Goal: Communication & Community: Answer question/provide support

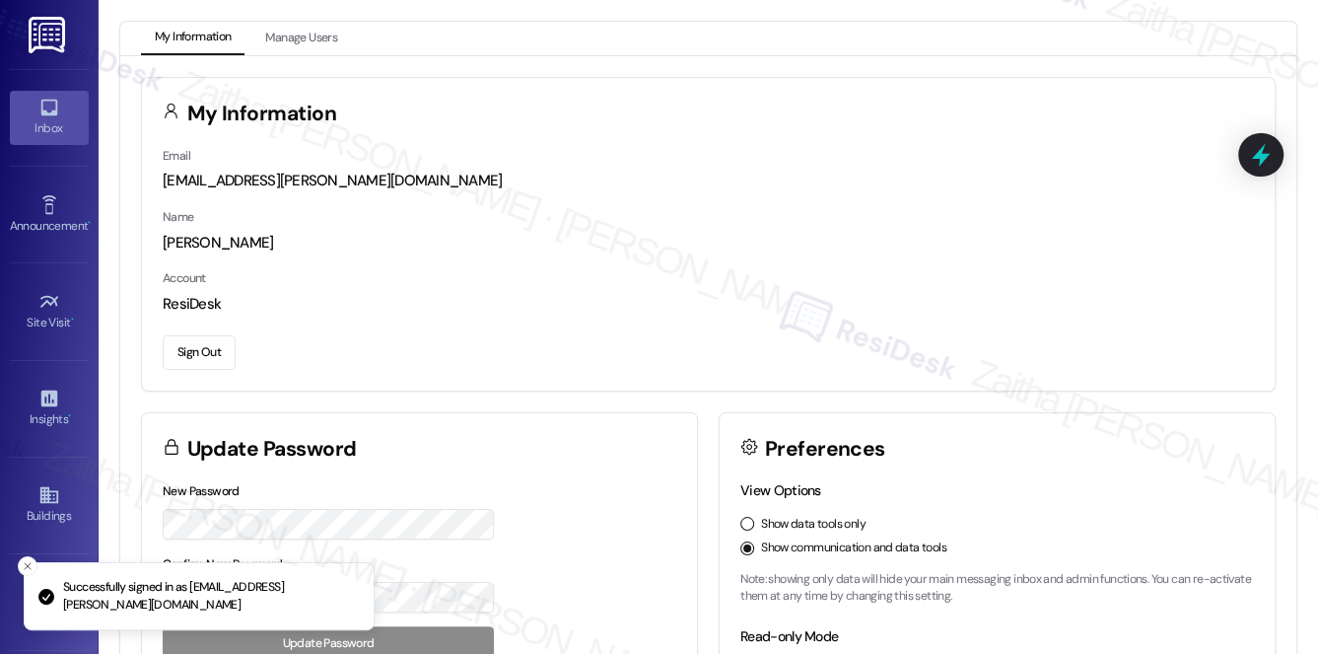
click at [36, 125] on div "Inbox" at bounding box center [49, 128] width 99 height 20
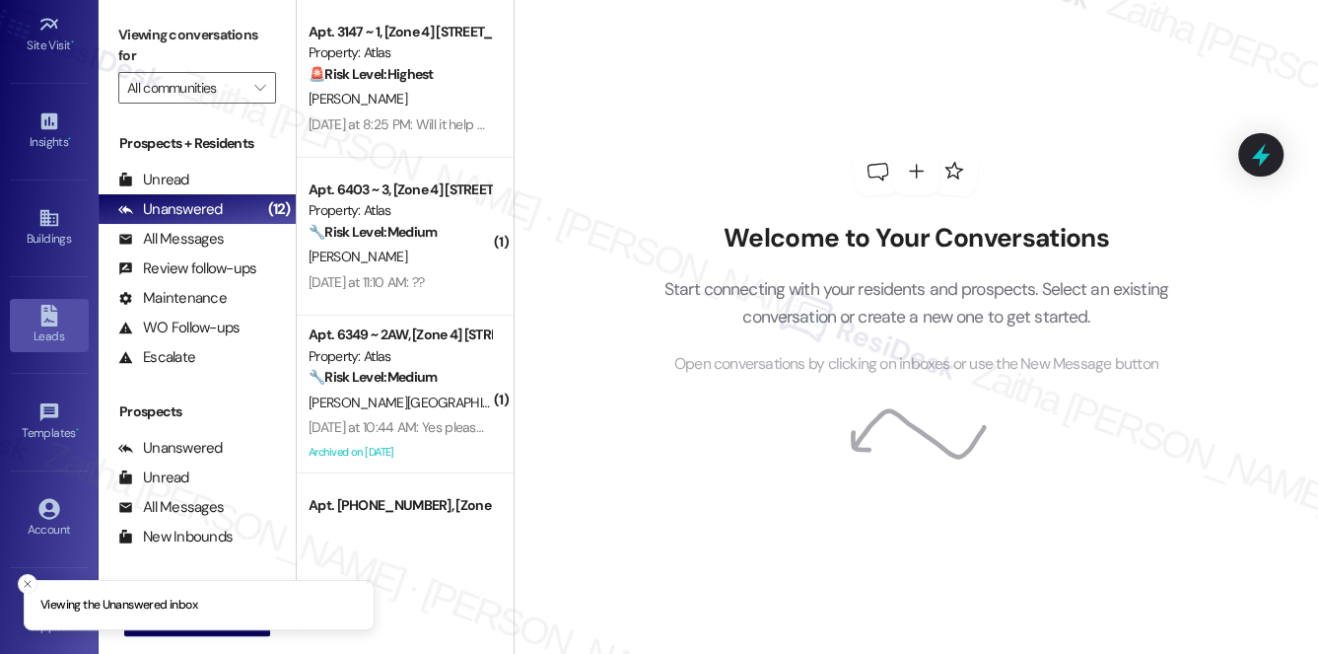
scroll to position [279, 0]
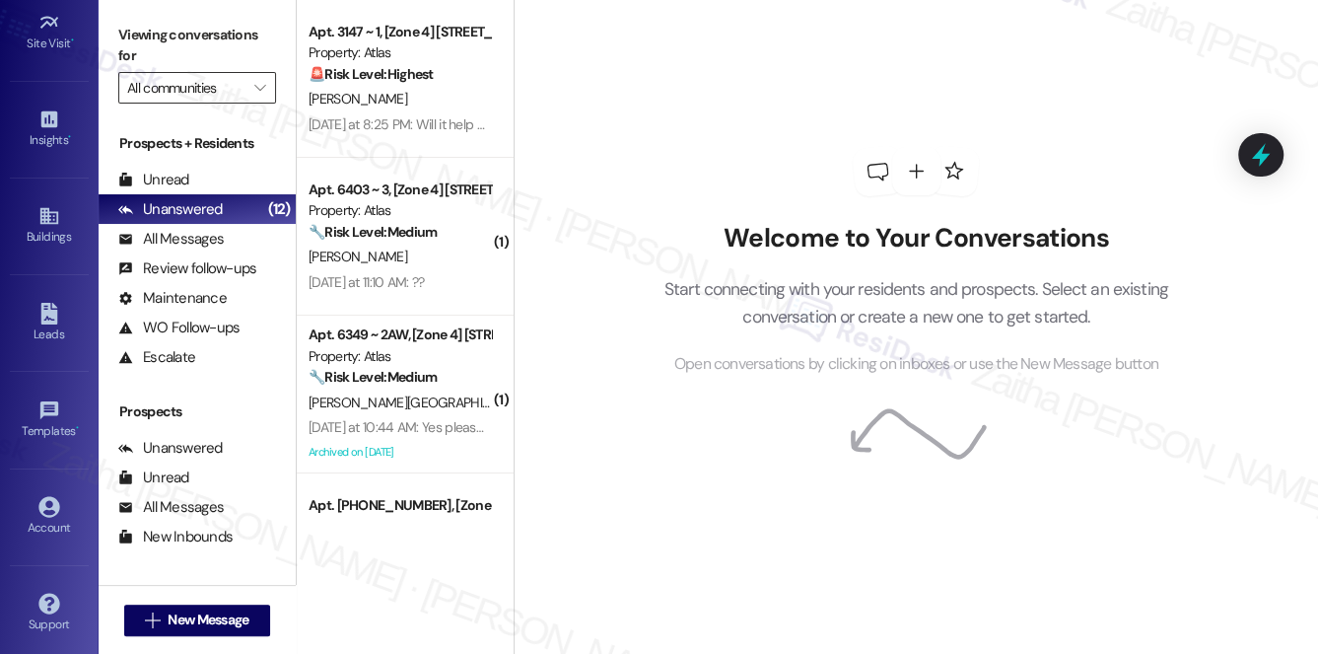
click at [204, 91] on input "All communities" at bounding box center [185, 88] width 117 height 32
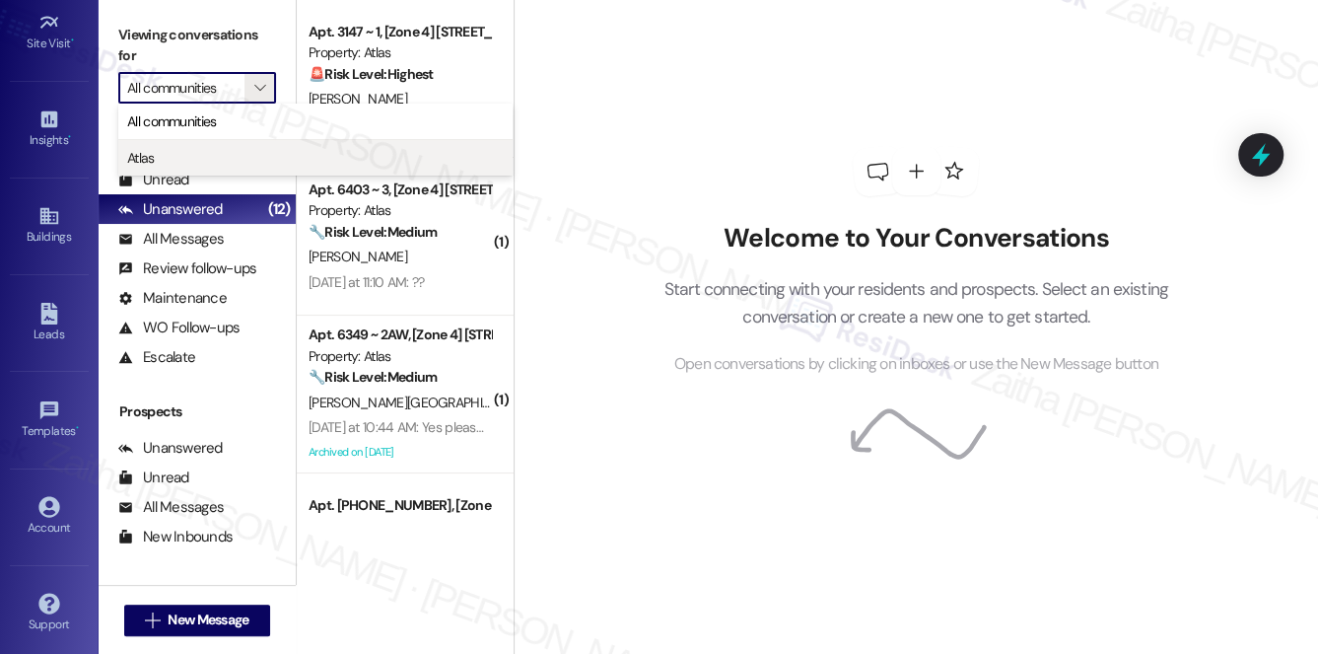
click at [197, 148] on span "Atlas" at bounding box center [315, 158] width 377 height 20
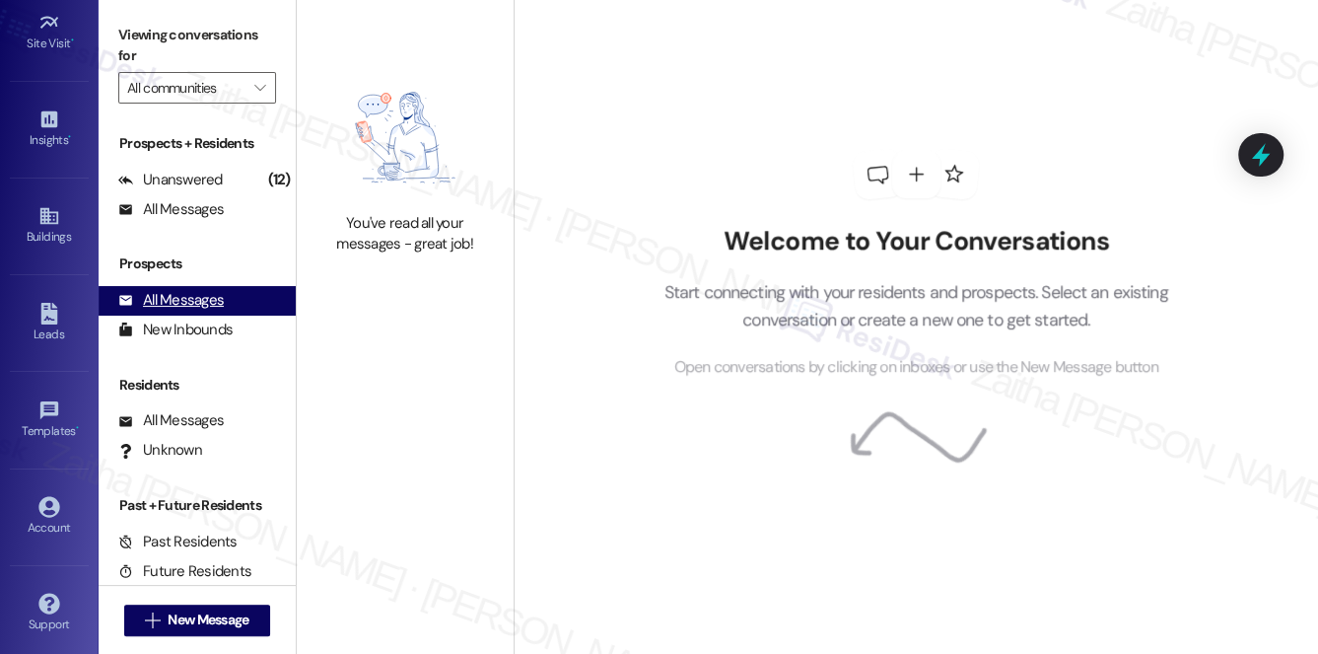
type input "Atlas"
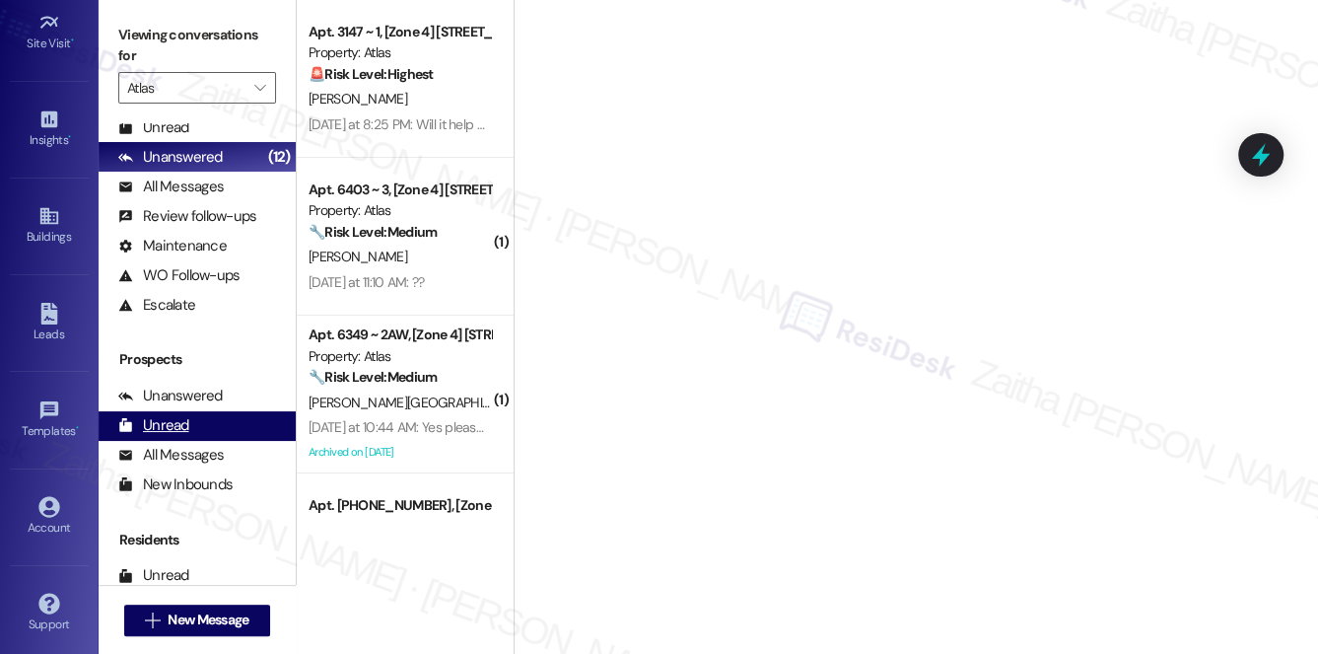
scroll to position [235, 0]
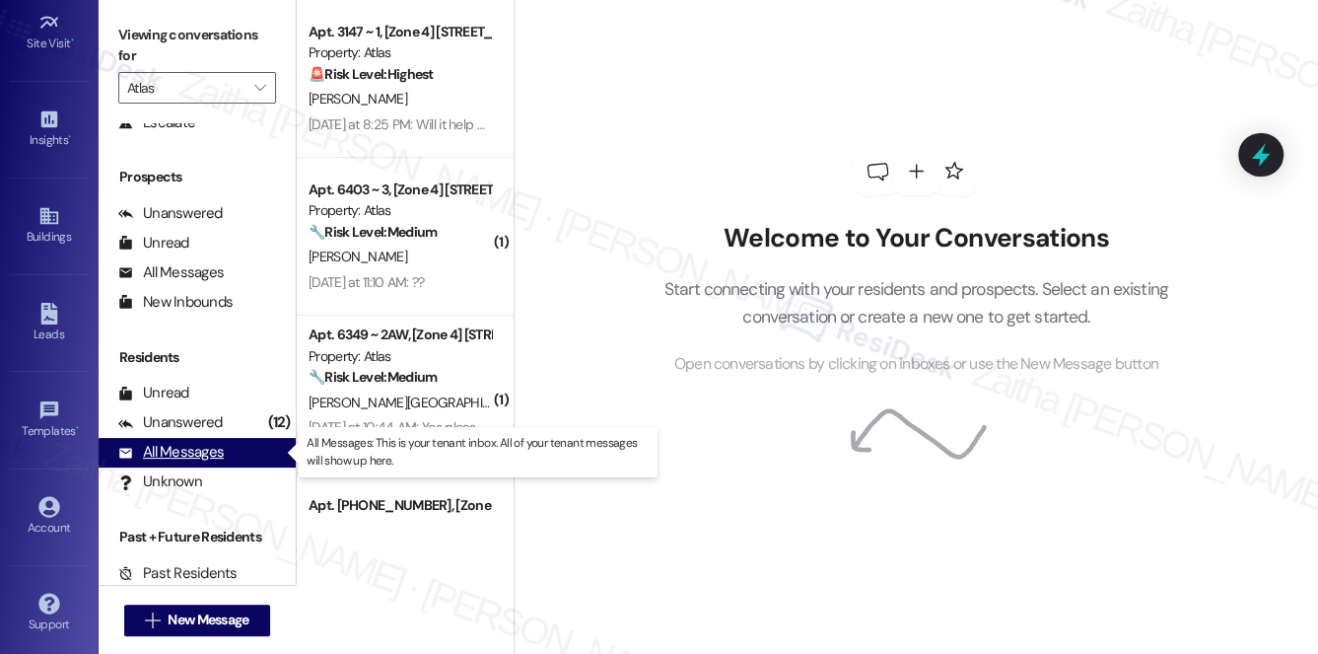
click at [179, 455] on div "All Messages" at bounding box center [171, 452] width 106 height 21
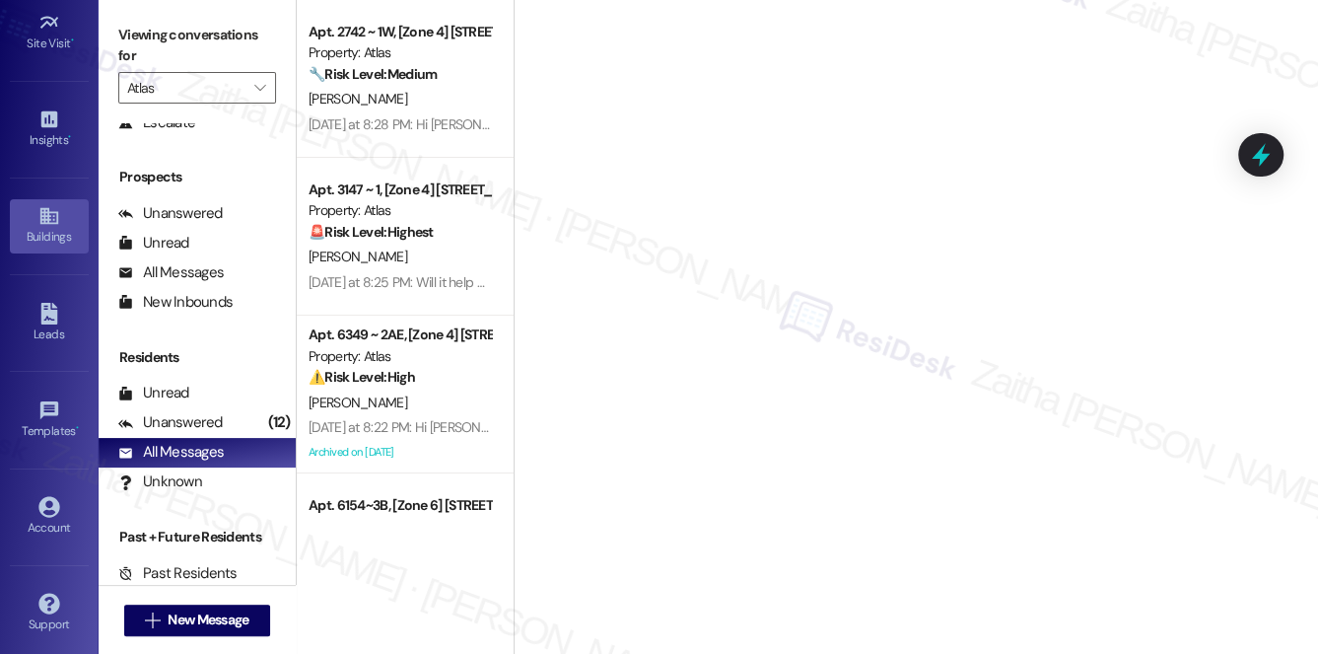
click at [33, 211] on link "Buildings" at bounding box center [49, 225] width 79 height 53
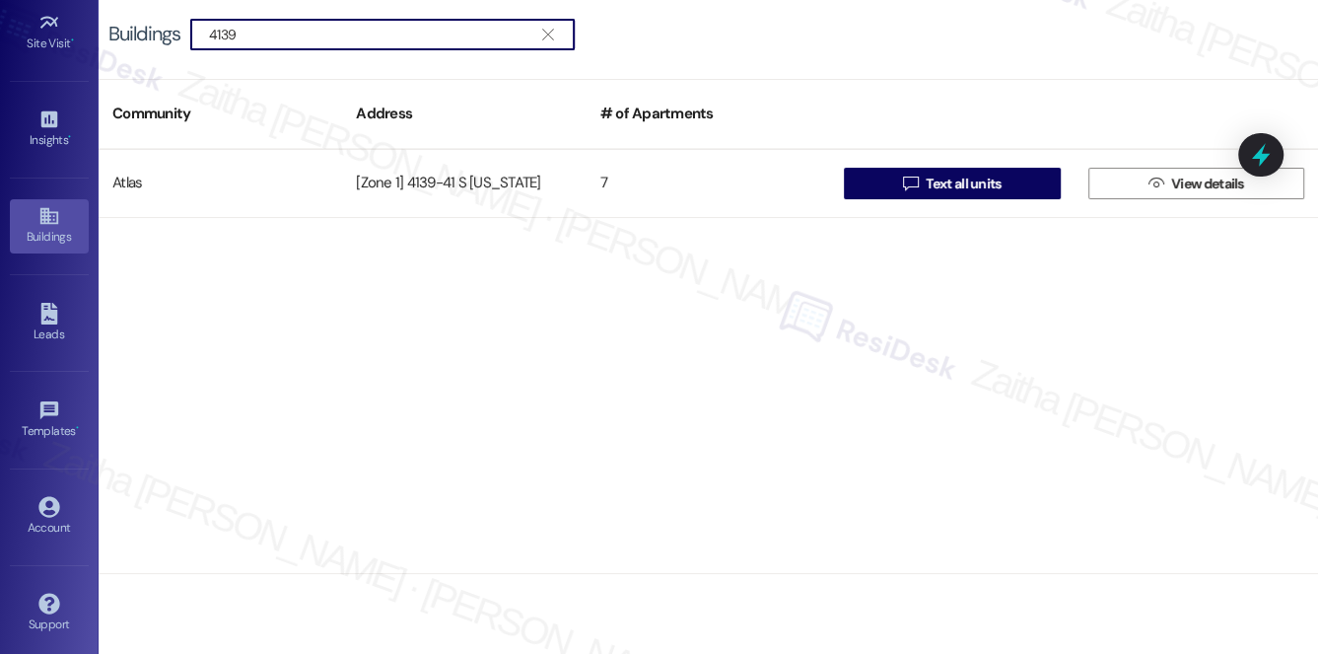
type input "4139"
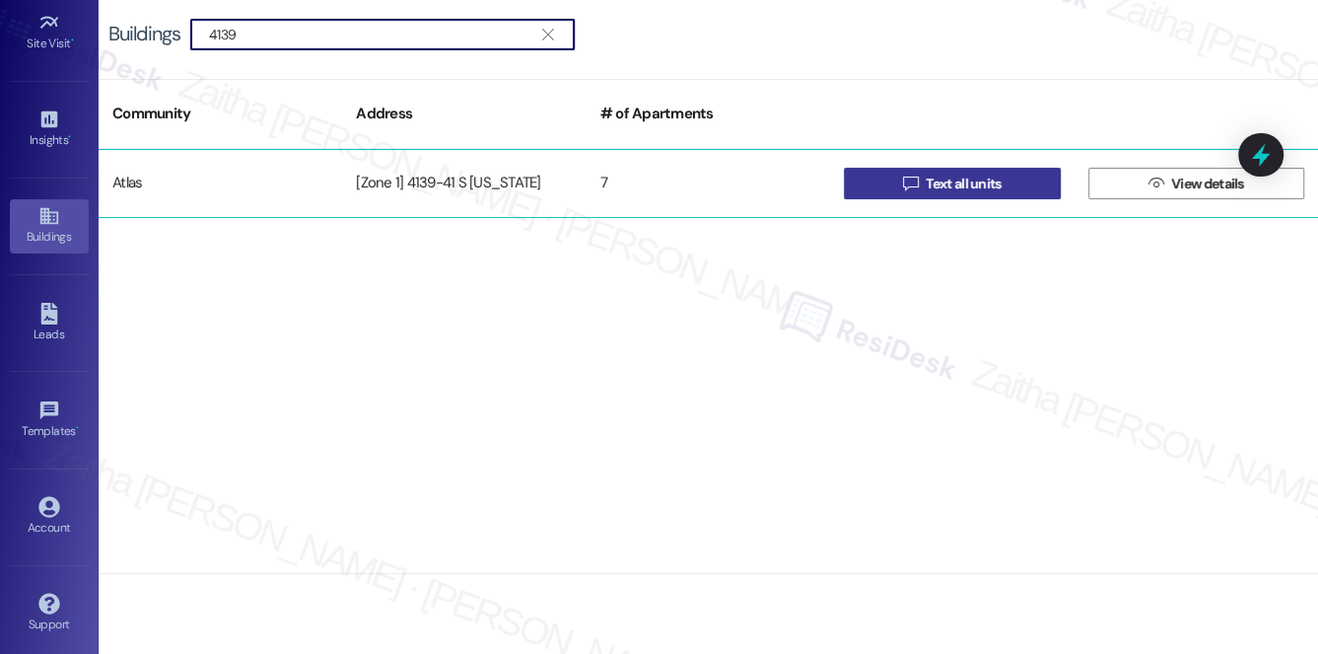
click at [951, 179] on span "Text all units" at bounding box center [963, 184] width 75 height 21
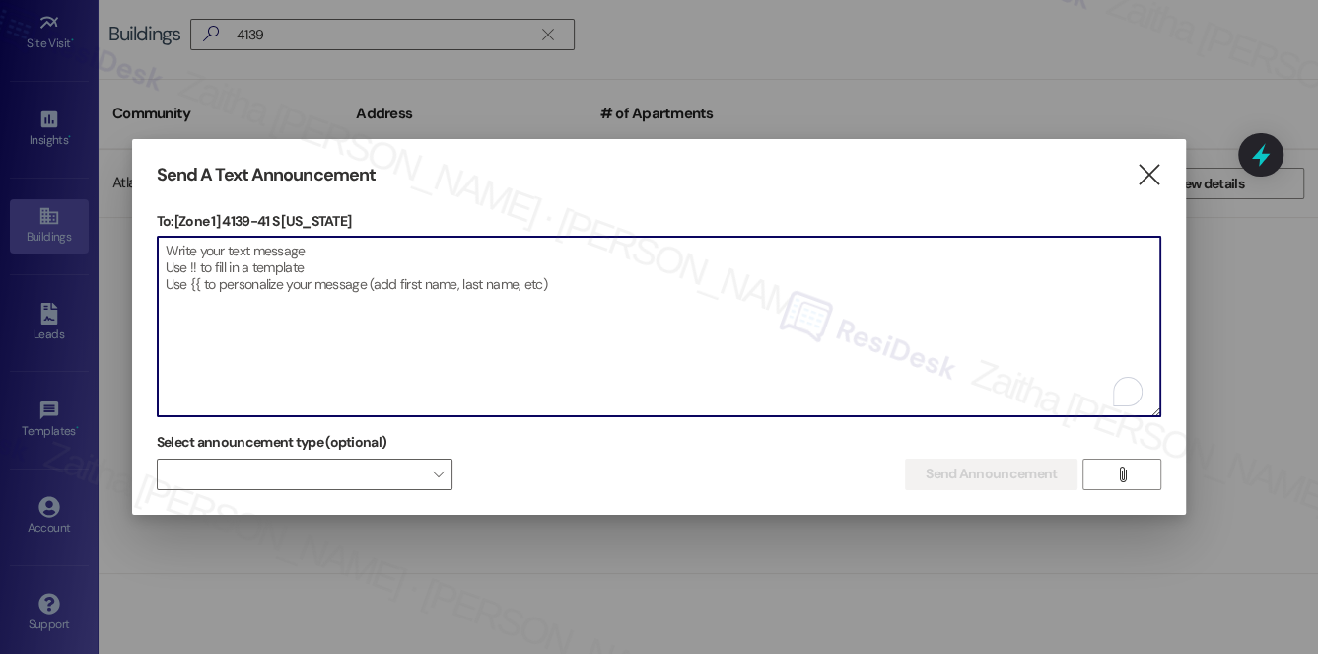
click at [435, 263] on textarea "To enrich screen reader interactions, please activate Accessibility in Grammarl…" at bounding box center [660, 326] width 1004 height 179
paste textarea "Hello {{first_name}}, Just a heads-up! Our routine pest control service will ta…"
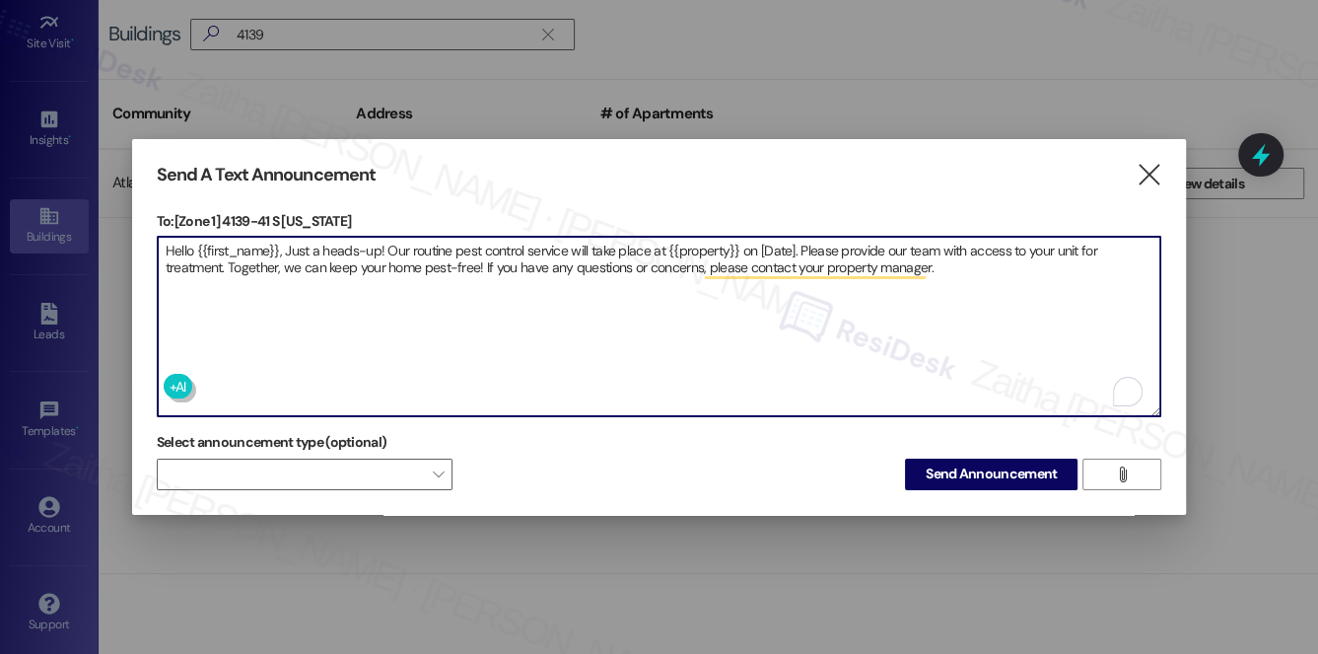
click at [678, 251] on textarea "Hello {{first_name}}, Just a heads-up! Our routine pest control service will ta…" at bounding box center [660, 326] width 1004 height 179
paste textarea "4139 S Indiana Ave"
click at [805, 243] on textarea "Hello {{first_name}}, Just a heads-up! Our routine pest control service will ta…" at bounding box center [660, 326] width 1004 height 179
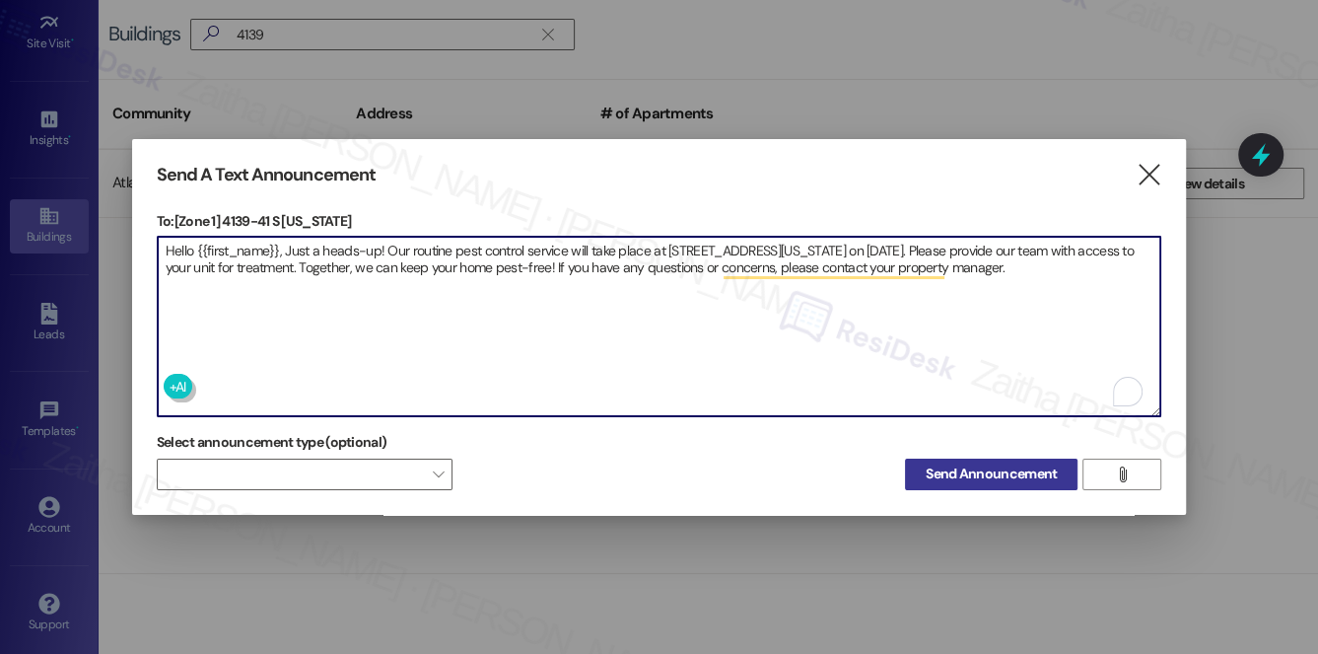
type textarea "Hello {{first_name}}, Just a heads-up! Our routine pest control service will ta…"
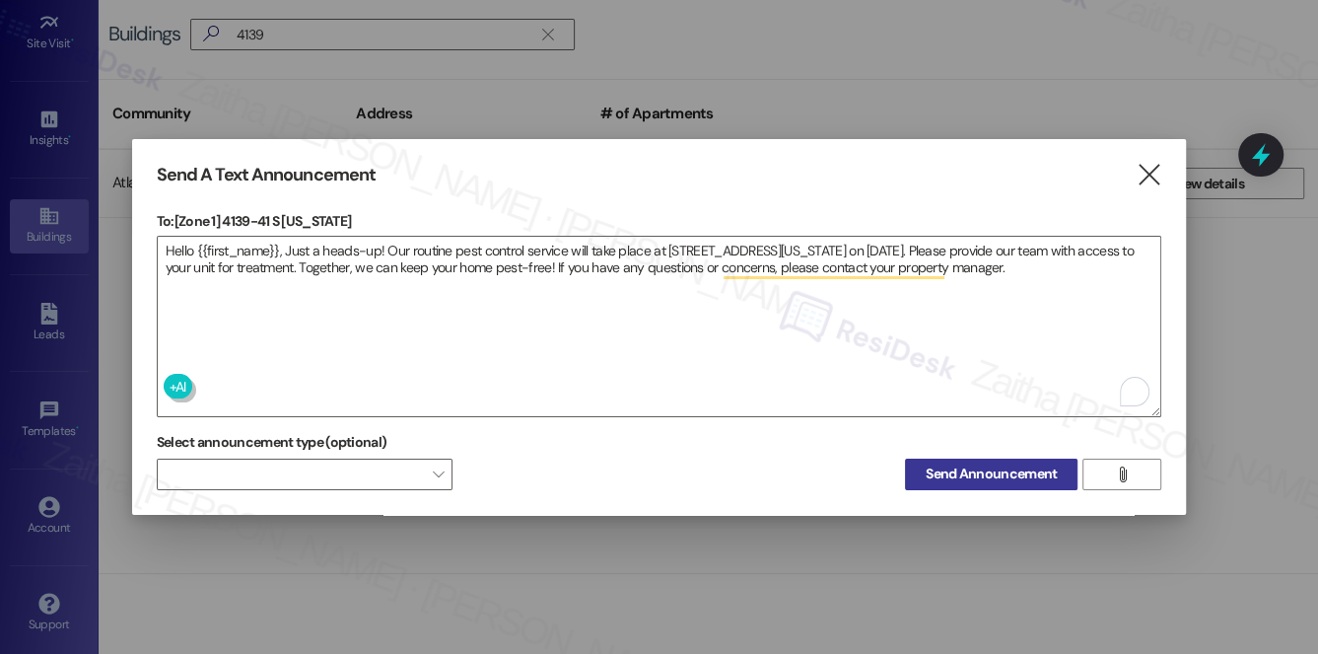
click at [1009, 463] on span "Send Announcement" at bounding box center [991, 473] width 131 height 21
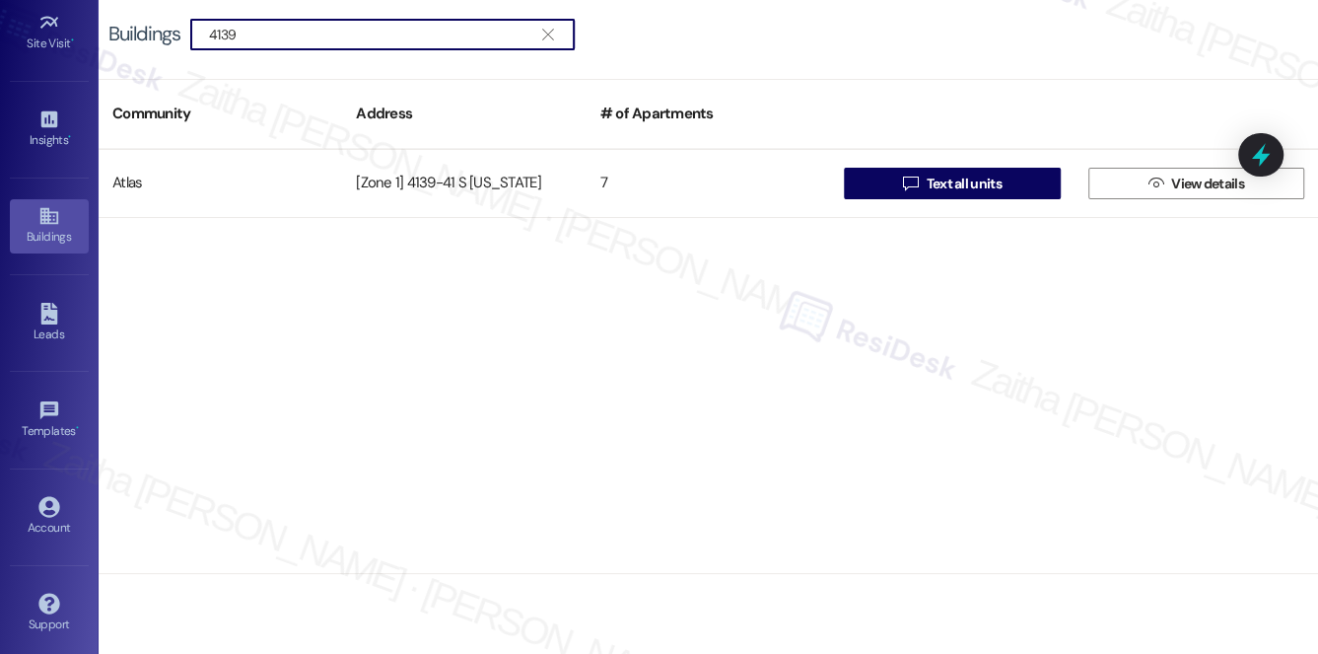
drag, startPoint x: 281, startPoint y: 22, endPoint x: 134, endPoint y: 27, distance: 147.0
click at [134, 27] on div "Buildings  4139 " at bounding box center [351, 35] width 486 height 32
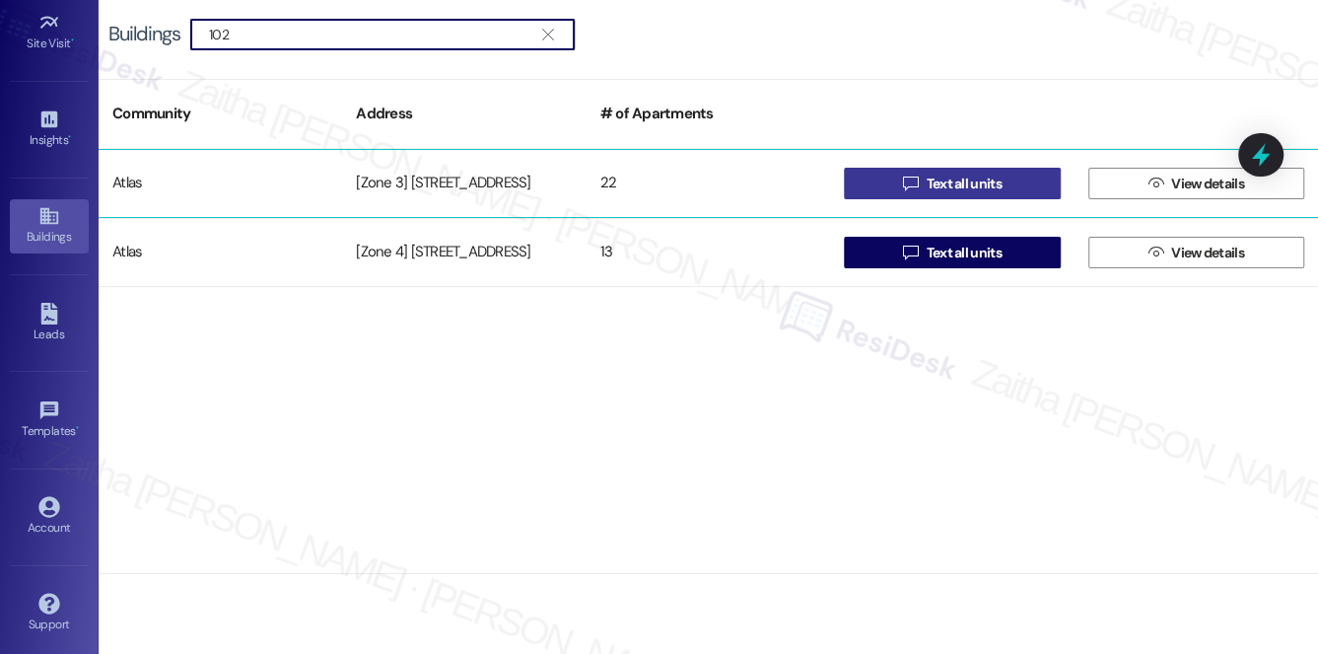
type input "102"
click at [992, 183] on span "Text all units" at bounding box center [963, 184] width 75 height 21
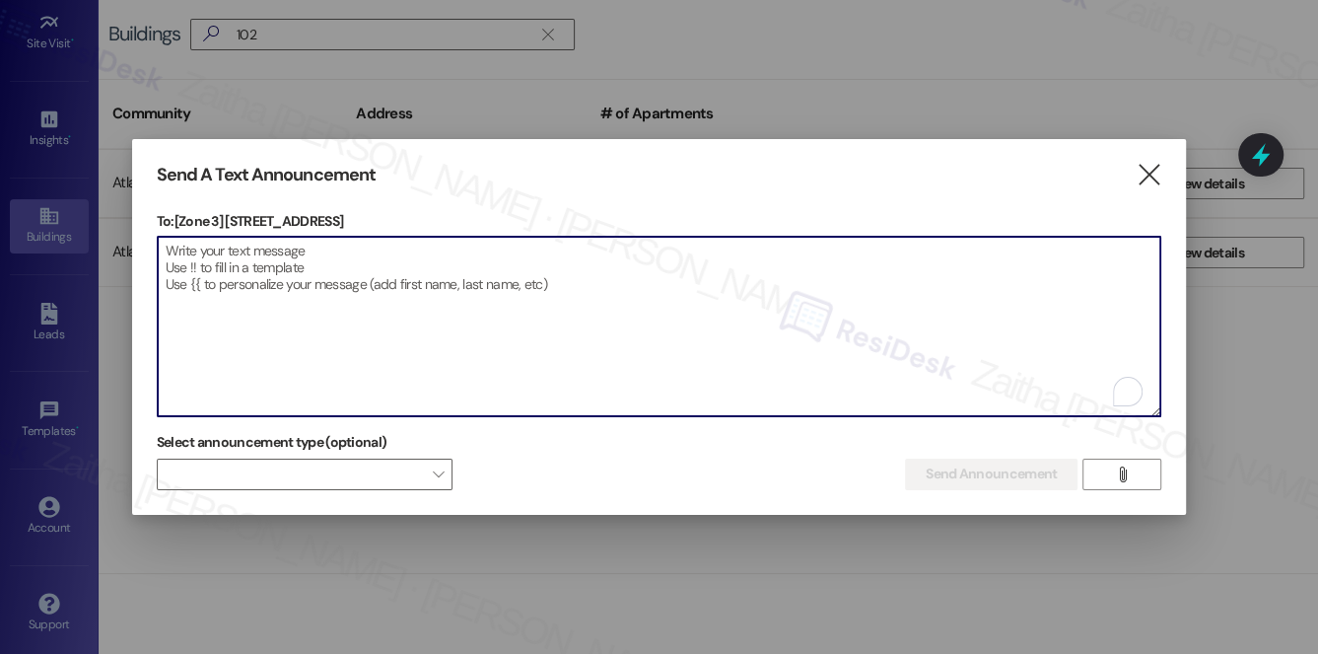
click at [499, 288] on textarea "To enrich screen reader interactions, please activate Accessibility in Grammarl…" at bounding box center [660, 326] width 1004 height 179
paste textarea "Hello {{first_name}}, Just a heads-up! Our routine pest control service will ta…"
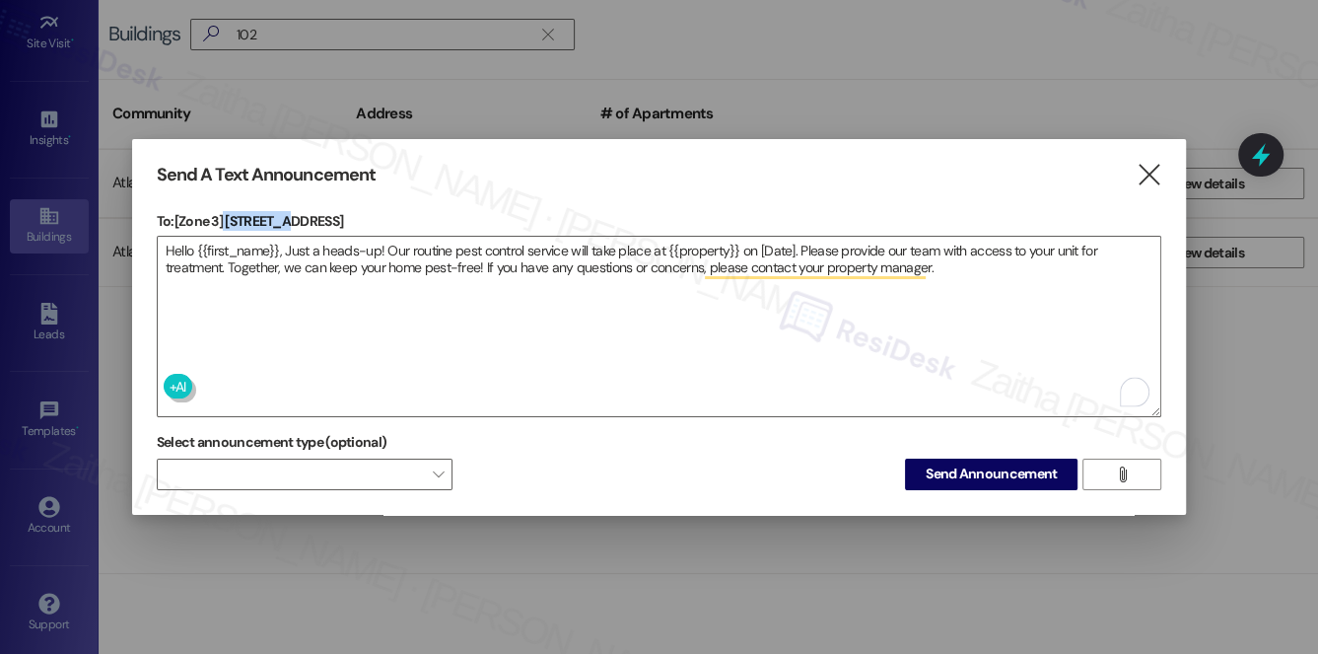
drag, startPoint x: 225, startPoint y: 215, endPoint x: 288, endPoint y: 219, distance: 63.2
click at [288, 219] on p "To: [Zone 3] 102-108 Memorial Drive" at bounding box center [660, 221] width 1006 height 20
click at [291, 219] on p "To: [Zone 3] 102-108 Memorial Drive" at bounding box center [660, 221] width 1006 height 20
drag, startPoint x: 229, startPoint y: 216, endPoint x: 373, endPoint y: 211, distance: 144.1
click at [373, 211] on p "To: [Zone 3] 102-108 Memorial Drive" at bounding box center [660, 221] width 1006 height 20
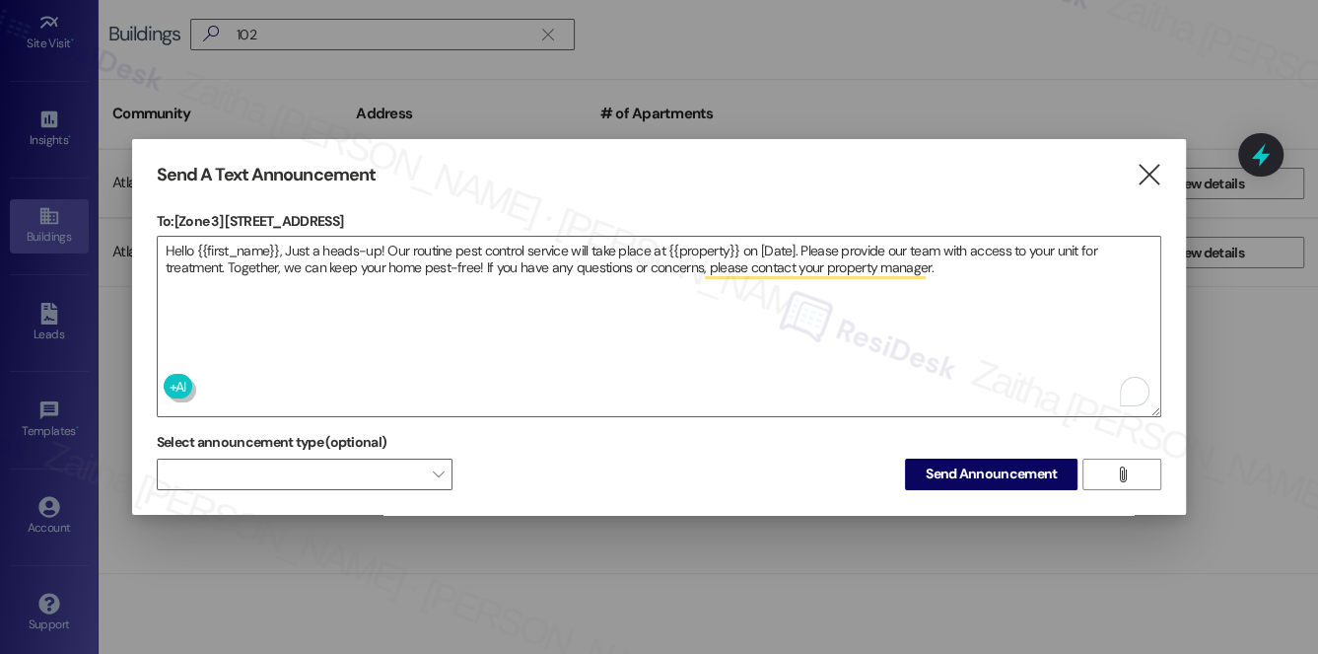
copy p "102-108 Memorial Drive"
click at [693, 244] on textarea "Hello {{first_name}}, Just a heads-up! Our routine pest control service will ta…" at bounding box center [660, 326] width 1004 height 179
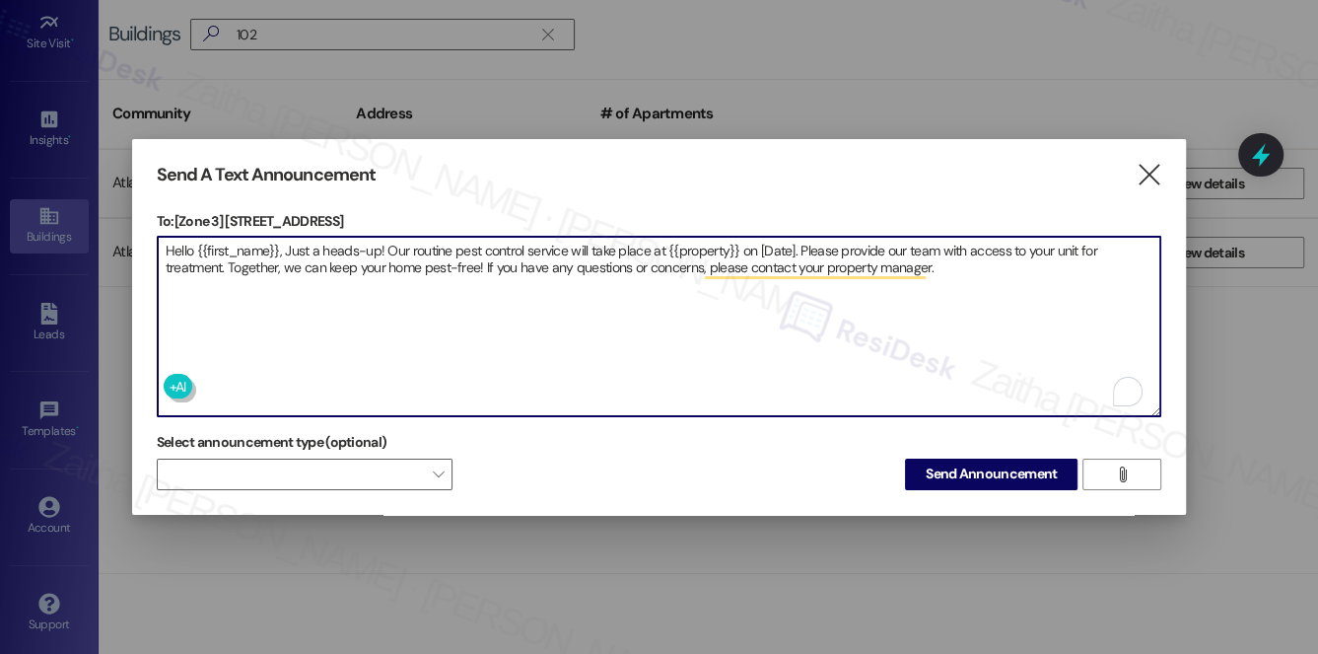
click at [693, 244] on textarea "Hello {{first_name}}, Just a heads-up! Our routine pest control service will ta…" at bounding box center [660, 326] width 1004 height 179
paste textarea "102-108 Memorial Drive"
click at [838, 248] on textarea "Hello {{first_name}}, Just a heads-up! Our routine pest control service will ta…" at bounding box center [660, 326] width 1004 height 179
click at [838, 249] on textarea "Hello {{first_name}}, Just a heads-up! Our routine pest control service will ta…" at bounding box center [660, 326] width 1004 height 179
click at [696, 245] on textarea "Hello {{first_name}}, Just a heads-up! Our routine pest control service will ta…" at bounding box center [660, 326] width 1004 height 179
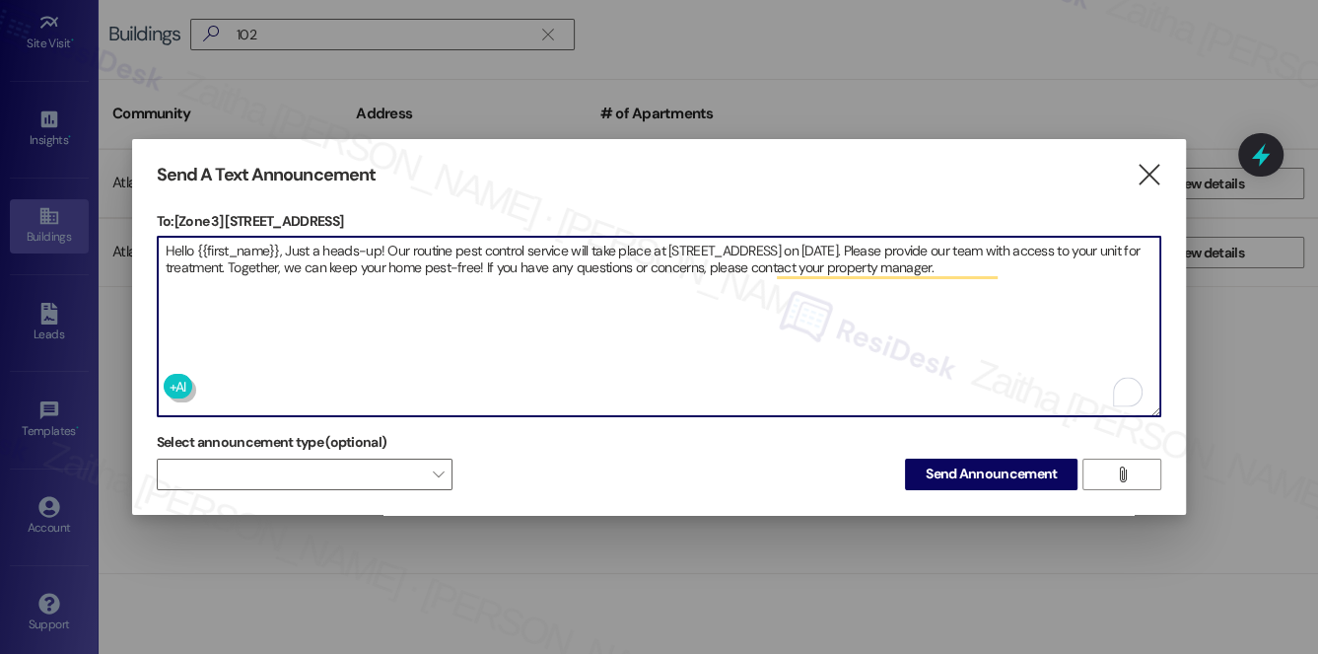
type textarea "Hello {{first_name}}, Just a heads-up! Our routine pest control service will ta…"
click at [1026, 465] on span "Send Announcement" at bounding box center [991, 473] width 131 height 21
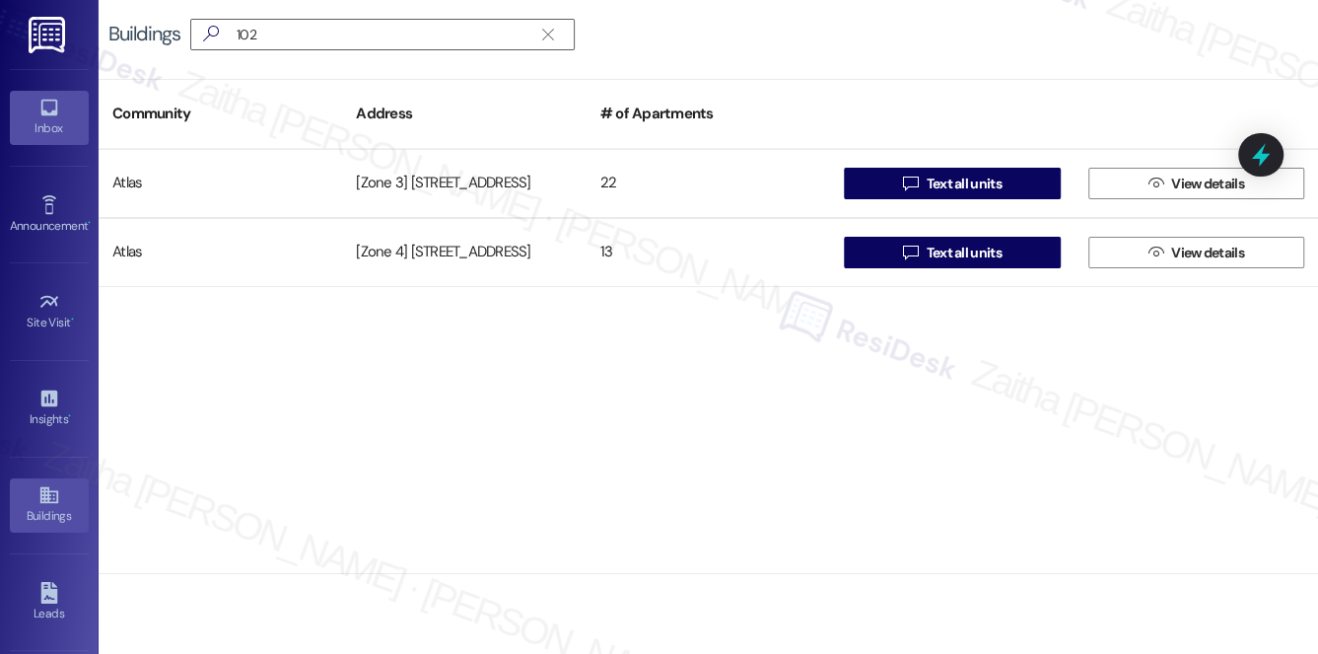
click at [55, 122] on div "Inbox" at bounding box center [49, 128] width 99 height 20
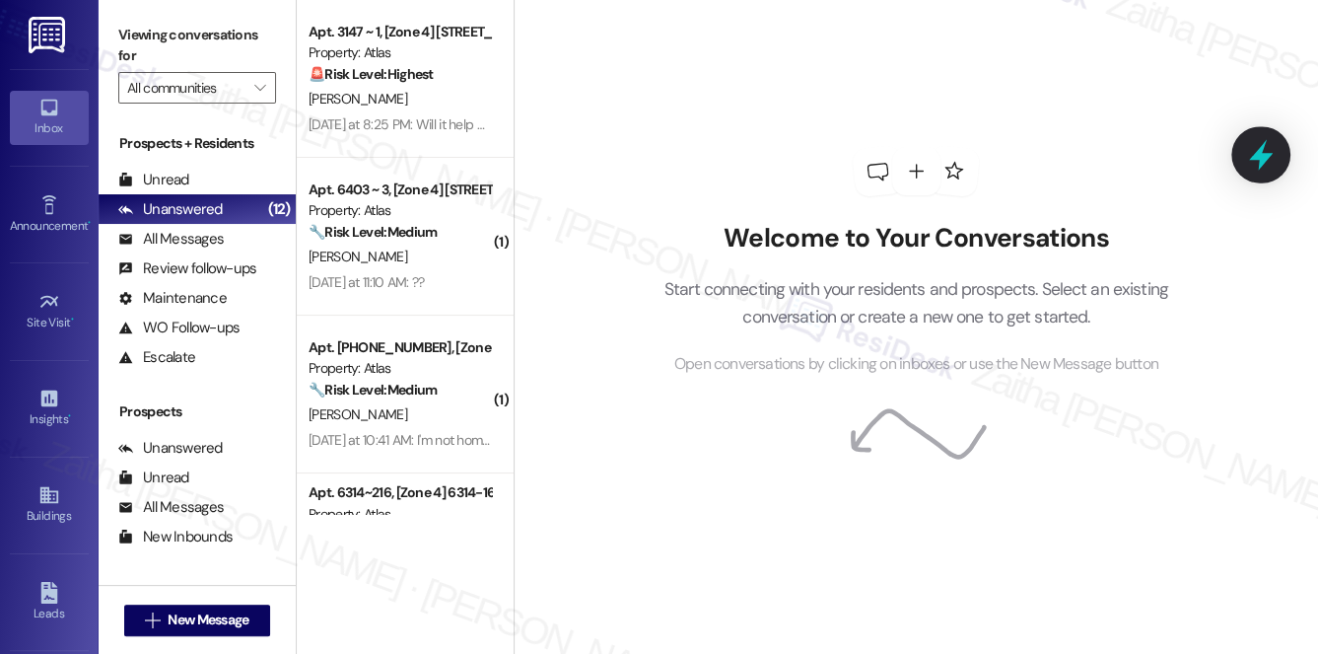
click at [1268, 156] on icon at bounding box center [1261, 155] width 24 height 31
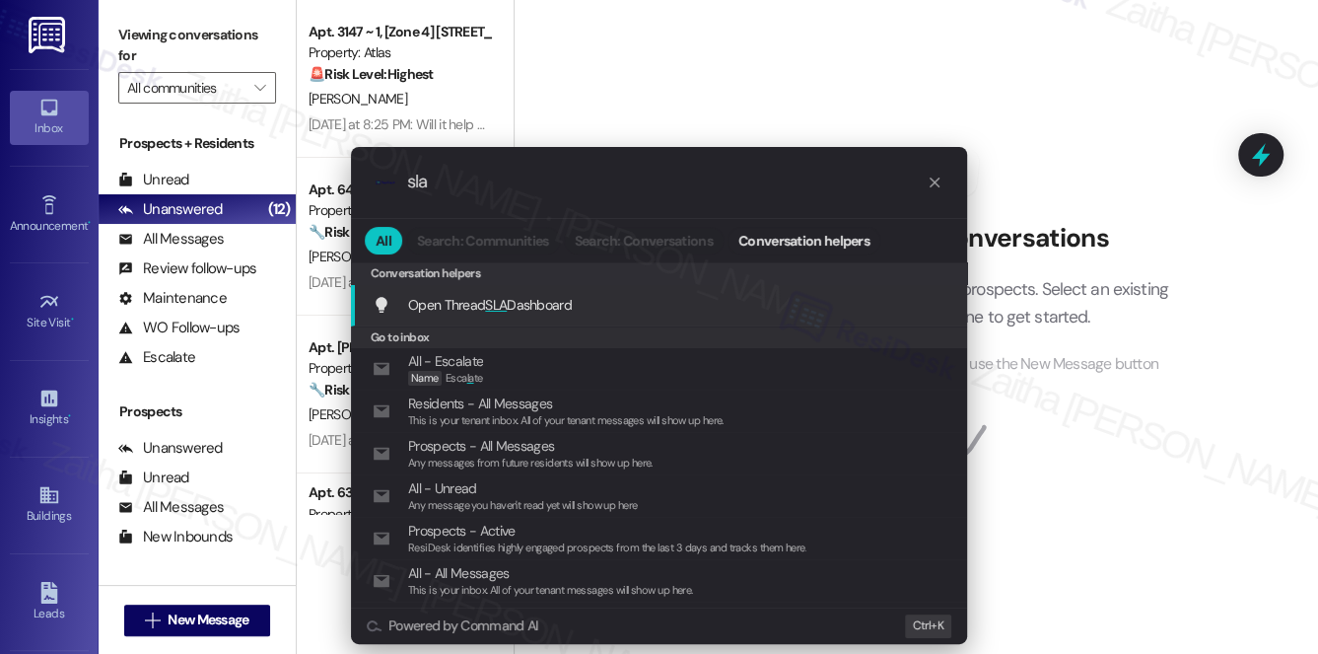
type input "sla"
click at [506, 290] on div "Open Thread SLA Dashboard Add shortcut" at bounding box center [659, 305] width 616 height 42
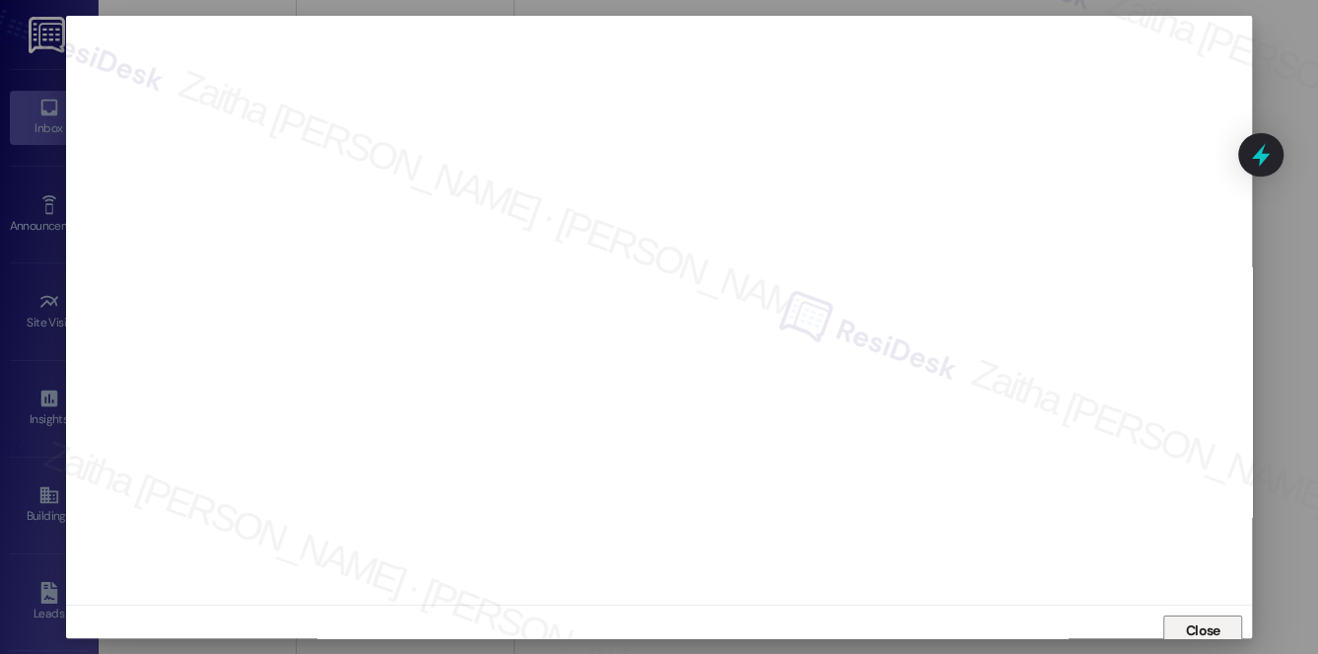
click at [1201, 626] on span "Close" at bounding box center [1203, 630] width 35 height 21
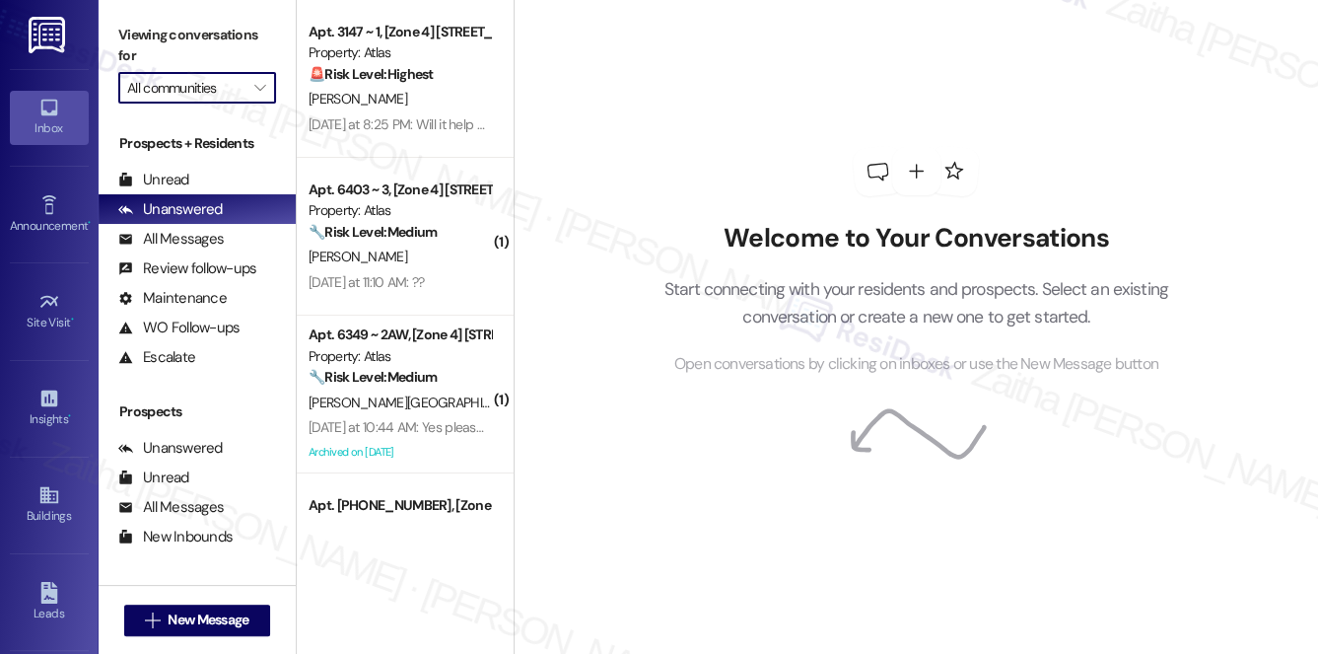
click at [206, 95] on input "All communities" at bounding box center [185, 88] width 117 height 32
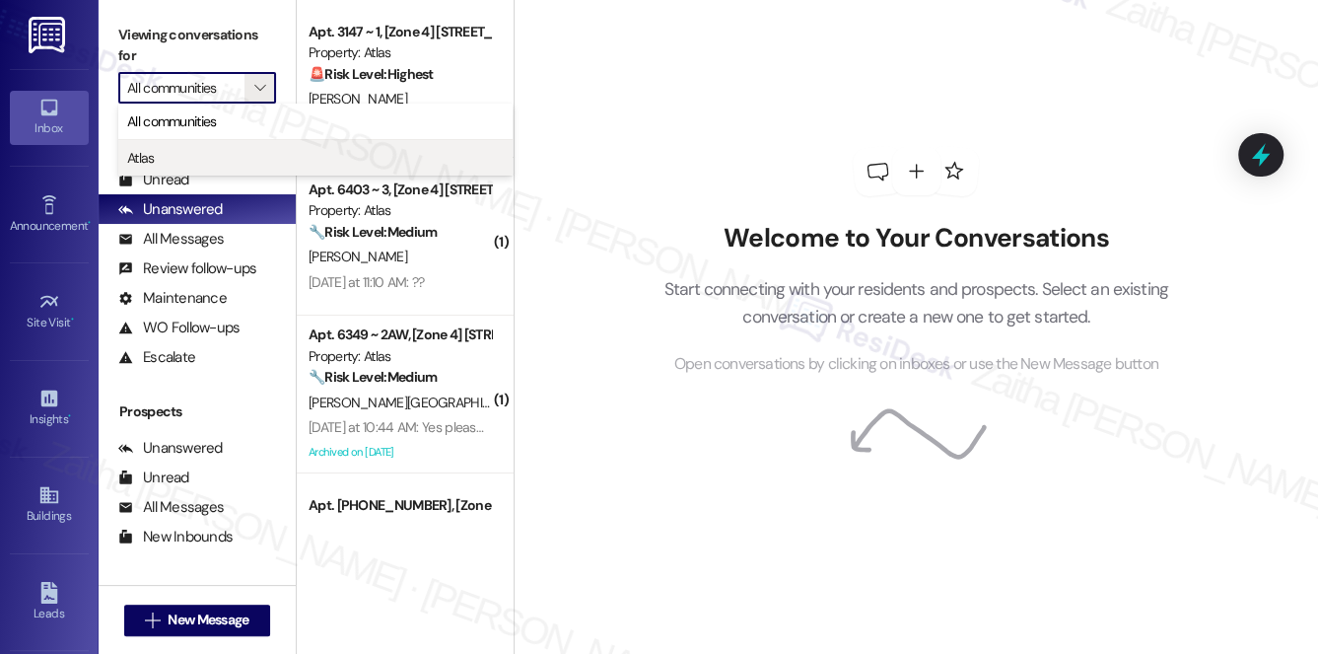
click at [176, 158] on span "Atlas" at bounding box center [315, 158] width 377 height 20
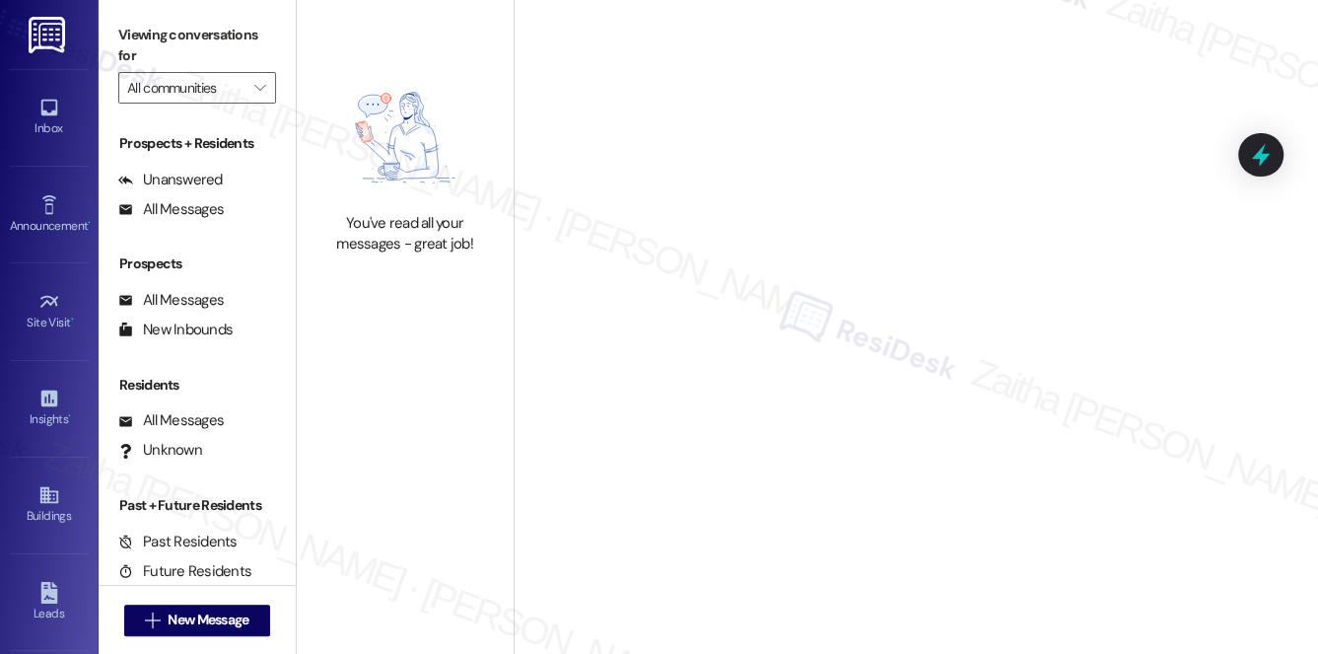
type input "Atlas"
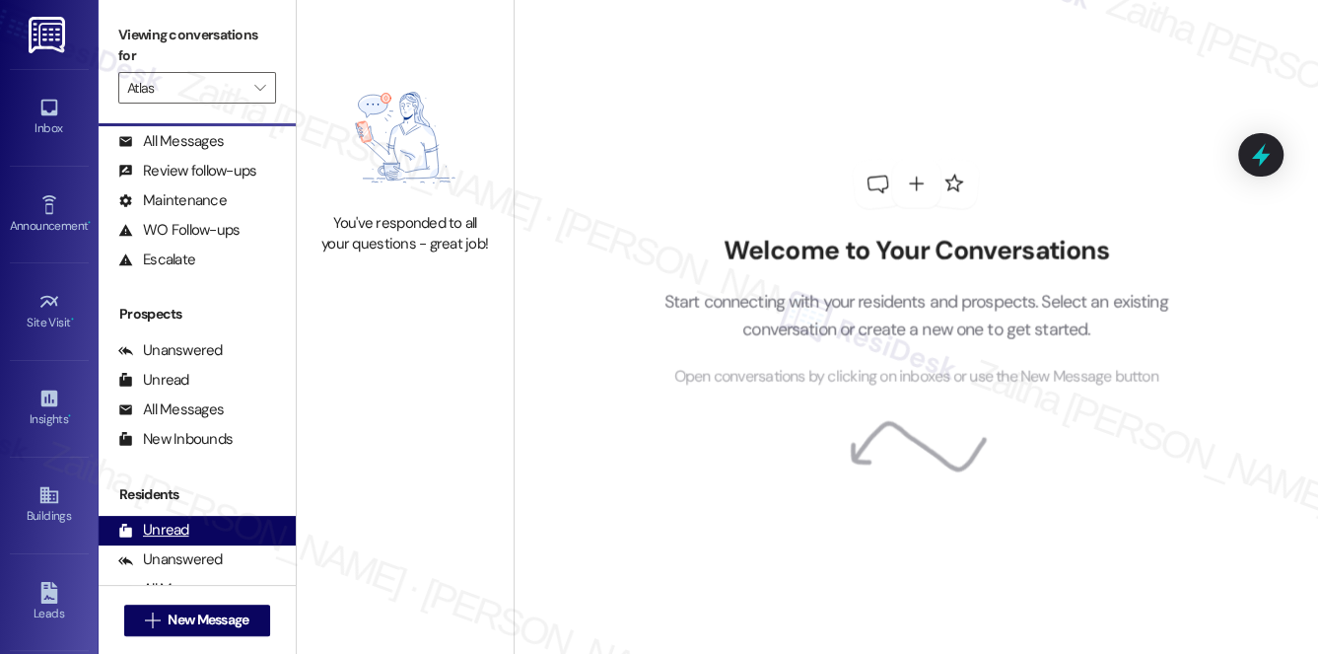
scroll to position [235, 0]
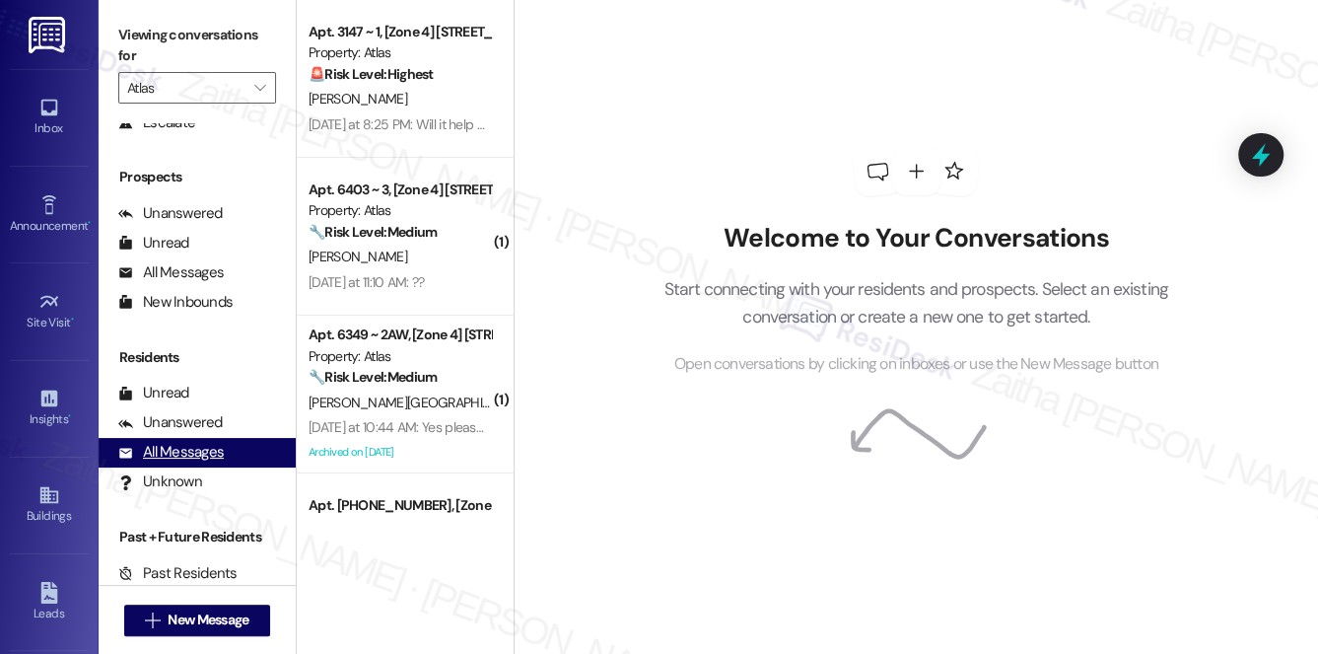
click at [200, 458] on div "All Messages" at bounding box center [171, 452] width 106 height 21
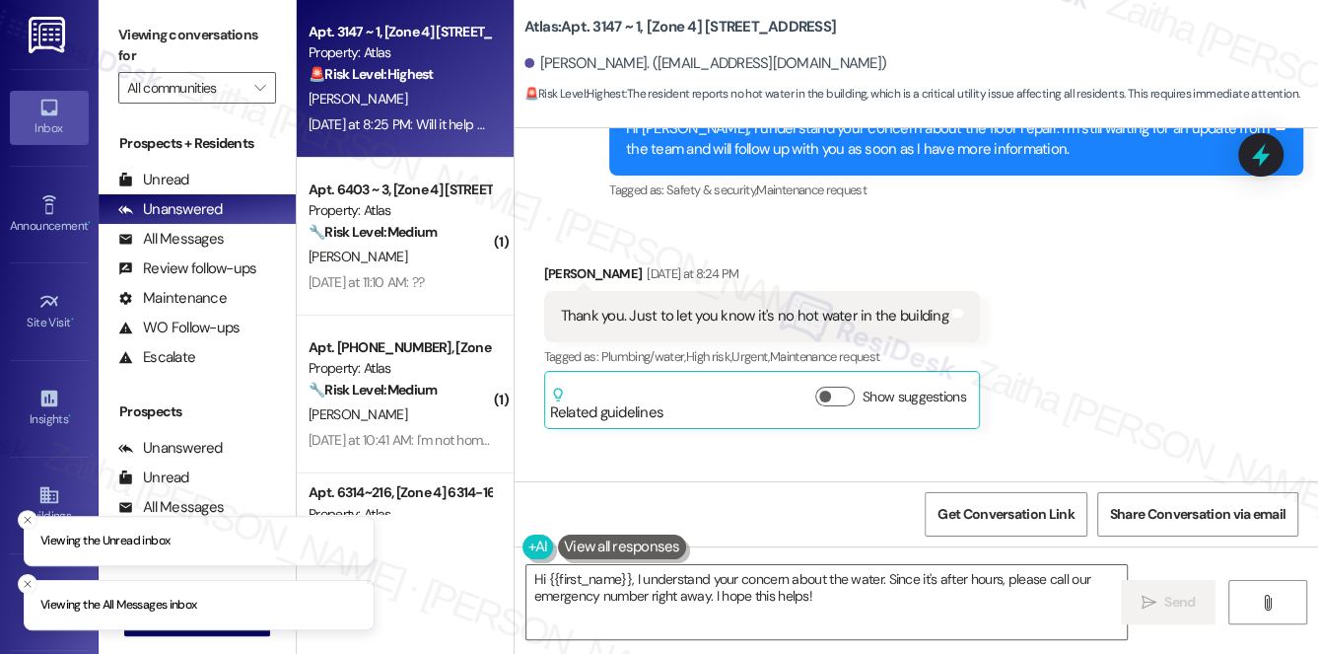
scroll to position [13476, 0]
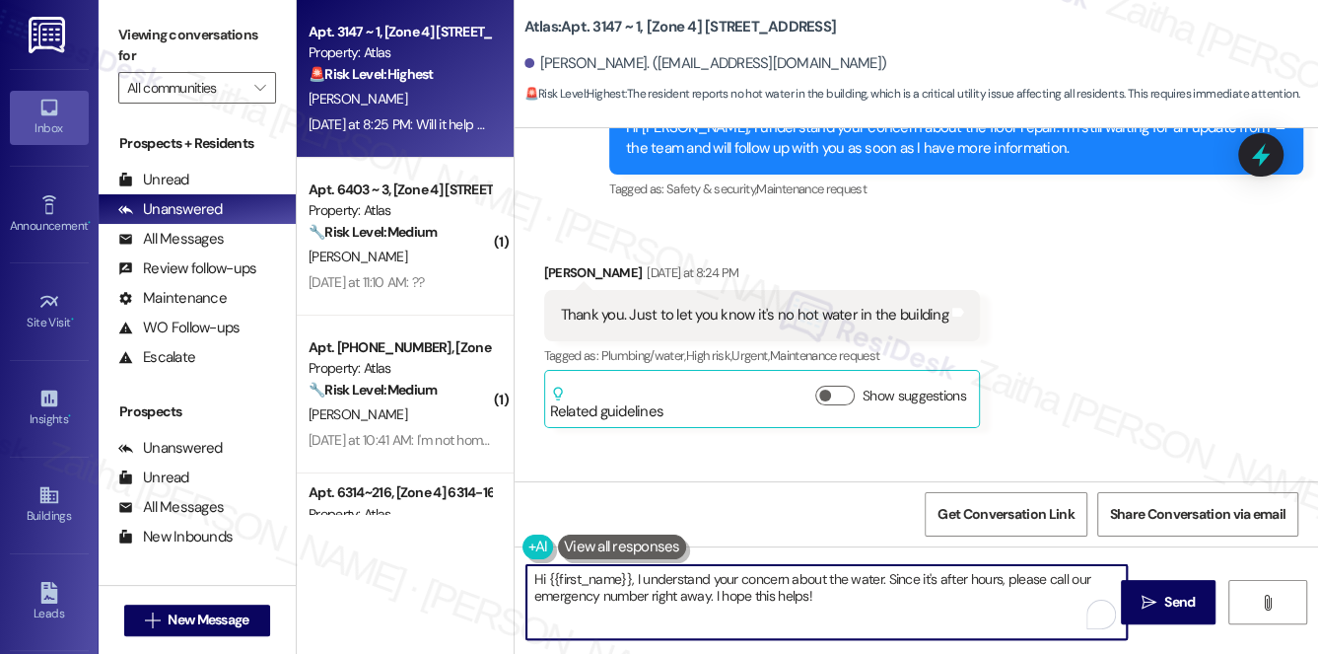
drag, startPoint x: 714, startPoint y: 599, endPoint x: 822, endPoint y: 625, distance: 111.7
click at [822, 625] on textarea "Hi {{first_name}}, I understand your concern about the water. Since it's after …" at bounding box center [828, 602] width 602 height 74
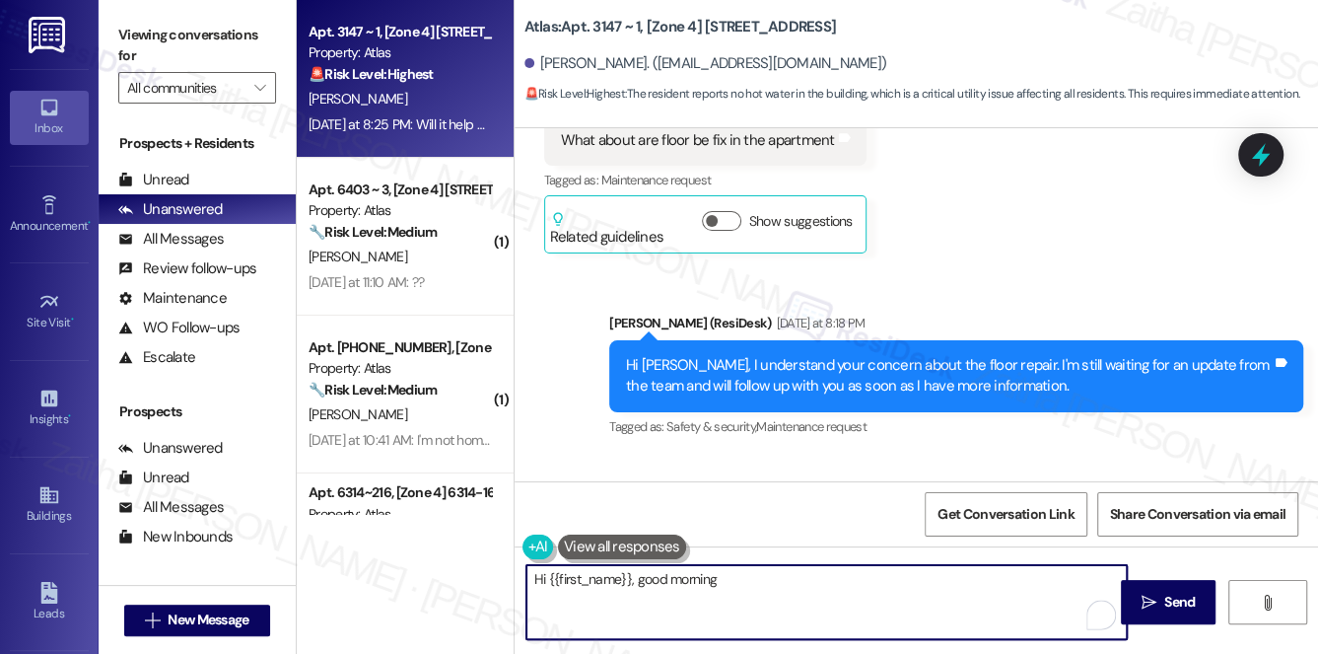
scroll to position [13206, 0]
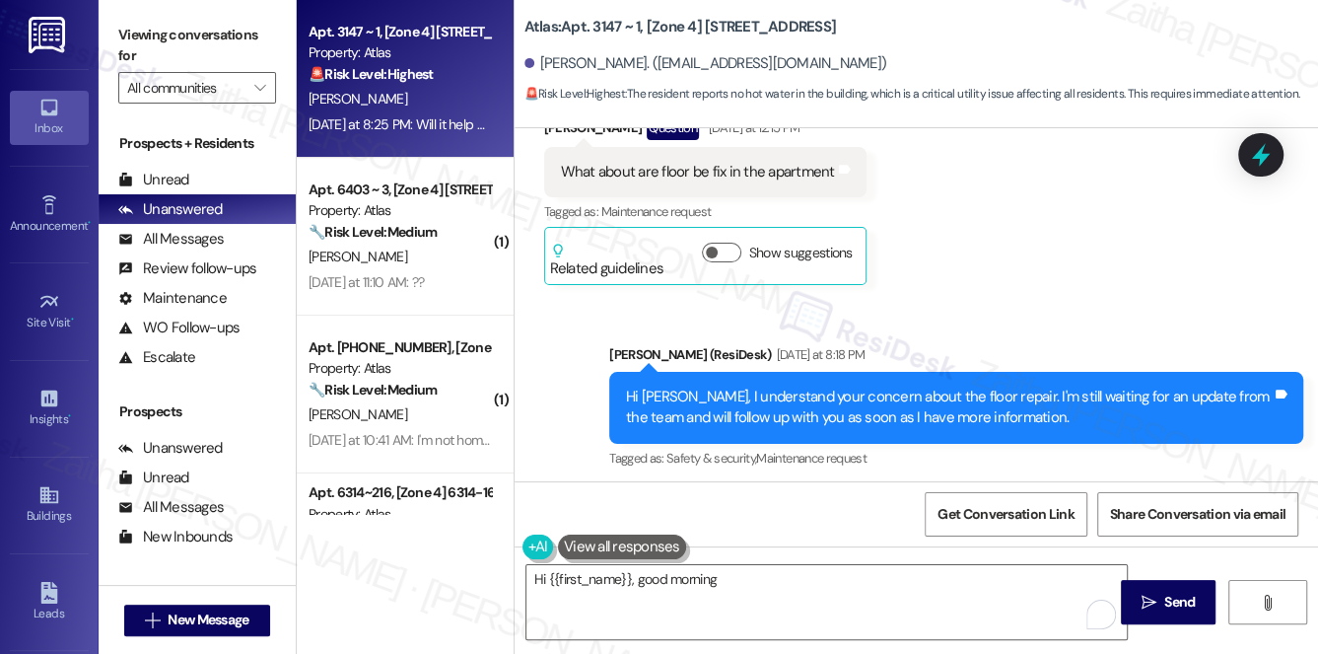
click at [835, 653] on button "Show suggestions" at bounding box center [834, 665] width 39 height 20
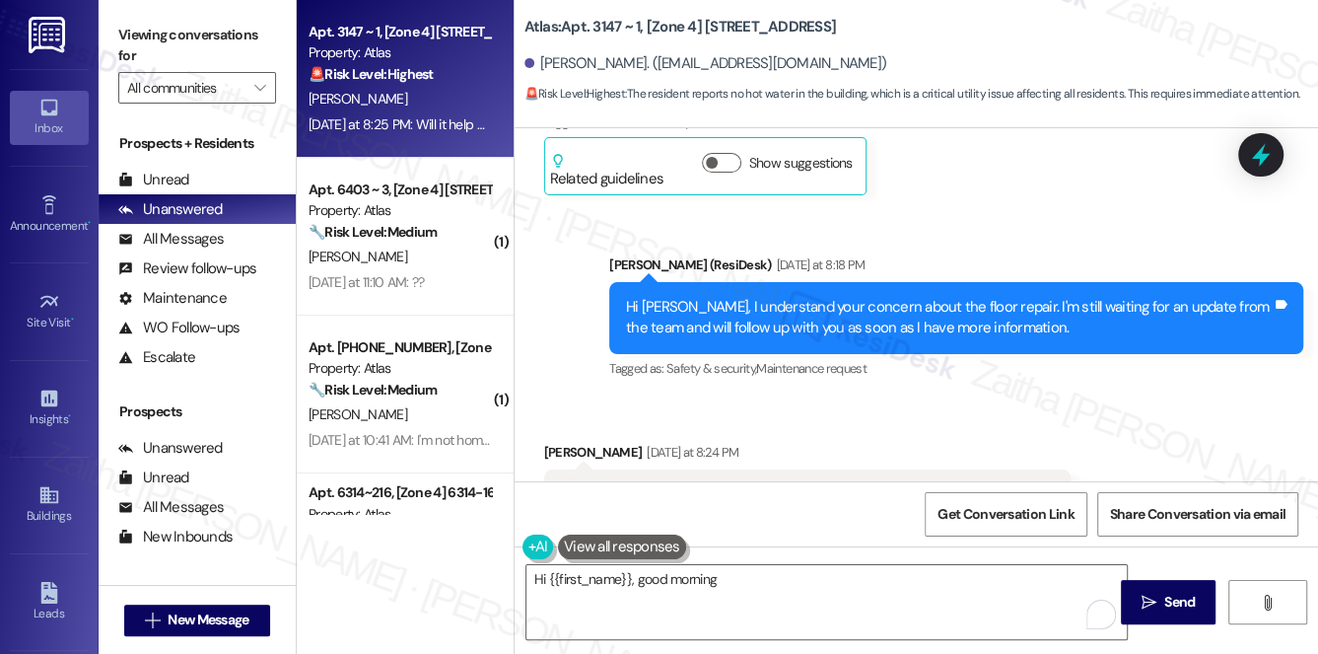
scroll to position [268, 0]
click at [921, 565] on button "Hide Suggestions" at bounding box center [930, 575] width 39 height 20
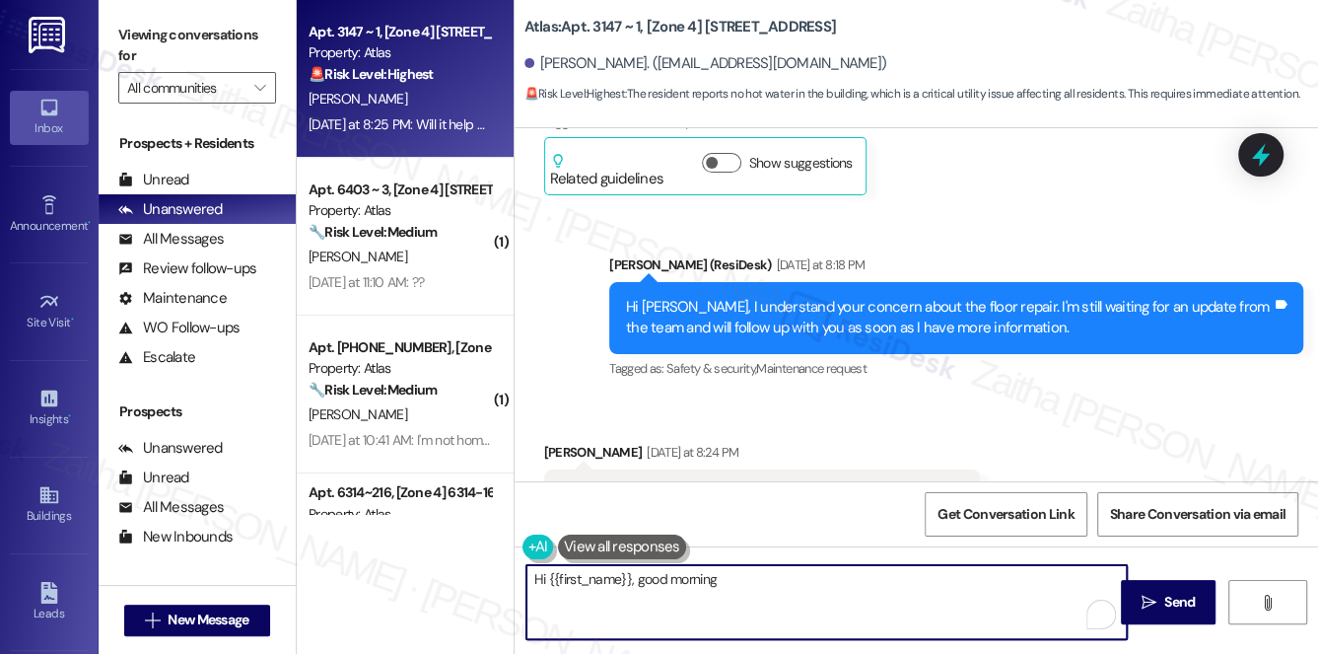
click at [769, 595] on textarea "Hi {{first_name}}, good morning" at bounding box center [828, 602] width 602 height 74
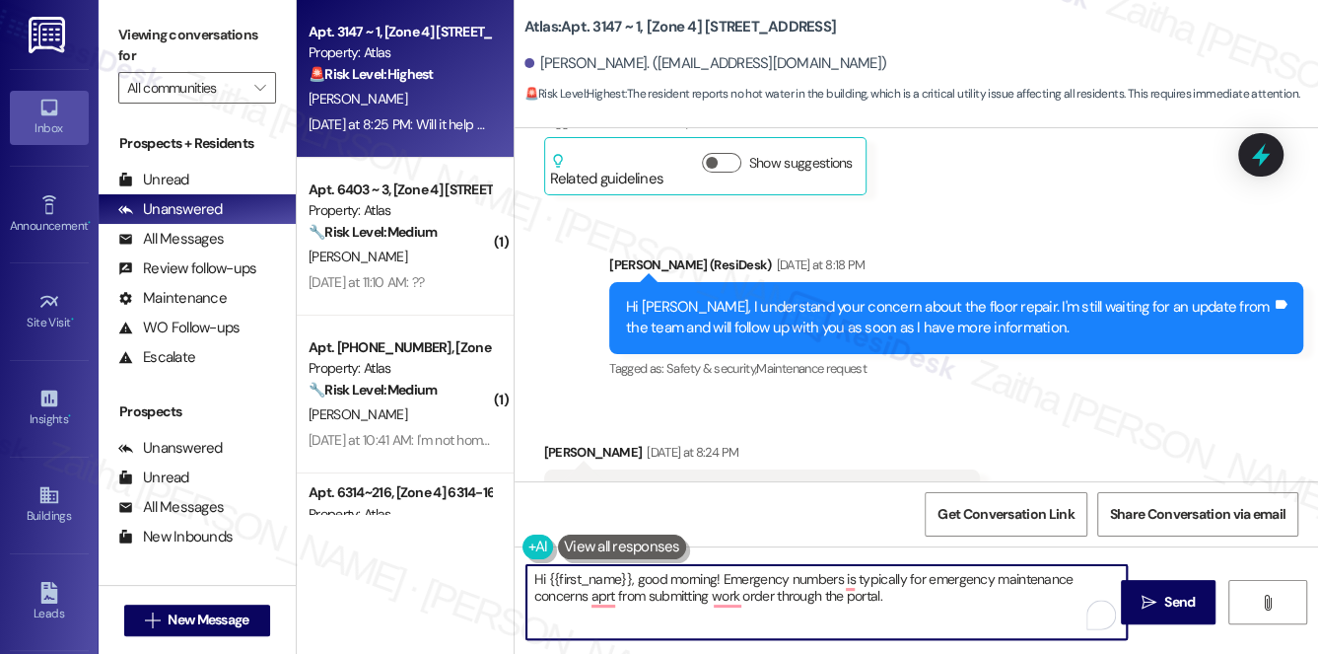
type textarea "Hi {{first_name}}, good morning! Emergency numbers is typically for emergency m…"
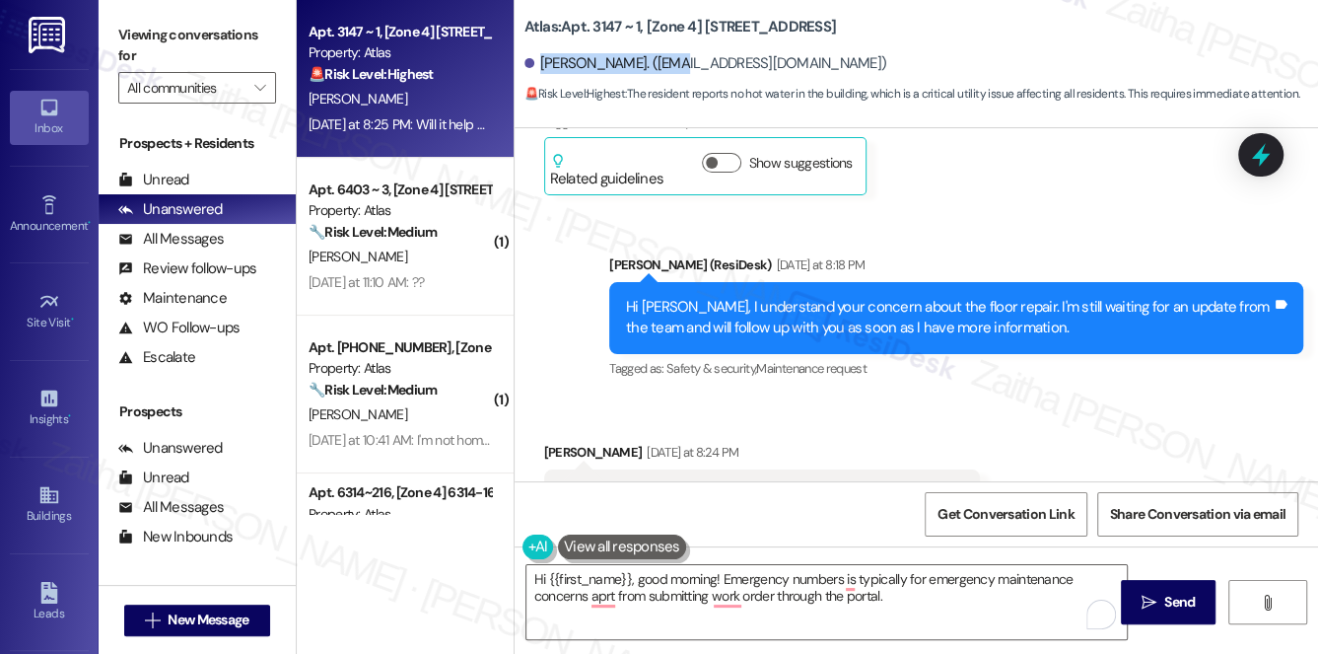
drag, startPoint x: 538, startPoint y: 62, endPoint x: 673, endPoint y: 65, distance: 134.1
click at [673, 65] on div "Tiffany Dawson-Smith. (tiffany_dawson123@yahoo.com)" at bounding box center [706, 63] width 363 height 21
copy div "Tiffany Dawson-Smith"
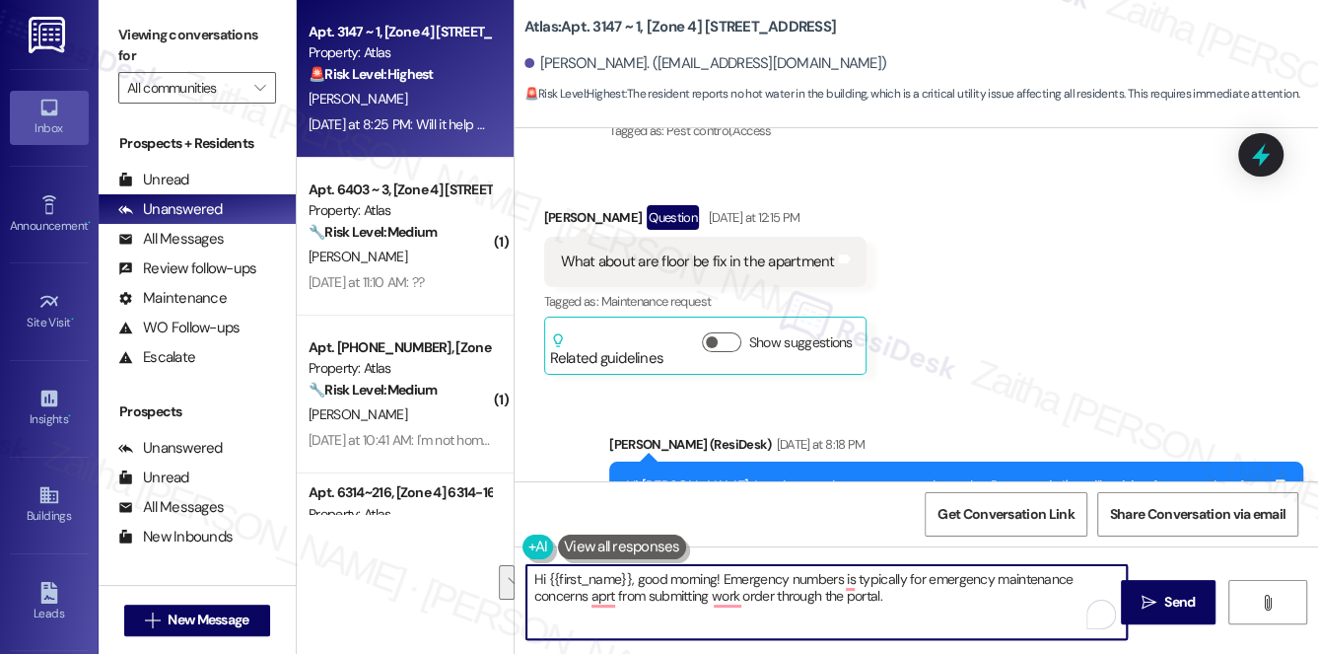
drag, startPoint x: 530, startPoint y: 577, endPoint x: 909, endPoint y: 611, distance: 381.2
click at [909, 611] on textarea "Hi {{first_name}}, good morning! Emergency numbers is typically for emergency m…" at bounding box center [828, 602] width 602 height 74
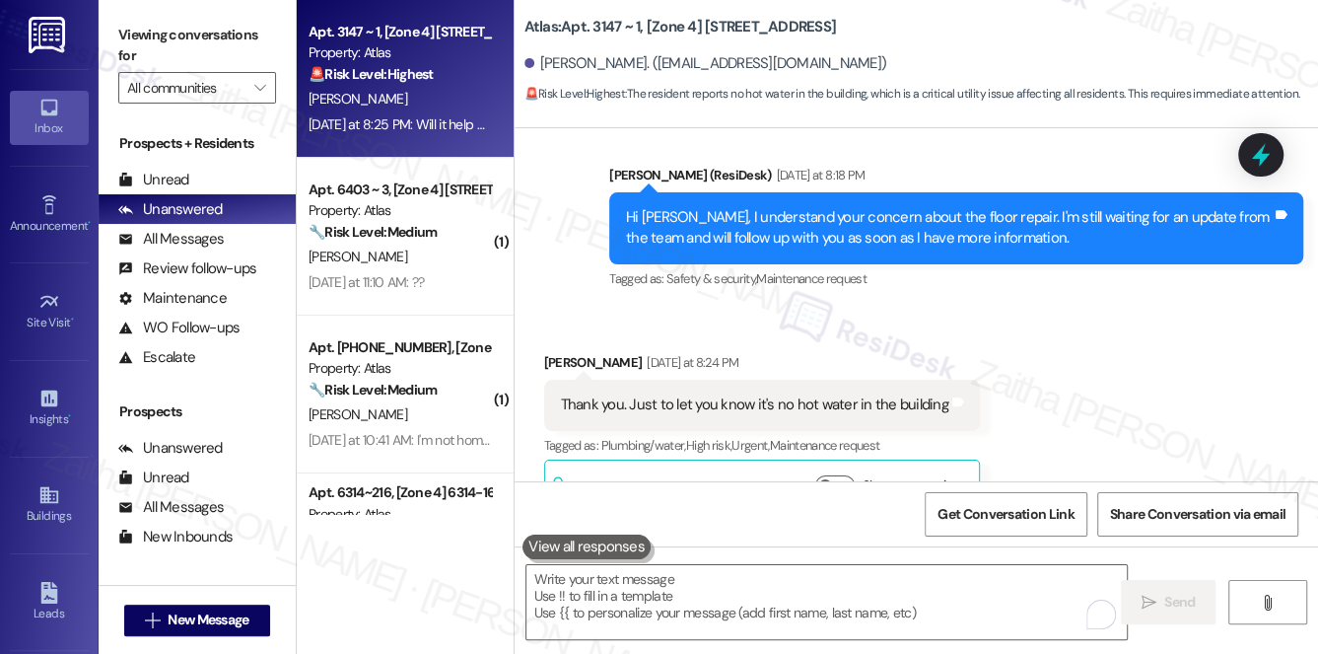
scroll to position [13476, 0]
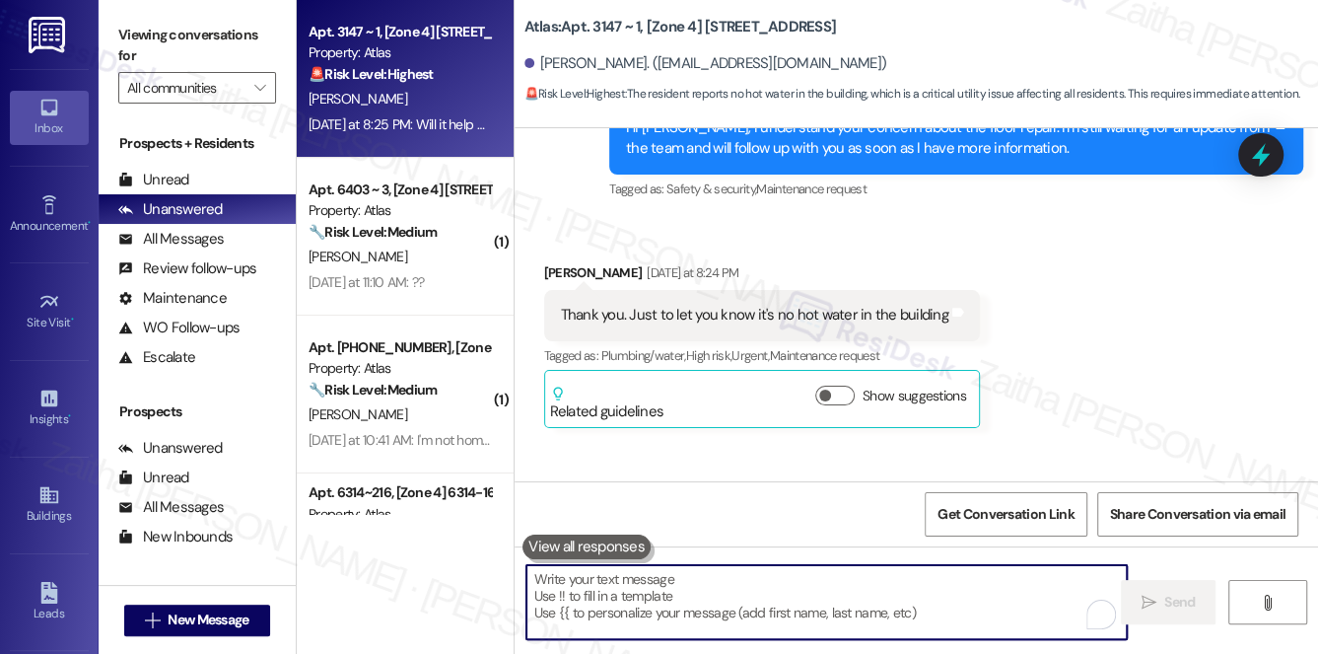
click at [666, 586] on textarea "To enrich screen reader interactions, please activate Accessibility in Grammarl…" at bounding box center [828, 602] width 602 height 74
paste textarea "Hi {{first_name}}, good morning! The emergency number is primarily used for urg…"
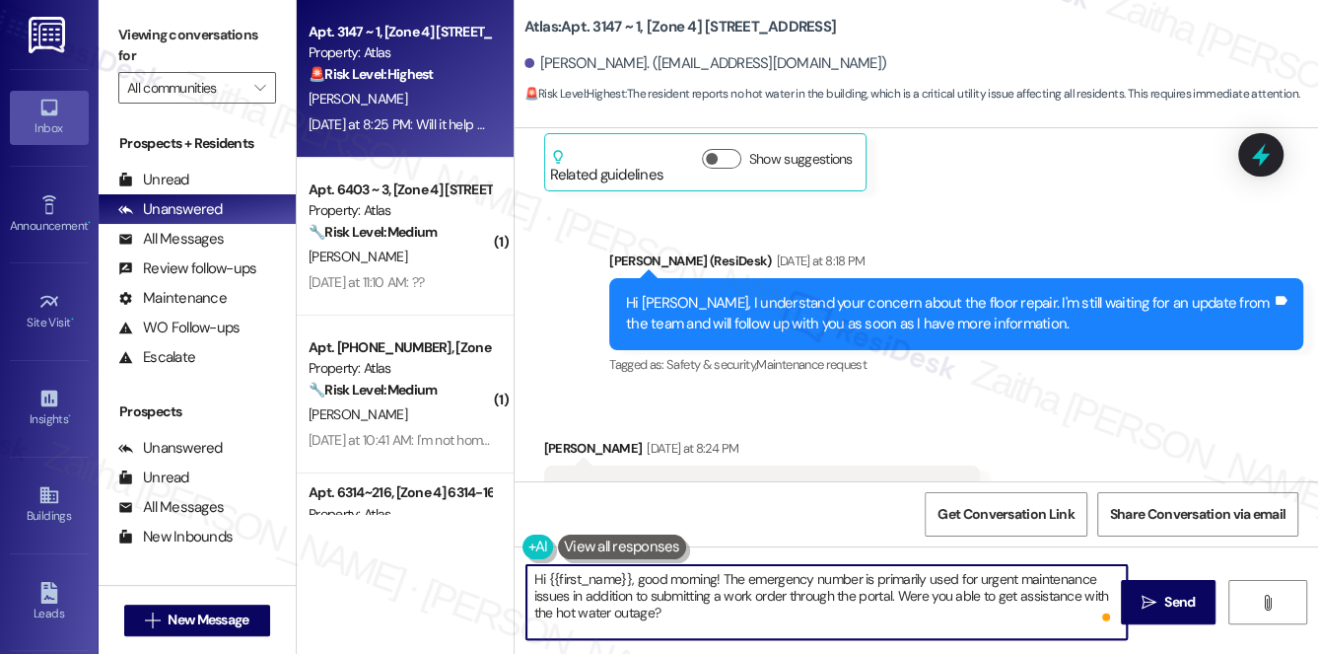
scroll to position [13296, 0]
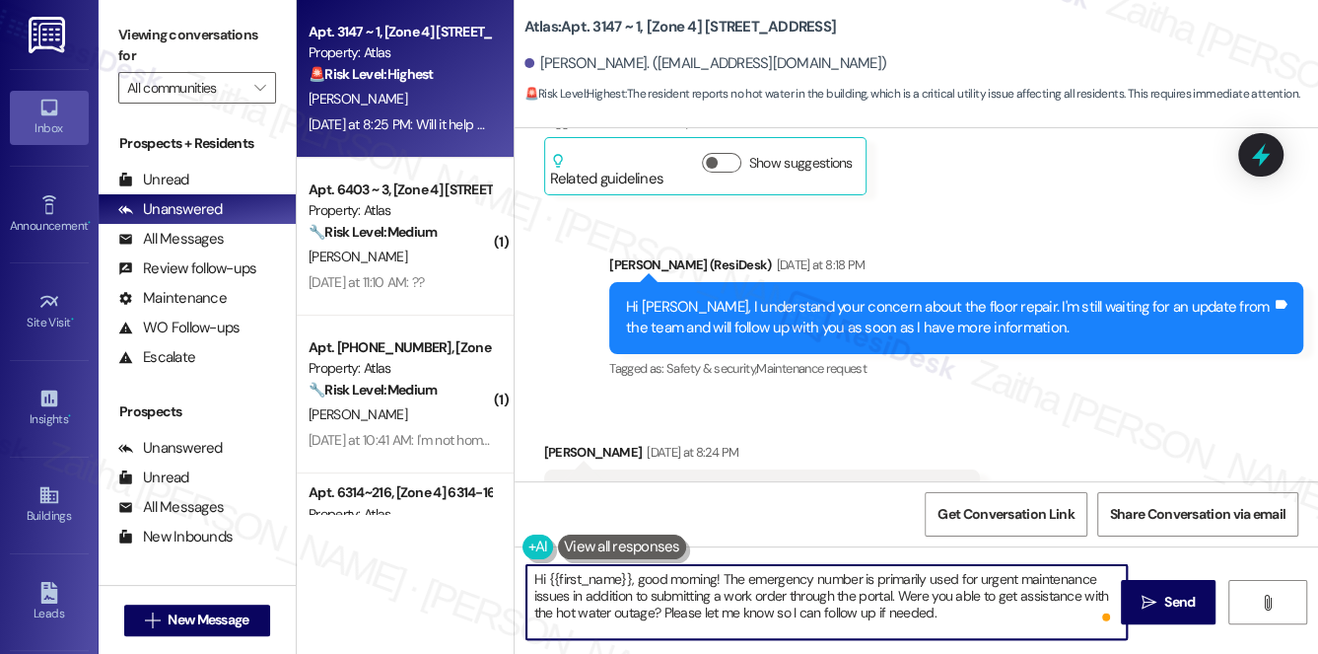
click at [975, 603] on textarea "Hi {{first_name}}, good morning! The emergency number is primarily used for urg…" at bounding box center [828, 602] width 602 height 74
type textarea "Hi {{first_name}}, good morning! The emergency number is primarily used for urg…"
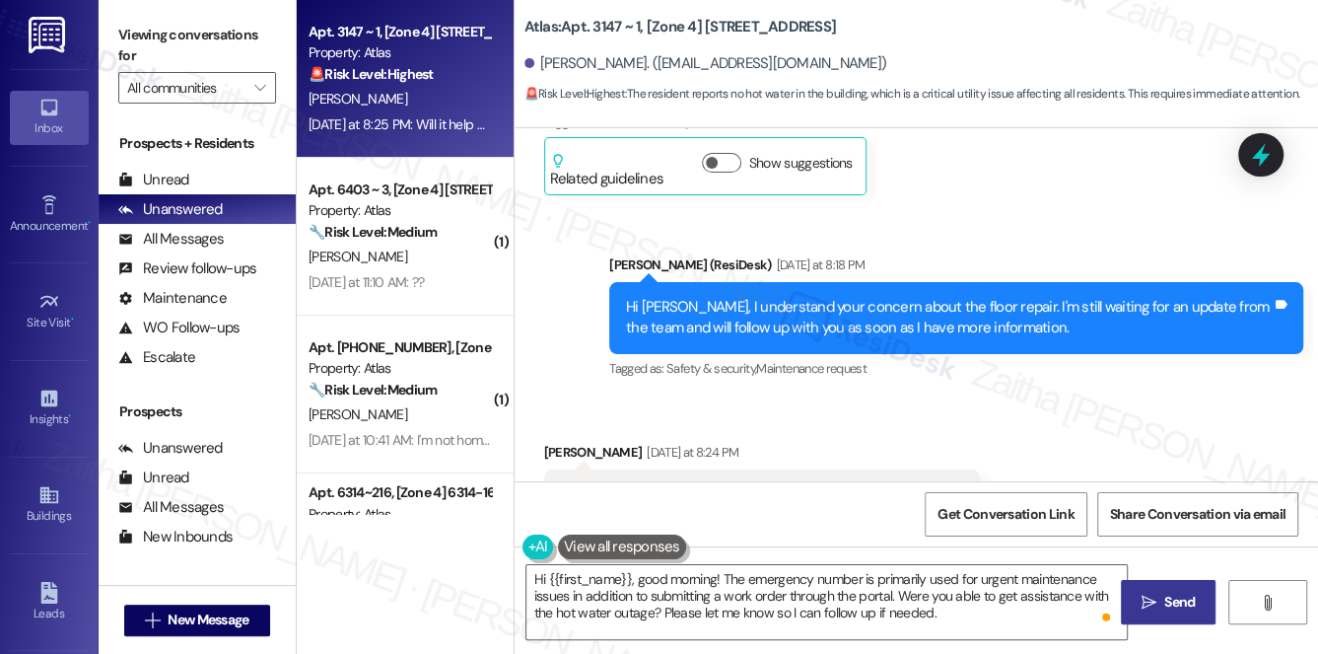
click at [1182, 595] on span "Send" at bounding box center [1180, 602] width 31 height 21
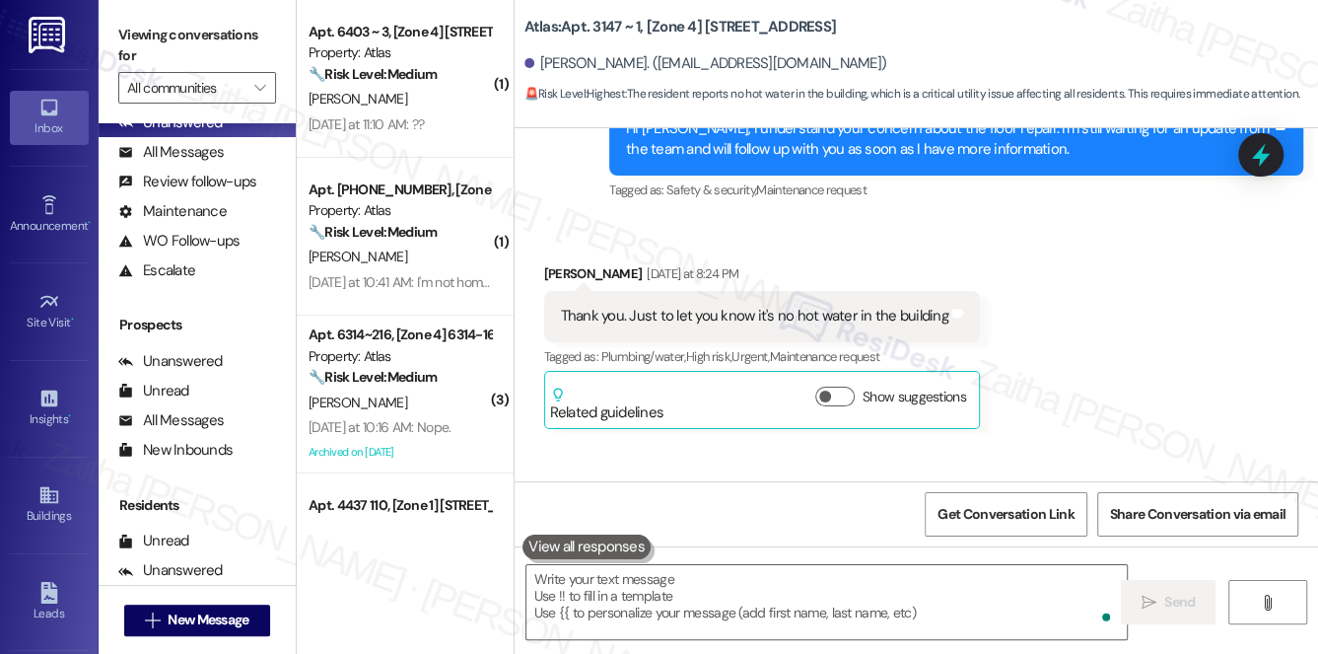
scroll to position [235, 0]
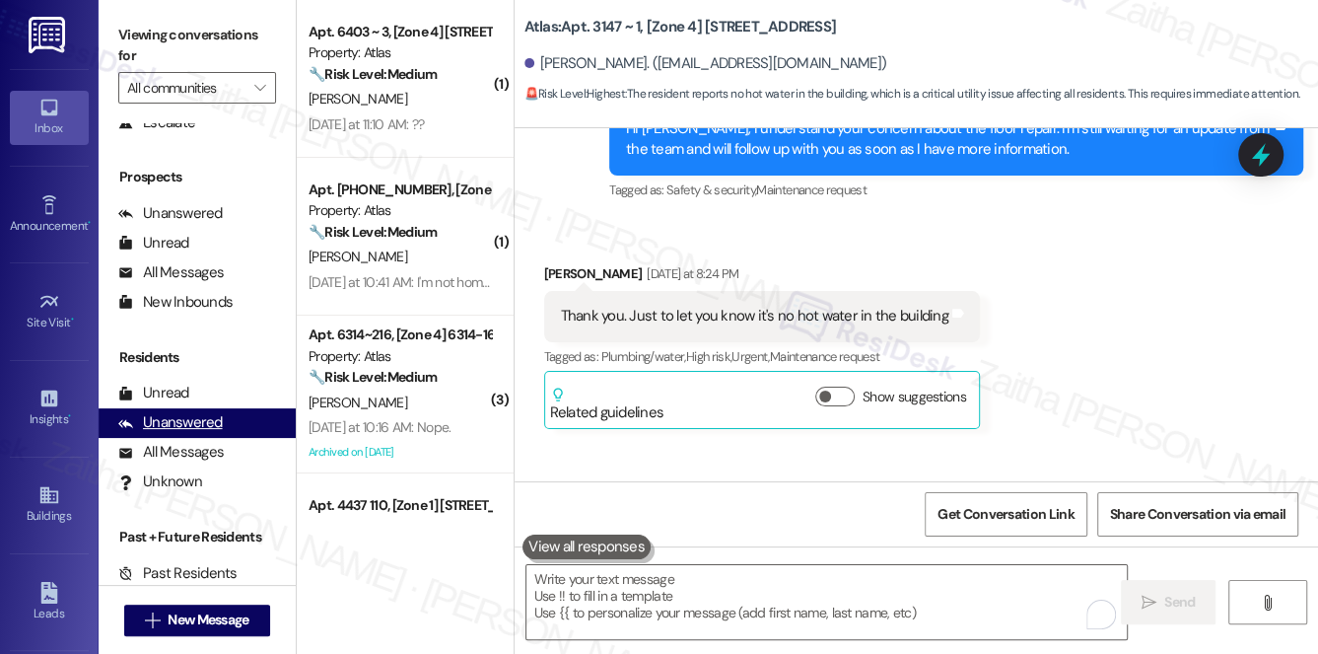
click at [187, 421] on div "Unanswered" at bounding box center [170, 422] width 105 height 21
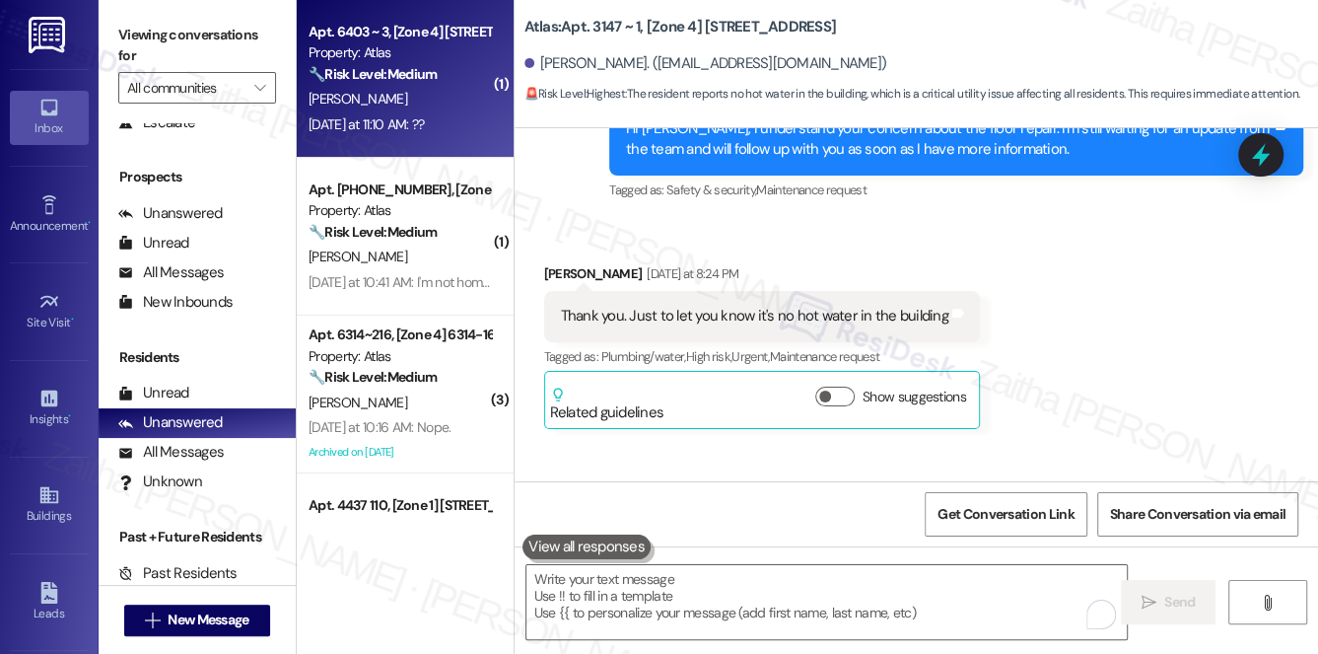
click at [411, 106] on div "J. Esquivel" at bounding box center [400, 99] width 186 height 25
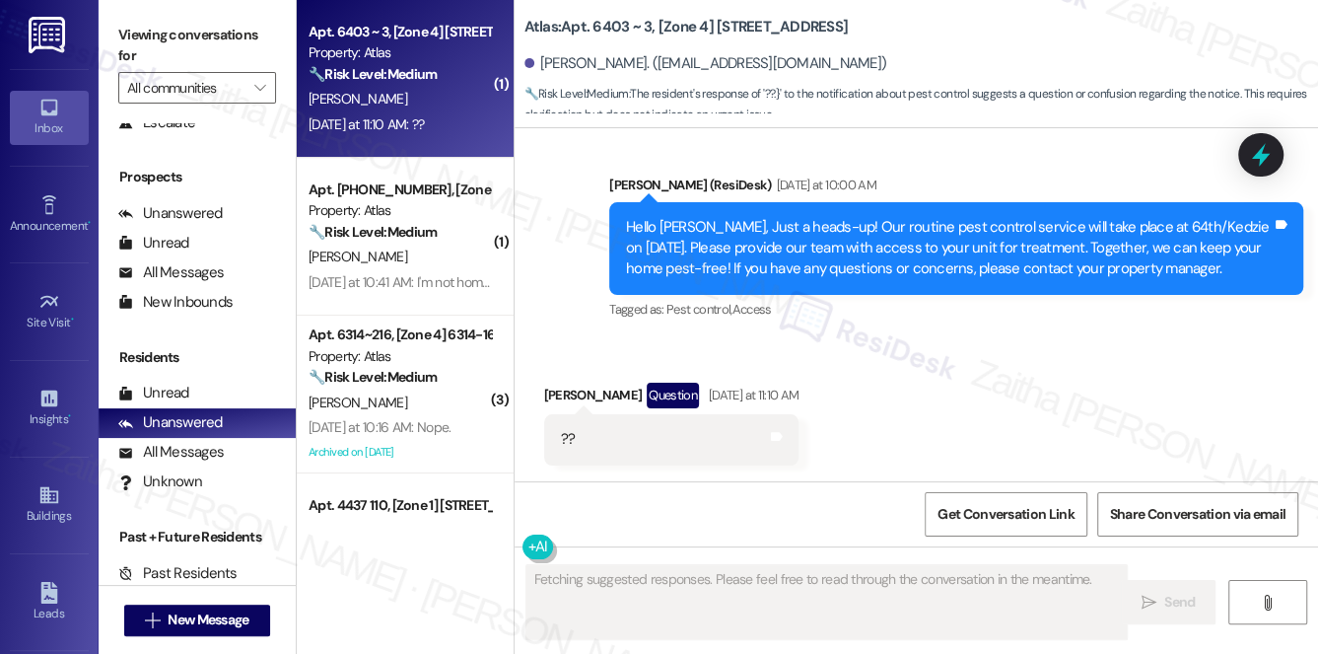
scroll to position [2269, 0]
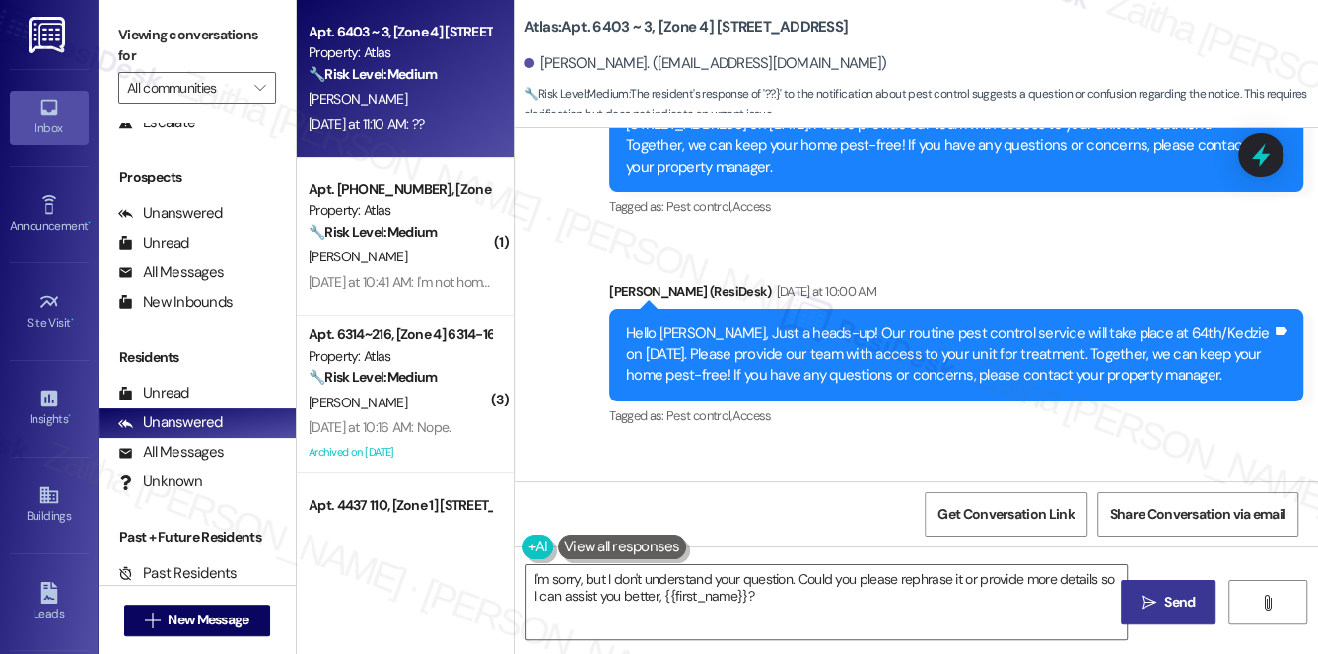
click at [557, 489] on div "Janet Esquivel Question Yesterday at 11:10 AM" at bounding box center [671, 505] width 255 height 32
copy div "Janet"
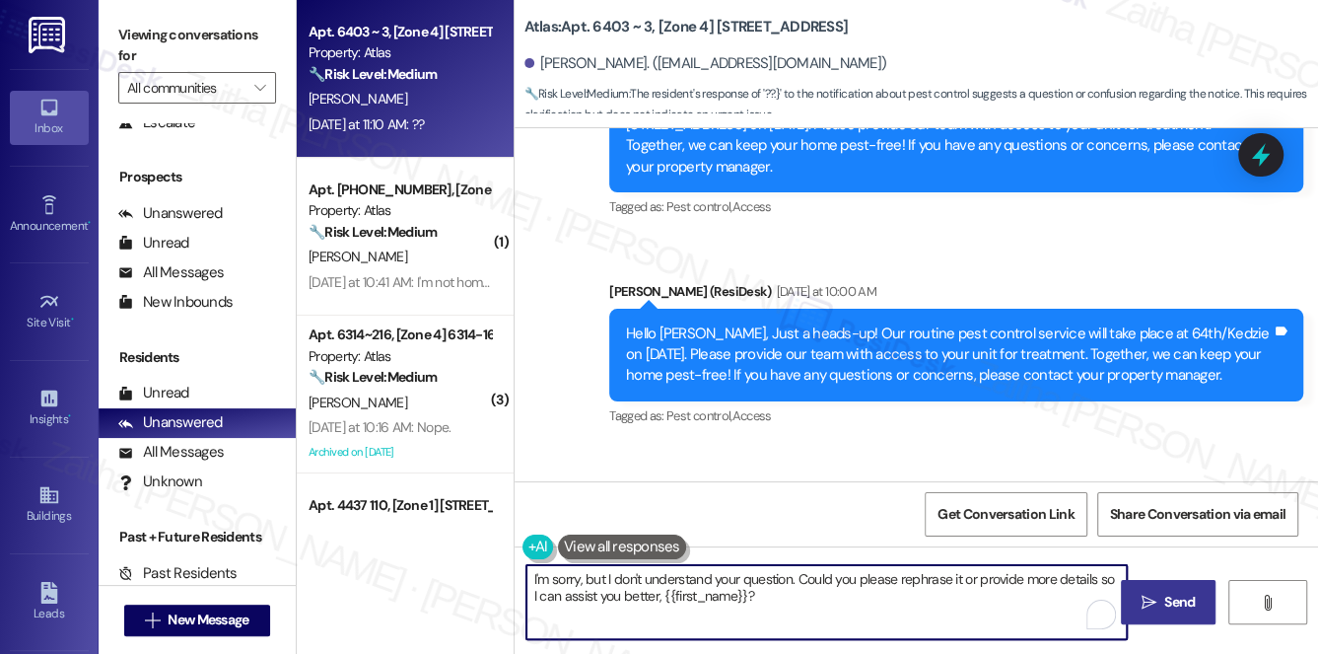
click at [533, 580] on textarea "I'm sorry, but I don't understand your question. Could you please rephrase it o…" at bounding box center [828, 602] width 602 height 74
paste textarea "Janet"
drag, startPoint x: 1028, startPoint y: 579, endPoint x: 956, endPoint y: 579, distance: 72.0
click at [954, 580] on textarea "Hi Janet! I'm sorry, but I don't understand your question. Could you please rep…" at bounding box center [828, 602] width 602 height 74
drag, startPoint x: 628, startPoint y: 594, endPoint x: 715, endPoint y: 592, distance: 86.8
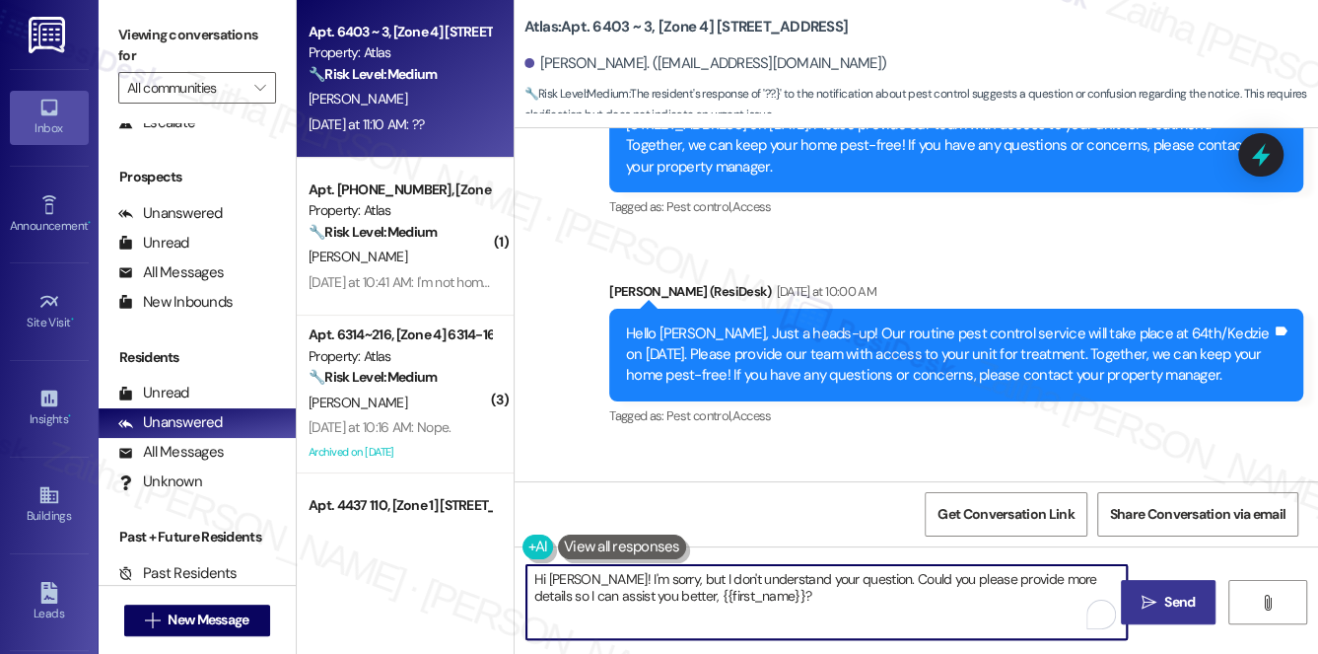
click at [715, 592] on textarea "Hi Janet! I'm sorry, but I don't understand your question. Could you please pro…" at bounding box center [828, 602] width 602 height 74
type textarea "Hi Janet! I'm sorry, but I don't understand your question. Could you please pro…"
drag, startPoint x: 1177, startPoint y: 603, endPoint x: 1125, endPoint y: 581, distance: 57.0
click at [1177, 603] on span "Send" at bounding box center [1180, 602] width 31 height 21
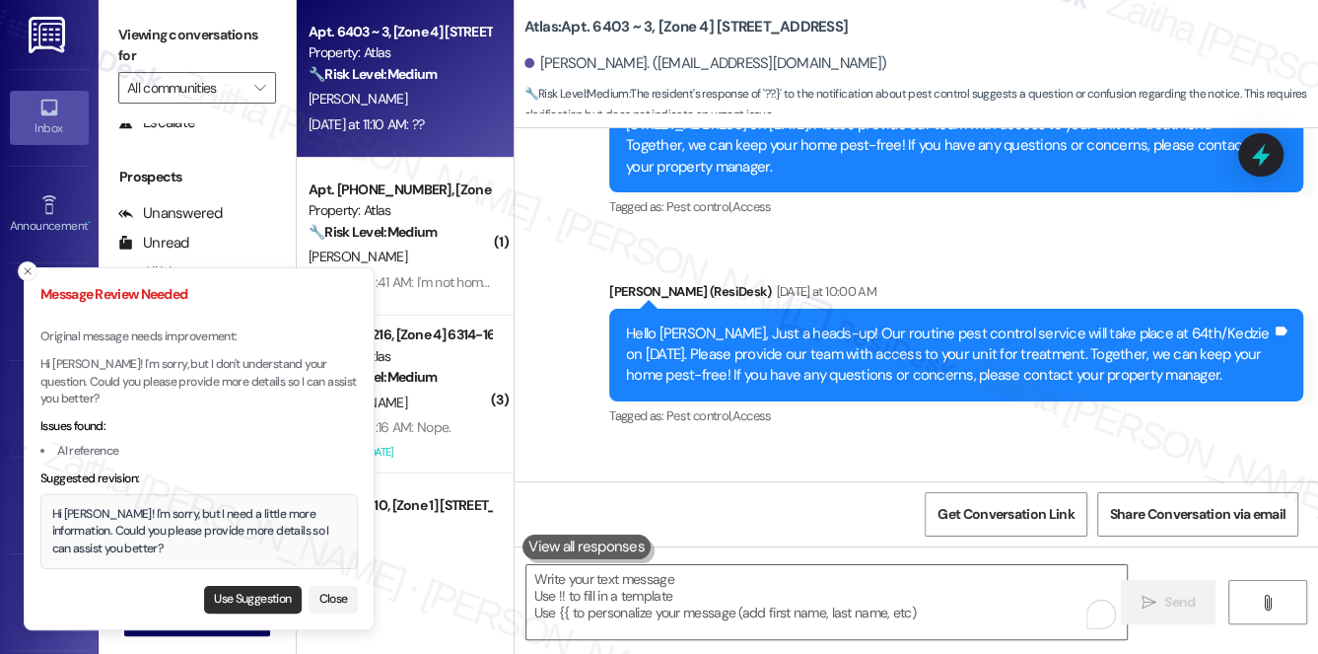
click at [251, 599] on button "Use Suggestion" at bounding box center [253, 600] width 98 height 28
type textarea "Hi Janet! I'm sorry, but I need a little more information. Could you please pro…"
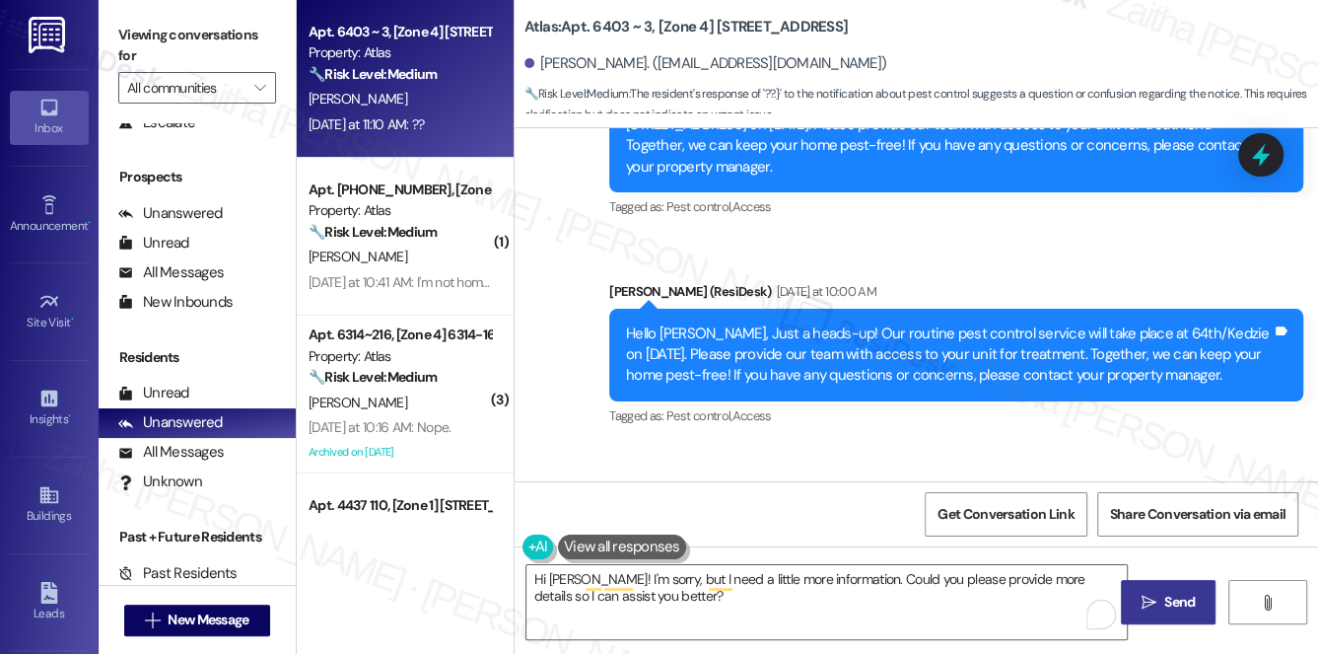
click at [1159, 602] on span " Send" at bounding box center [1169, 602] width 62 height 21
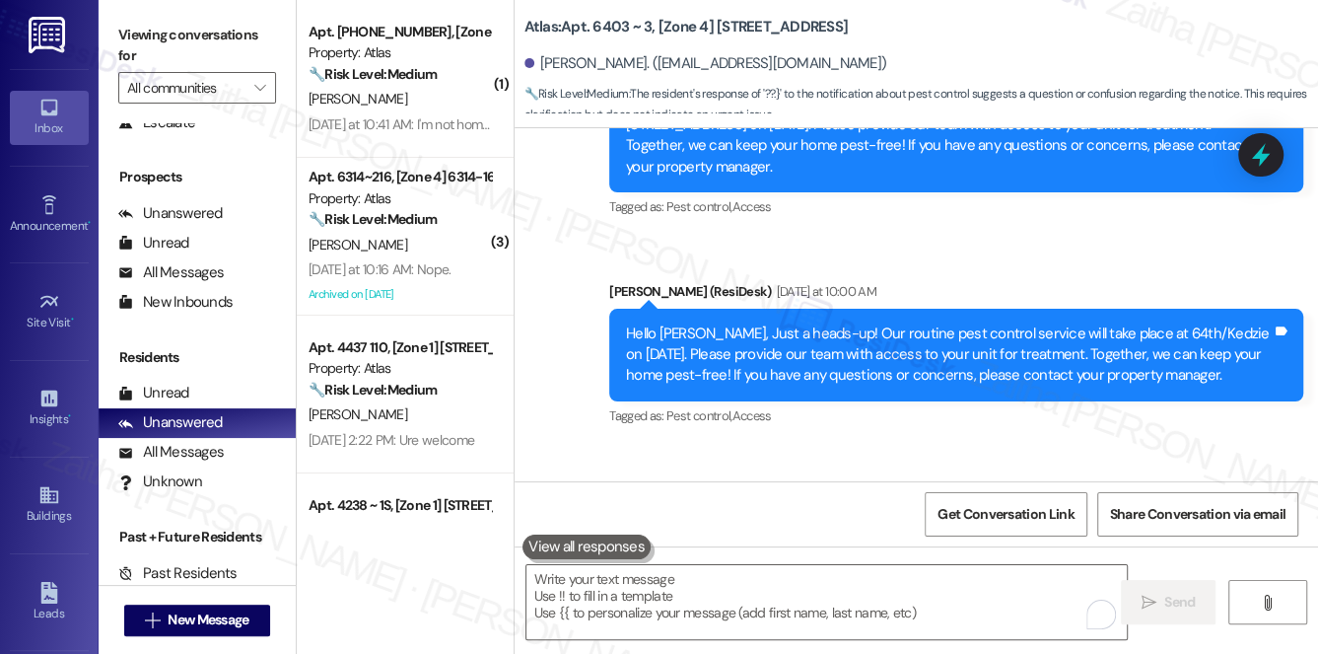
scroll to position [2359, 0]
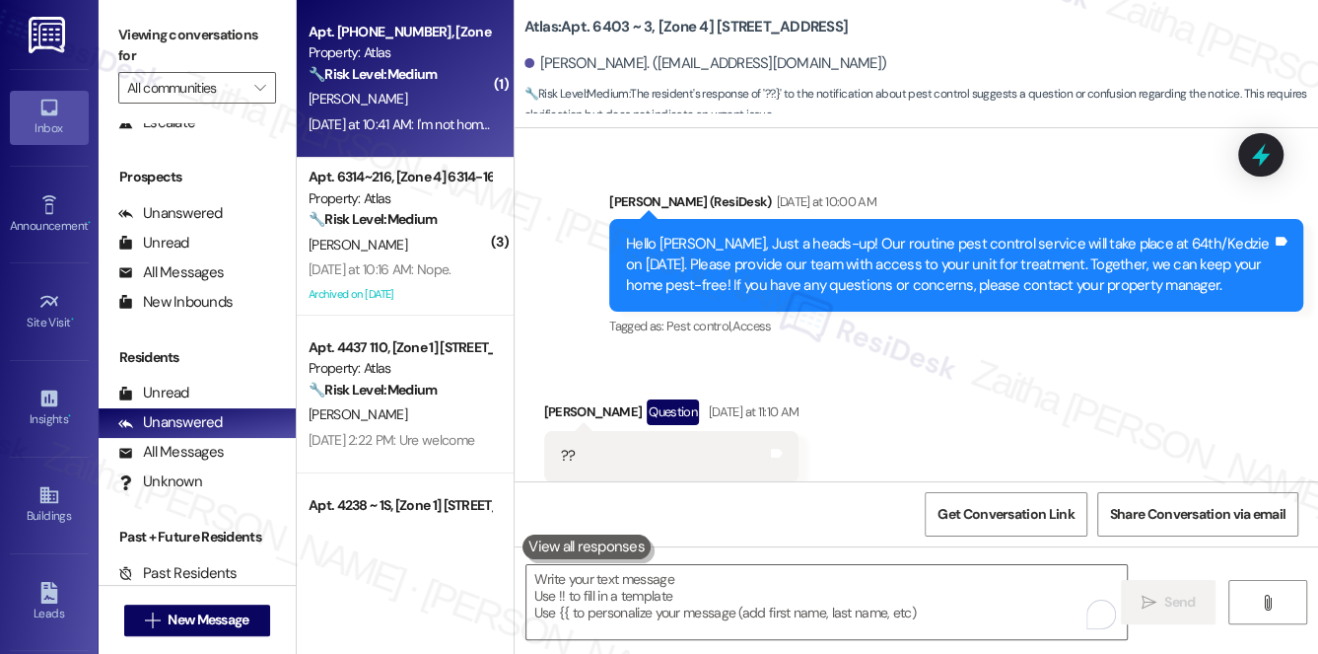
click at [414, 88] on div "Z. Miller" at bounding box center [400, 99] width 186 height 25
type textarea "Fetching suggested responses. Please feel free to read through the conversation…"
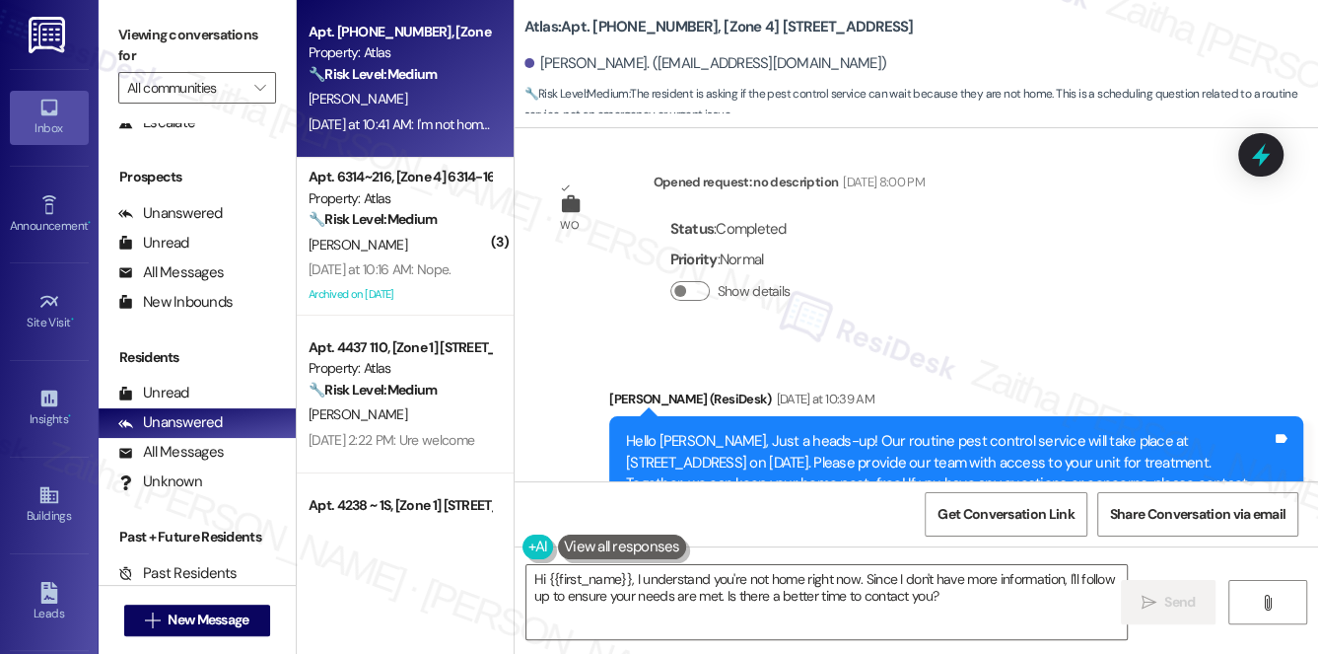
scroll to position [15514, 0]
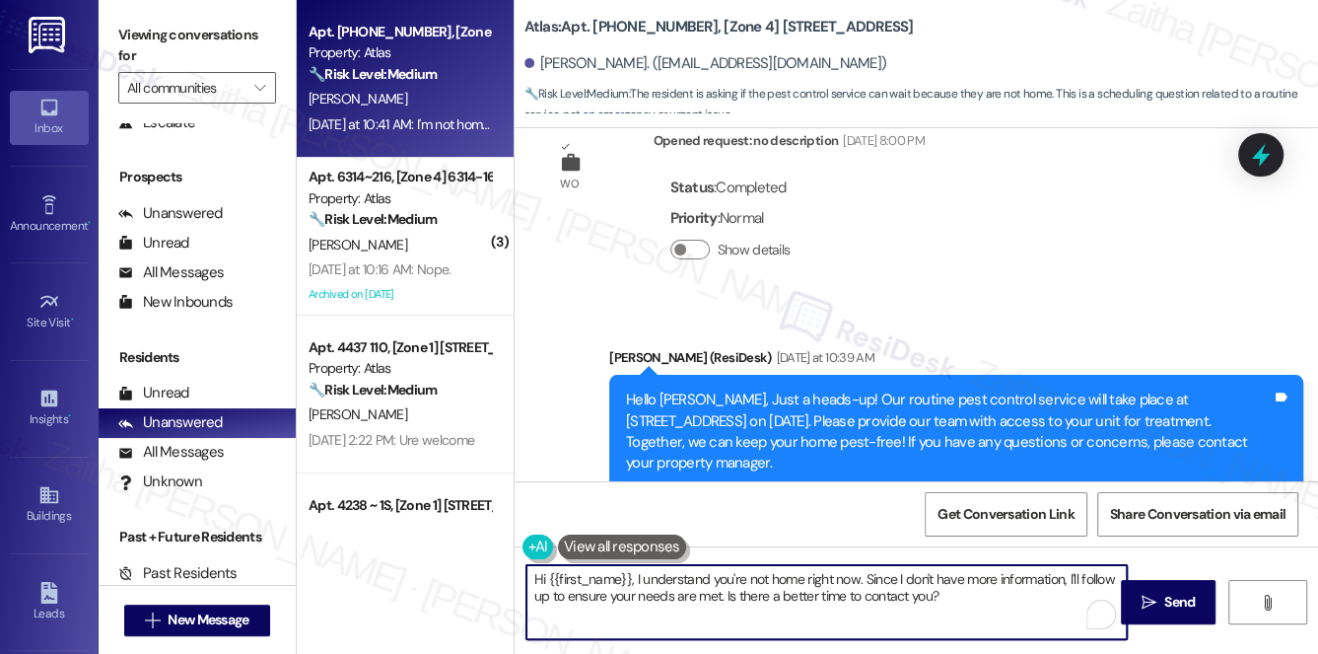
drag, startPoint x: 637, startPoint y: 576, endPoint x: 953, endPoint y: 616, distance: 318.1
click at [949, 618] on textarea "Hi {{first_name}}, I understand you're not home right now. Since I don't have m…" at bounding box center [828, 602] width 602 height 74
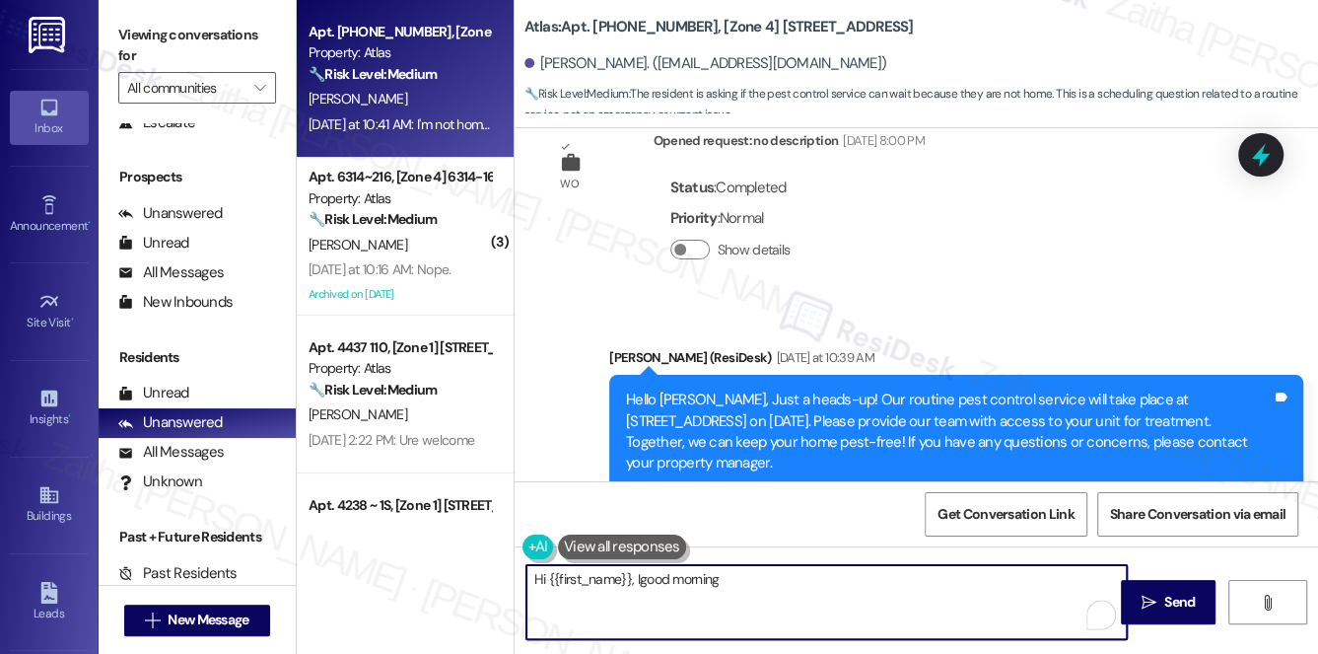
click at [642, 579] on textarea "Hi {{first_name}}, Igood morning" at bounding box center [828, 602] width 602 height 74
click at [767, 587] on textarea "Hi {{first_name}}, good morning" at bounding box center [828, 602] width 602 height 74
type textarea "Hi {{first_name}}, good morning! I just wanted to check if you were able to rec…"
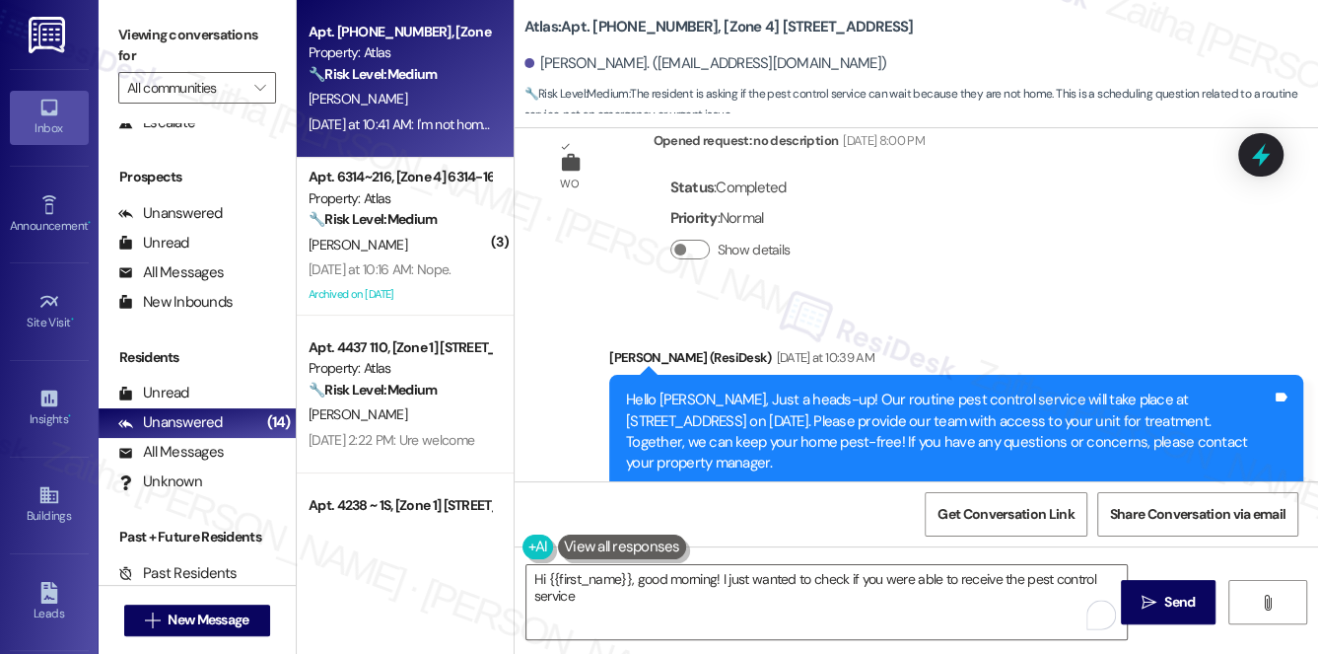
drag, startPoint x: 553, startPoint y: 408, endPoint x: 889, endPoint y: 420, distance: 336.5
click at [889, 532] on div "Received via SMS Zykearra Miller Question Neutral Yesterday at 10:41 AM I'm not…" at bounding box center [917, 625] width 804 height 187
copy div "I'm not home right now but can they wait ? Tags and notes"
click at [1012, 532] on div "Received via SMS Zykearra Miller Question Neutral Yesterday at 10:41 AM I'm not…" at bounding box center [917, 625] width 804 height 187
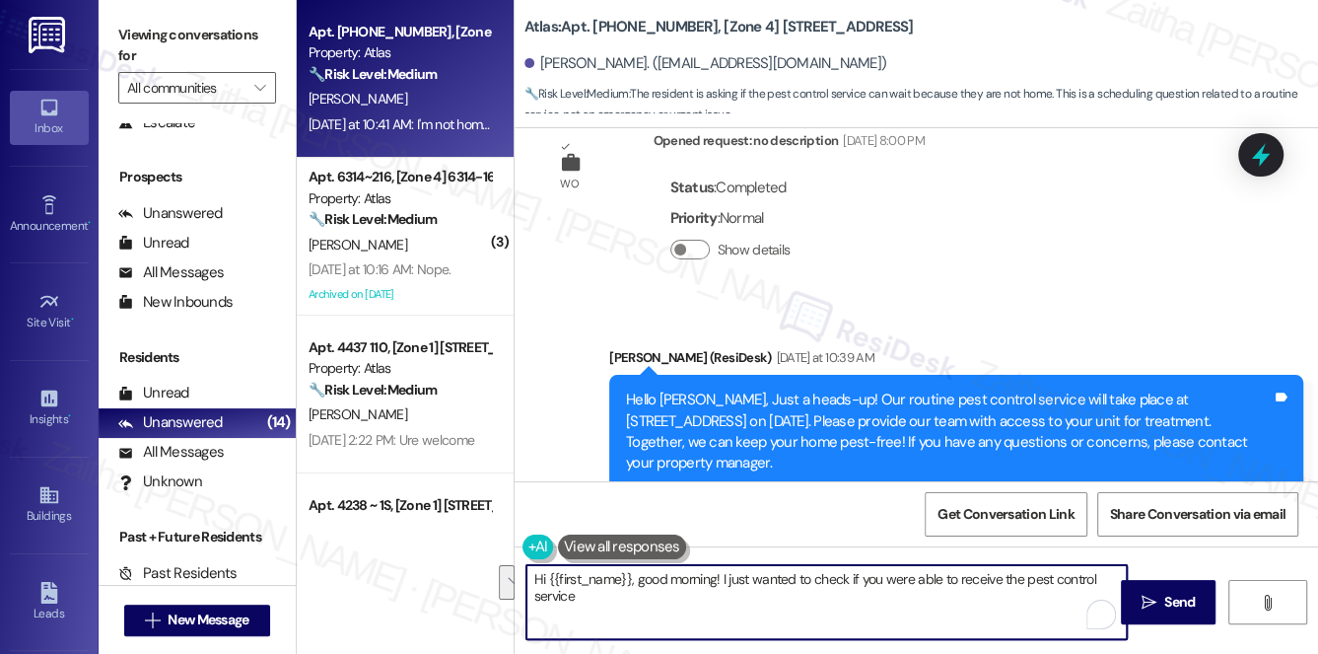
drag, startPoint x: 531, startPoint y: 579, endPoint x: 615, endPoint y: 600, distance: 86.3
click at [615, 600] on textarea "Hi {{first_name}}, good morning! I just wanted to check if you were able to rec…" at bounding box center [828, 602] width 602 height 74
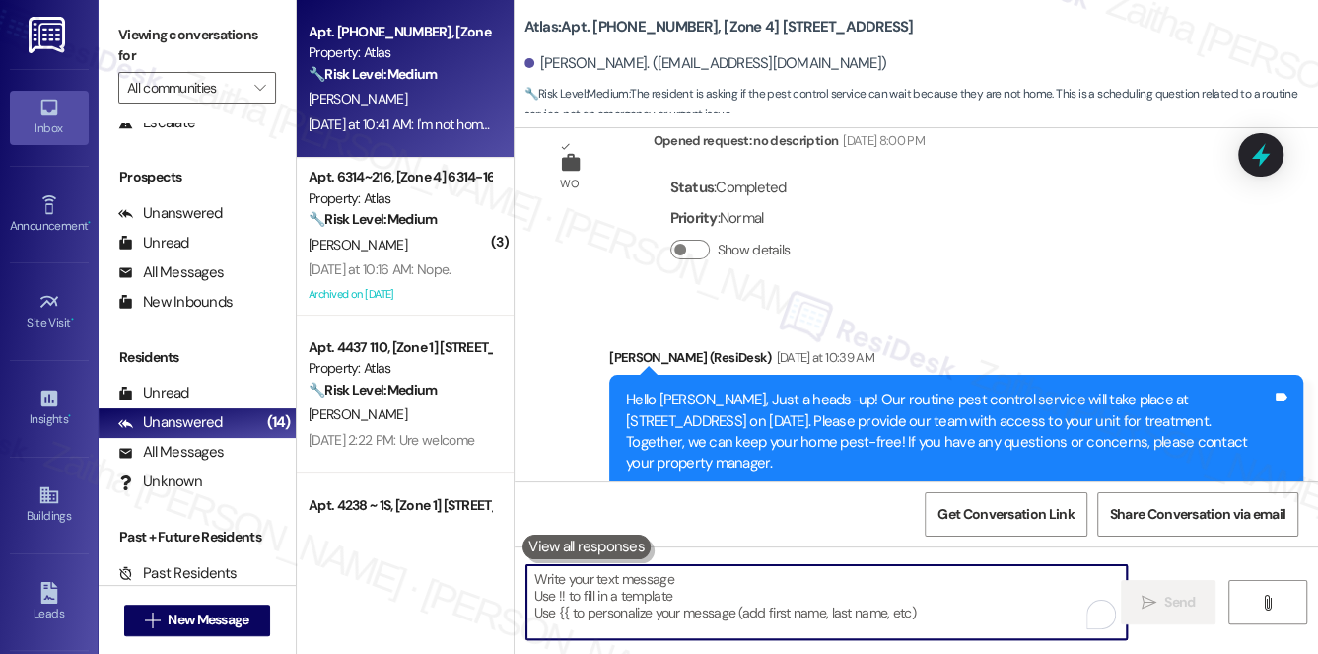
paste textarea "Hi {{first_name}}, good morning! I just wanted to follow up to see if pest cont…"
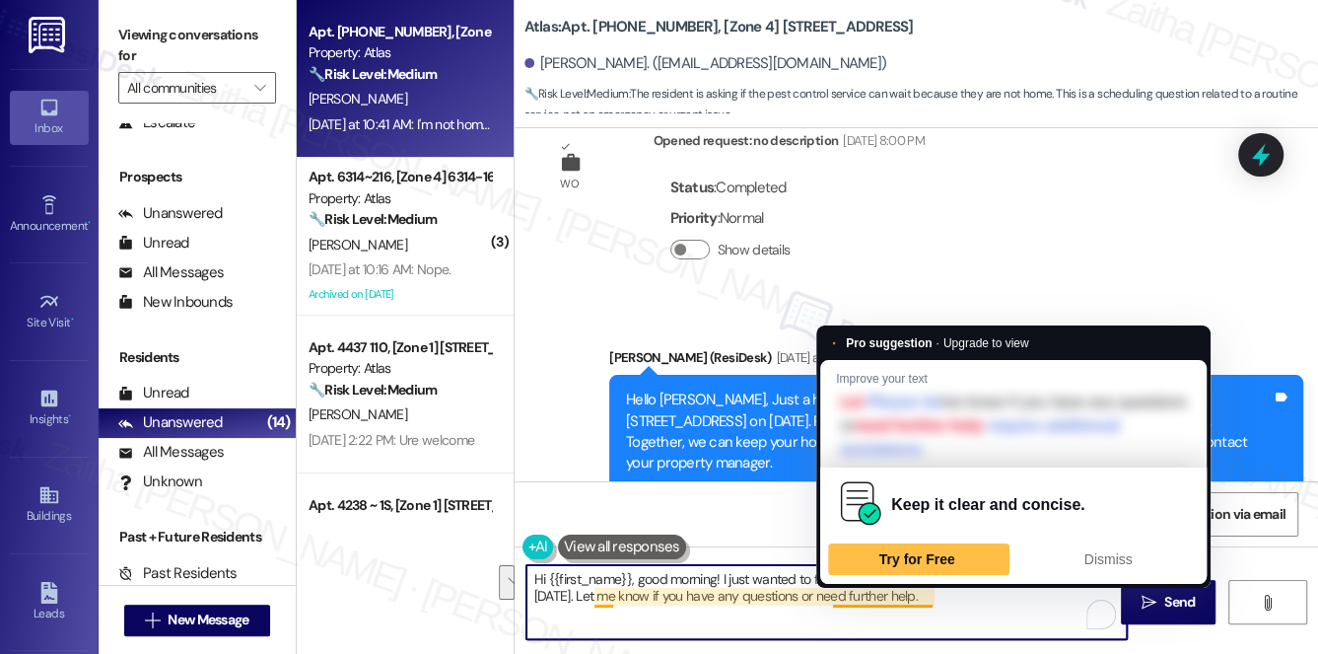
drag, startPoint x: 1054, startPoint y: 578, endPoint x: 1091, endPoint y: 576, distance: 36.5
click at [1091, 576] on html "Inbox Go to Inbox Announcement • Send A Text Announcement Site Visit • Go to Si…" at bounding box center [659, 327] width 1318 height 654
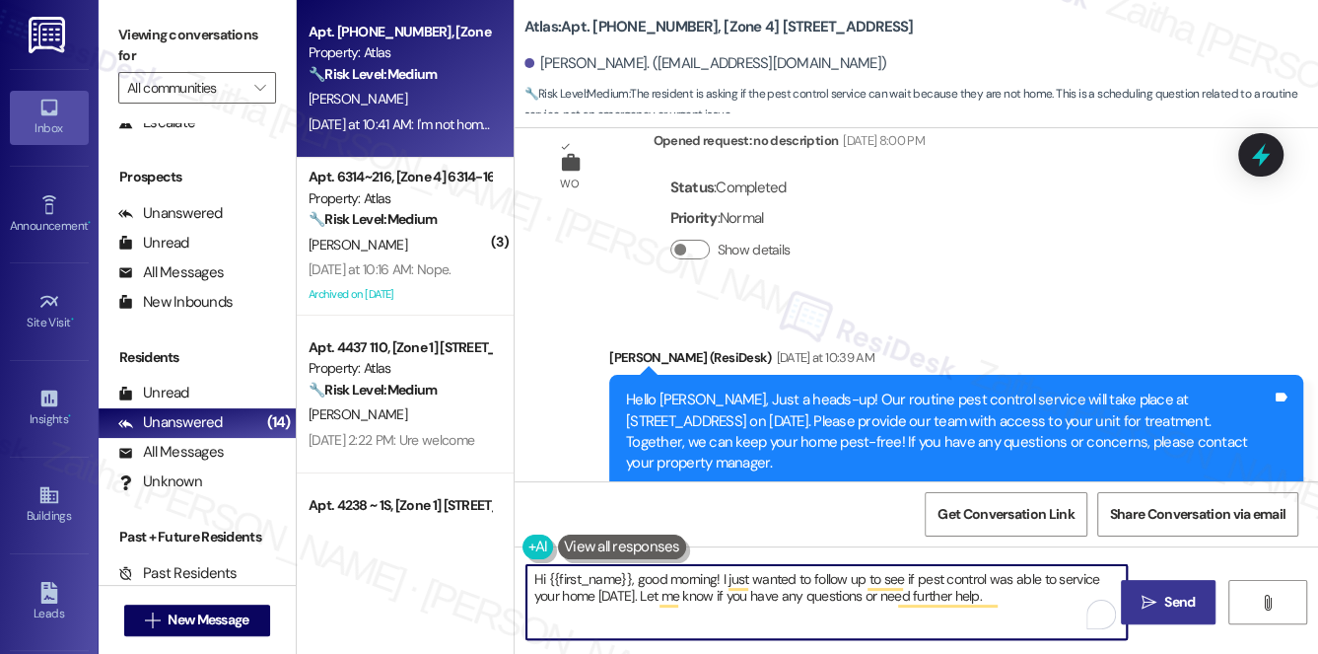
type textarea "Hi {{first_name}}, good morning! I just wanted to follow up to see if pest cont…"
click at [1163, 597] on span "Send" at bounding box center [1180, 602] width 38 height 21
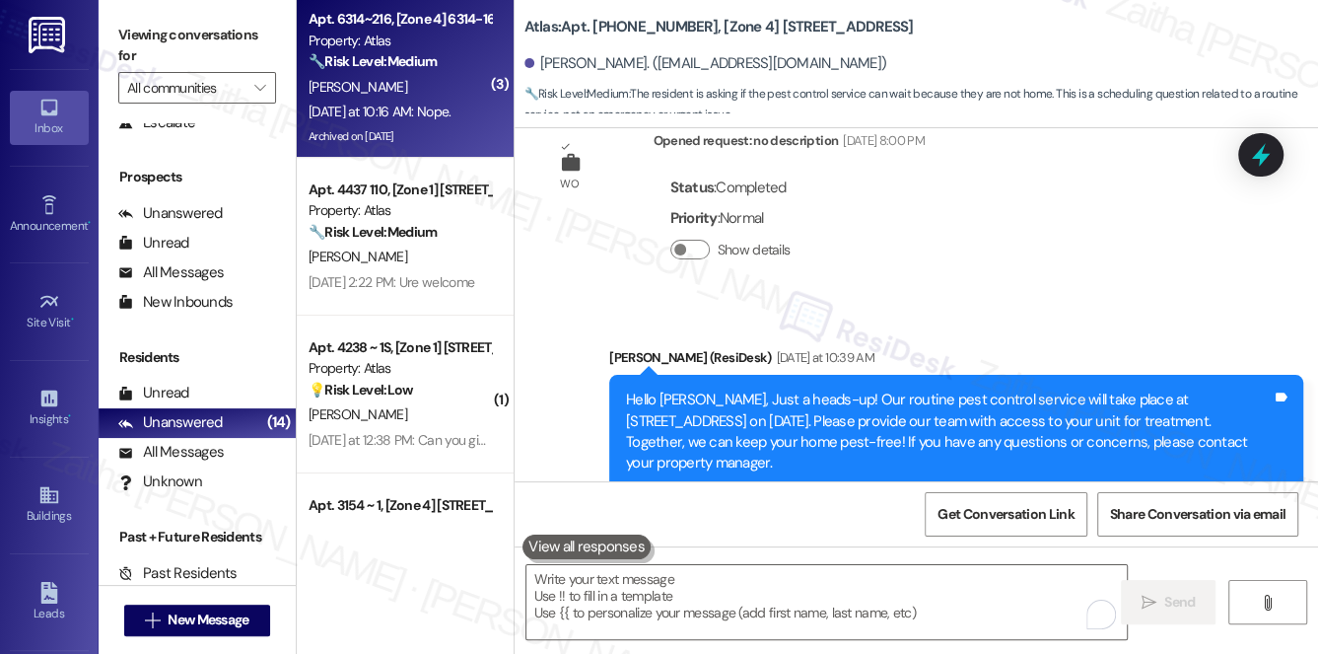
click at [440, 85] on div "[PERSON_NAME]" at bounding box center [400, 87] width 186 height 25
type textarea "Fetching suggested responses. Please feel free to read through the conversation…"
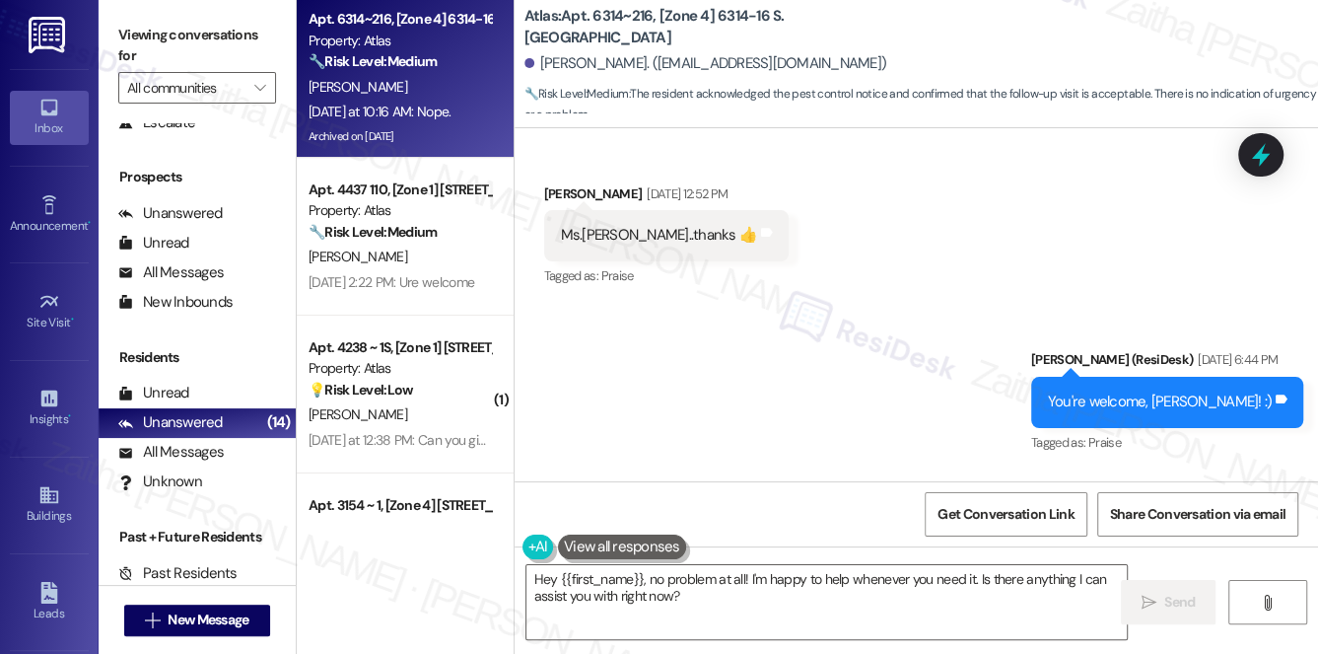
scroll to position [64536, 0]
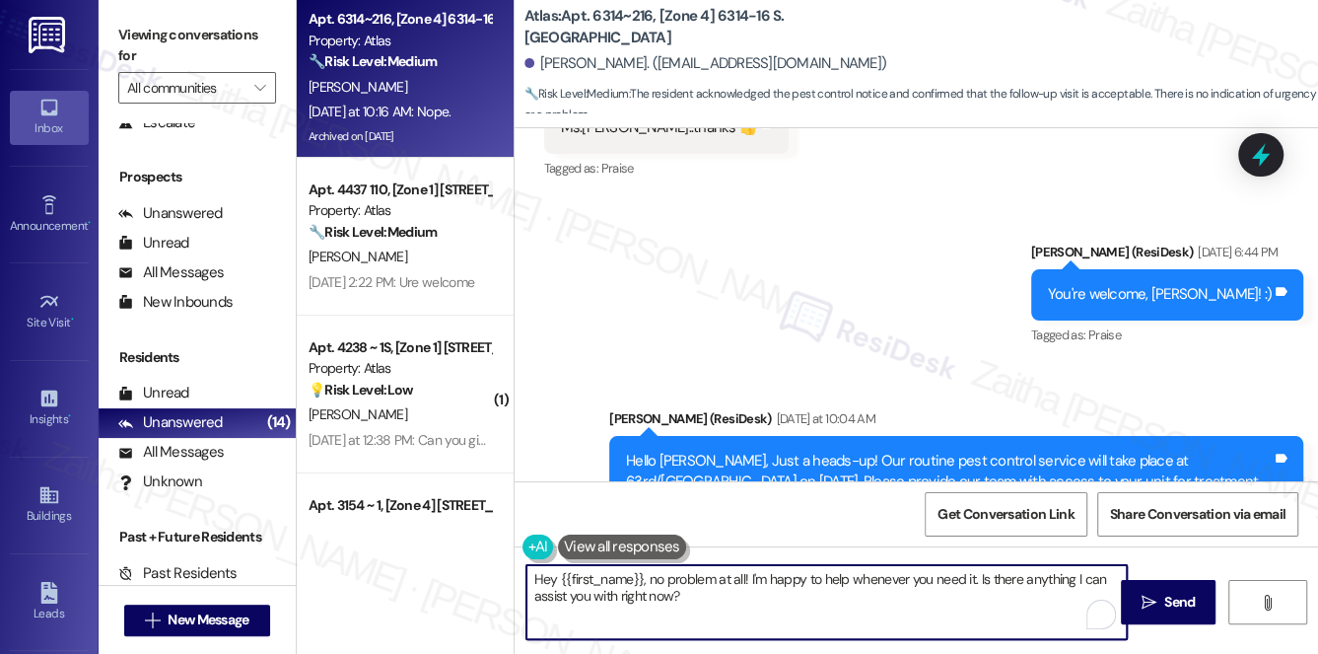
click at [556, 574] on textarea "Hey {{first_name}}, no problem at all! I'm happy to help whenever you need it. …" at bounding box center [828, 602] width 602 height 74
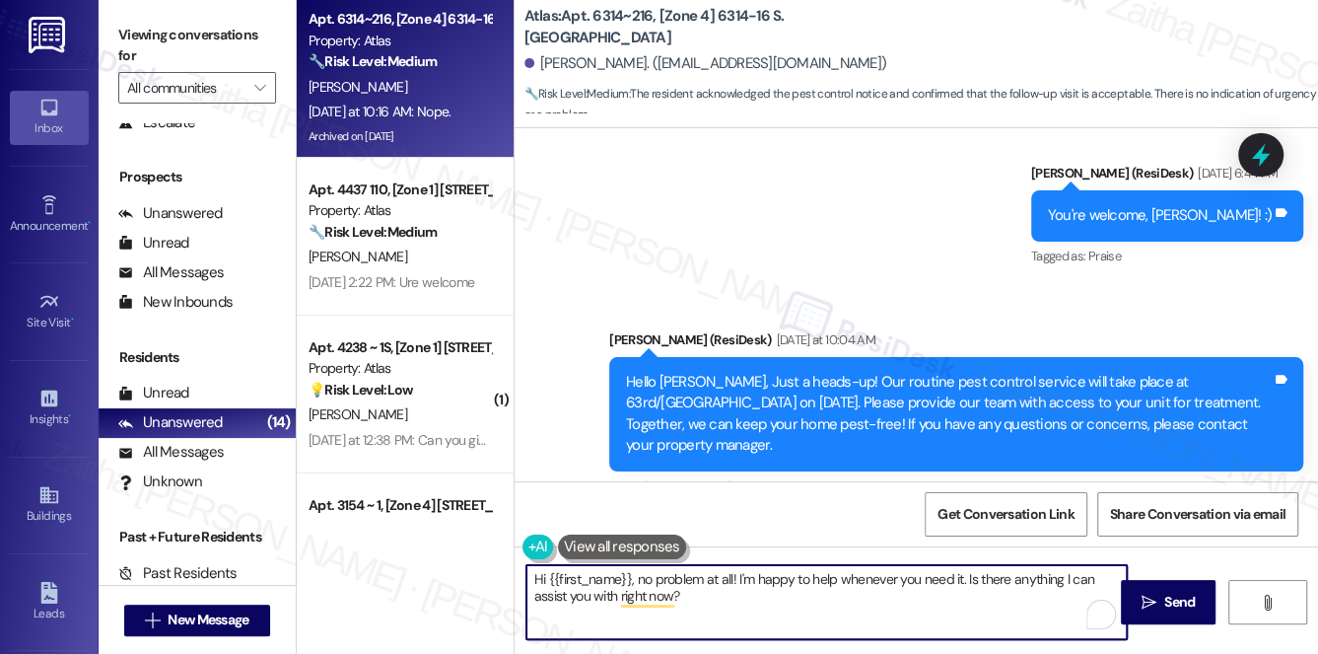
scroll to position [64805, 0]
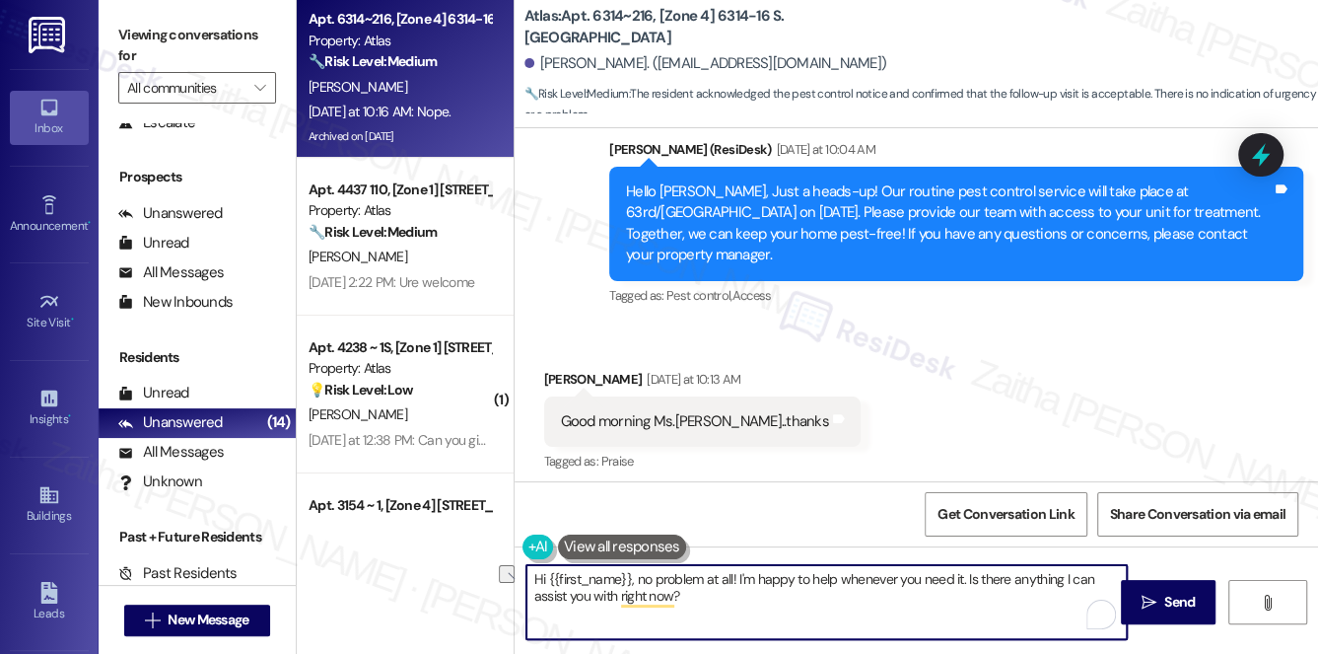
drag, startPoint x: 736, startPoint y: 576, endPoint x: 638, endPoint y: 569, distance: 97.9
click at [638, 569] on textarea "Hi {{first_name}}, no problem at all! I'm happy to help whenever you need it. I…" at bounding box center [828, 602] width 602 height 74
drag, startPoint x: 865, startPoint y: 575, endPoint x: 898, endPoint y: 608, distance: 47.4
click at [897, 608] on textarea "Hi {{first_name}}! I'm happy to help whenever you need it. Is there anything I …" at bounding box center [828, 602] width 602 height 74
paste textarea "If you ever need anything else, just reach out. Have a great rest of your day!"
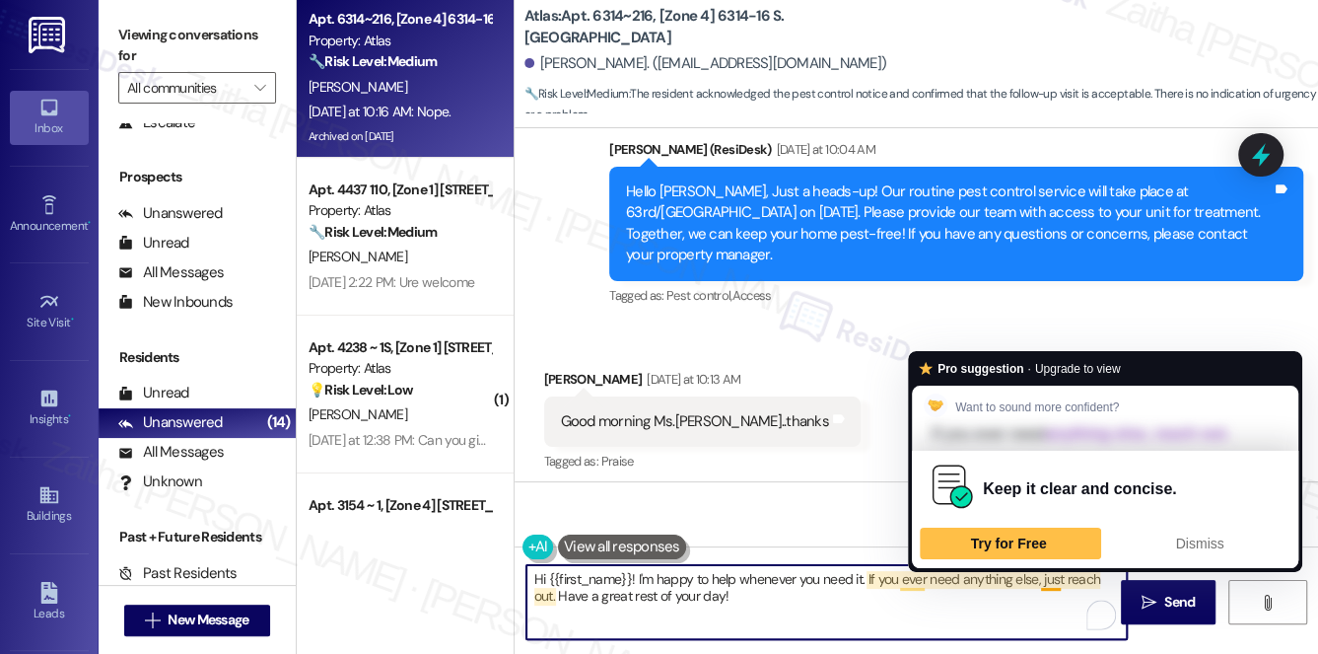
click at [1046, 579] on textarea "Hi {{first_name}}! I'm happy to help whenever you need it. If you ever need any…" at bounding box center [828, 602] width 602 height 74
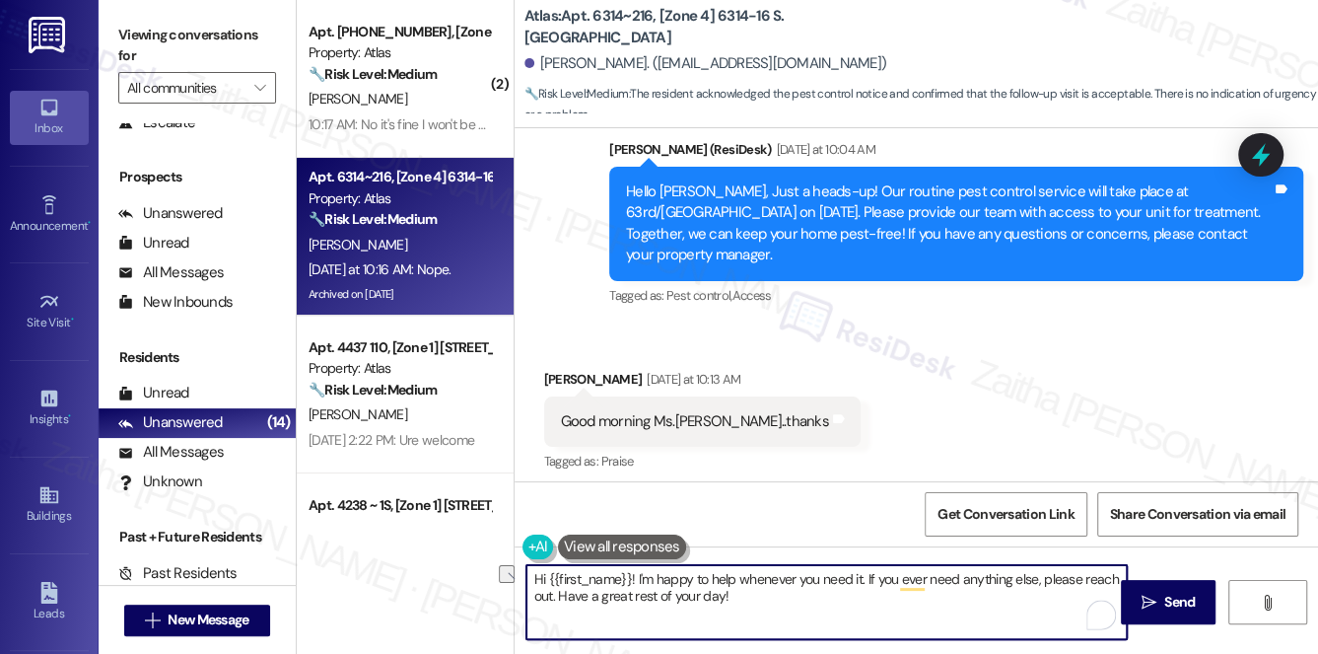
drag, startPoint x: 553, startPoint y: 598, endPoint x: 796, endPoint y: 598, distance: 242.6
click at [796, 598] on textarea "Hi {{first_name}}! I'm happy to help whenever you need it. If you ever need any…" at bounding box center [828, 602] width 602 height 74
drag, startPoint x: 870, startPoint y: 574, endPoint x: 893, endPoint y: 626, distance: 57.4
click at [891, 629] on textarea "Hi {{first_name}}! I'm happy to help whenever you need it. If you ever need any…" at bounding box center [828, 602] width 602 height 74
paste textarea "Please feel free to reach out if you have other concerns or home-related issues…"
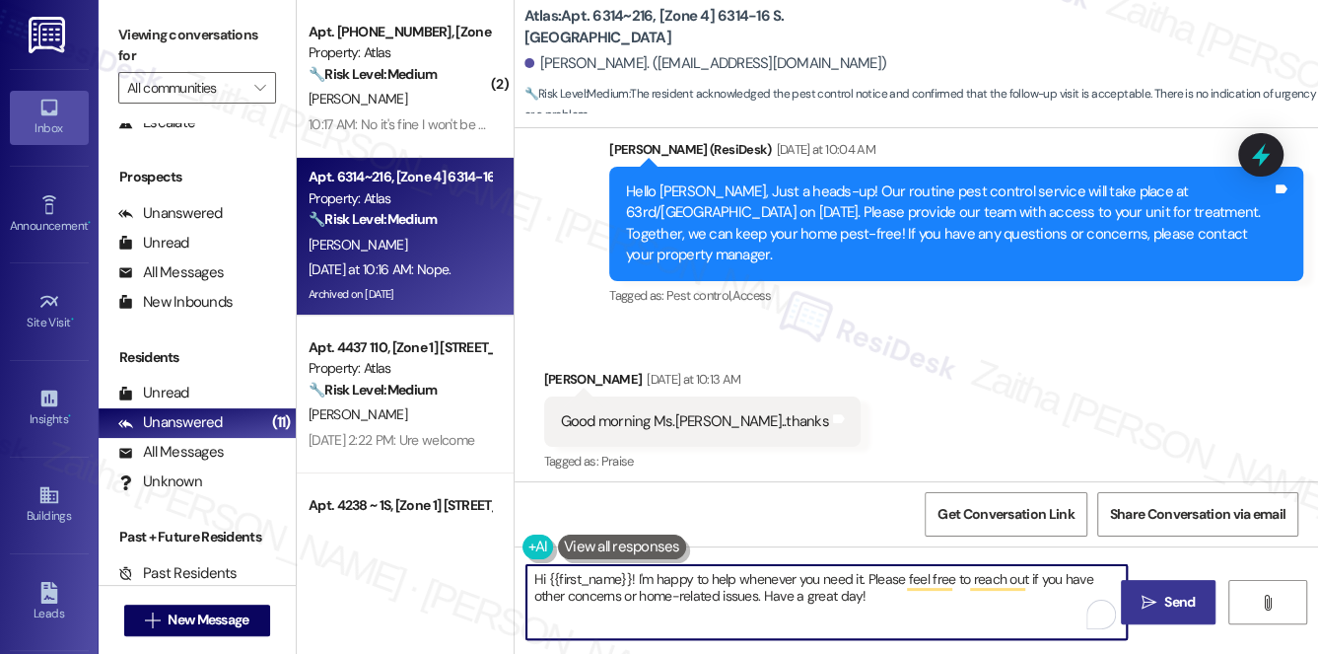
type textarea "Hi {{first_name}}! I'm happy to help whenever you need it. Please feel free to …"
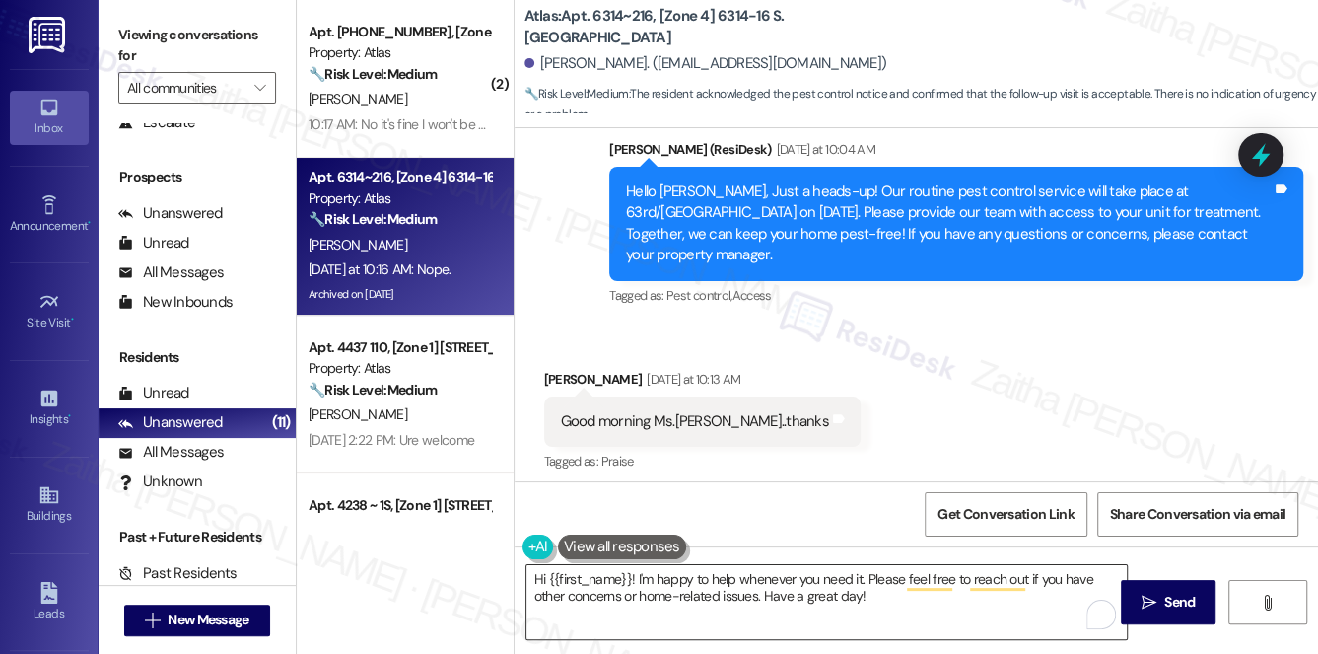
drag, startPoint x: 1183, startPoint y: 593, endPoint x: 1116, endPoint y: 577, distance: 68.9
click at [1183, 593] on span "Send" at bounding box center [1180, 602] width 31 height 21
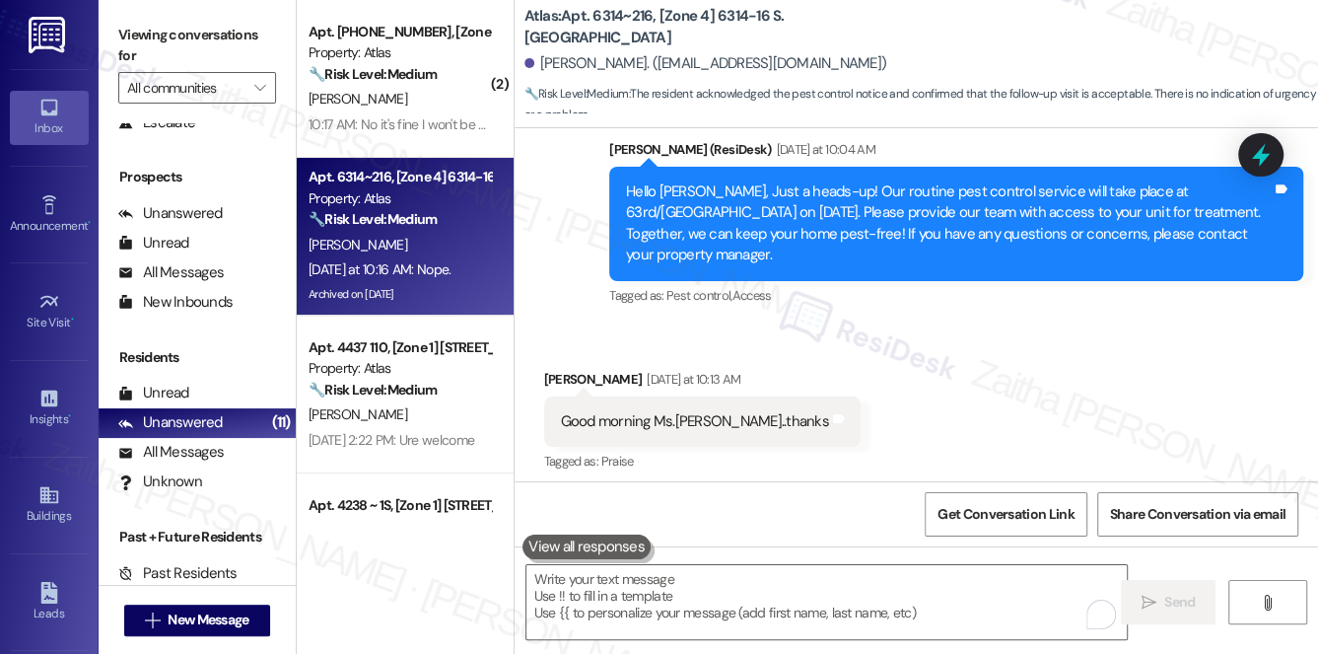
scroll to position [64804, 0]
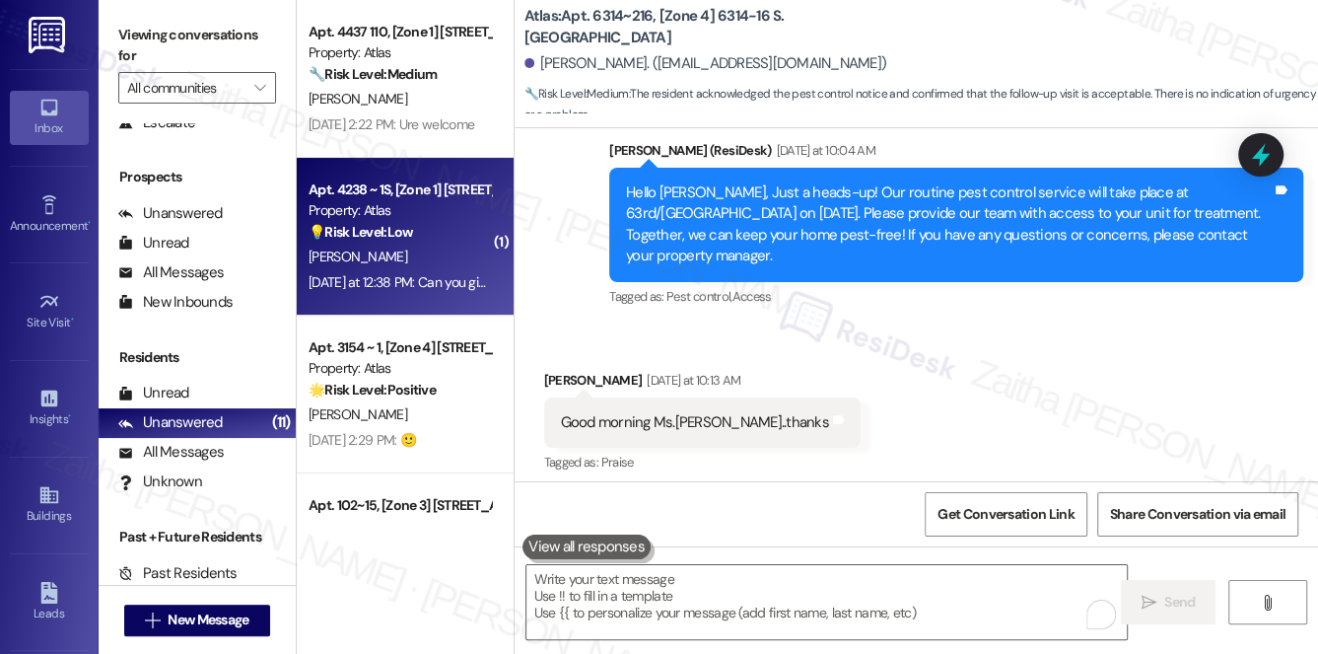
click at [442, 229] on div "💡 Risk Level: Low The resident is requesting measurements for a washer and drye…" at bounding box center [400, 232] width 182 height 21
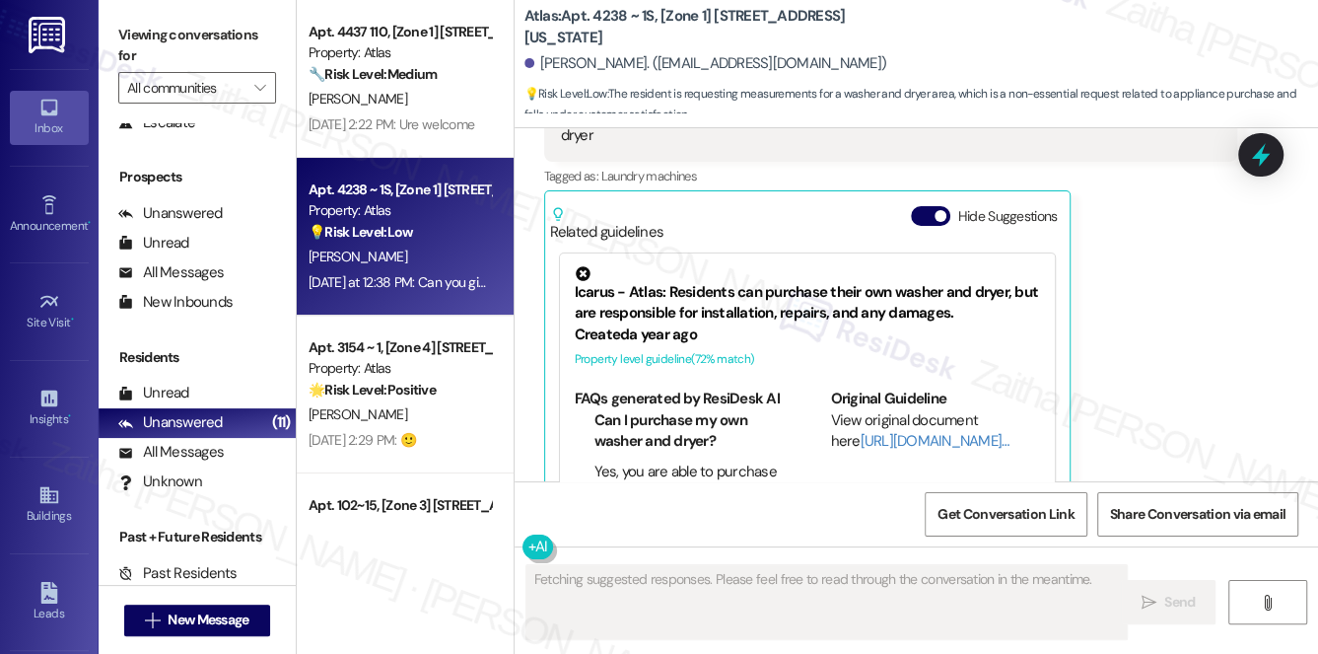
scroll to position [2138, 0]
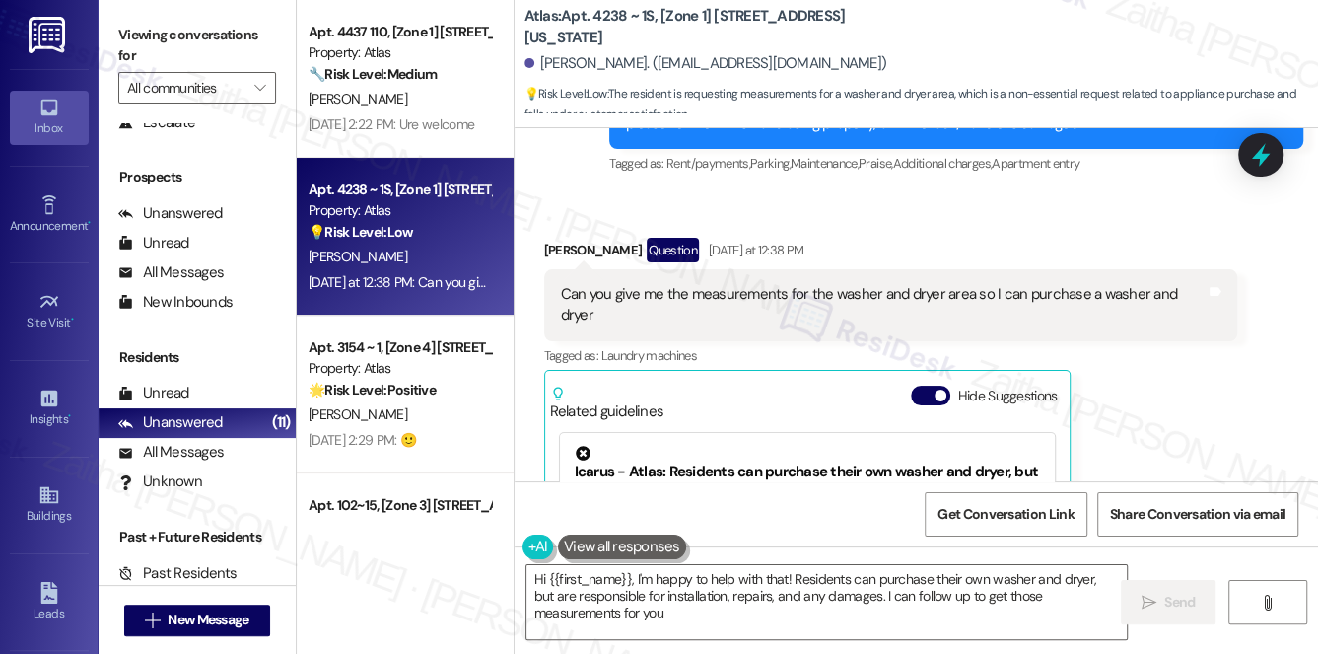
type textarea "Hi {{first_name}}, I'm happy to help with that! Residents can purchase their ow…"
click at [925, 386] on button "Hide Suggestions" at bounding box center [930, 396] width 39 height 20
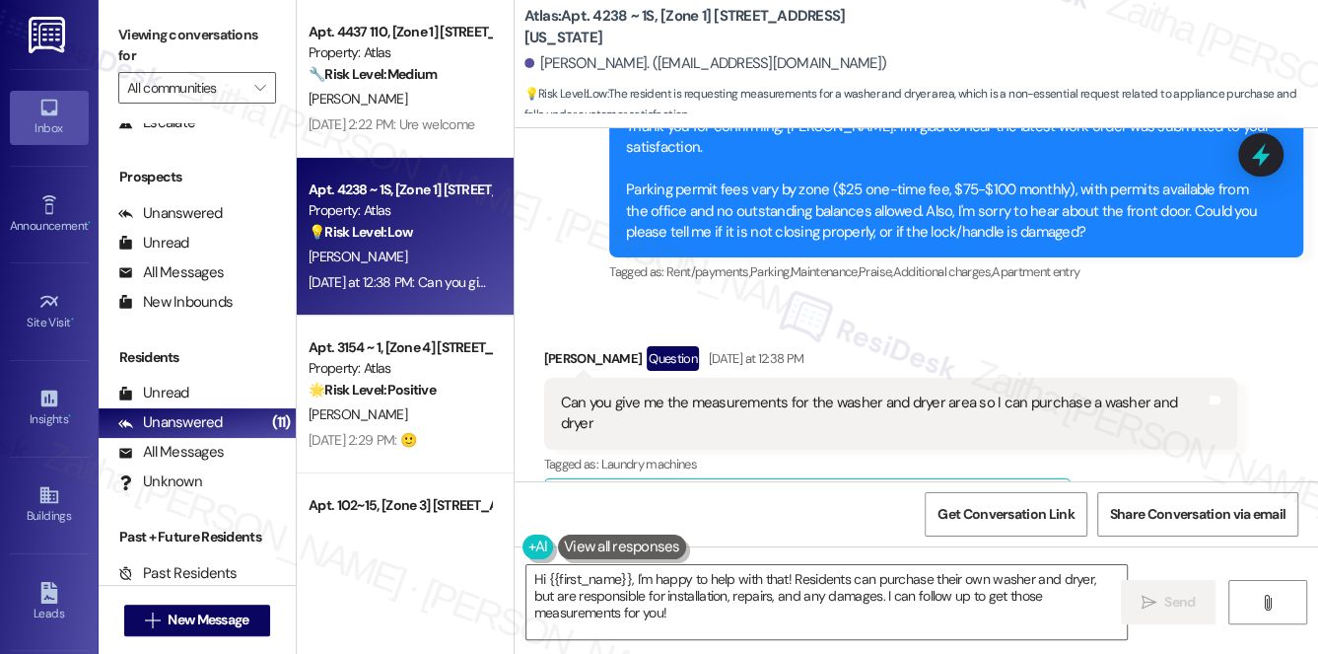
scroll to position [2056, 0]
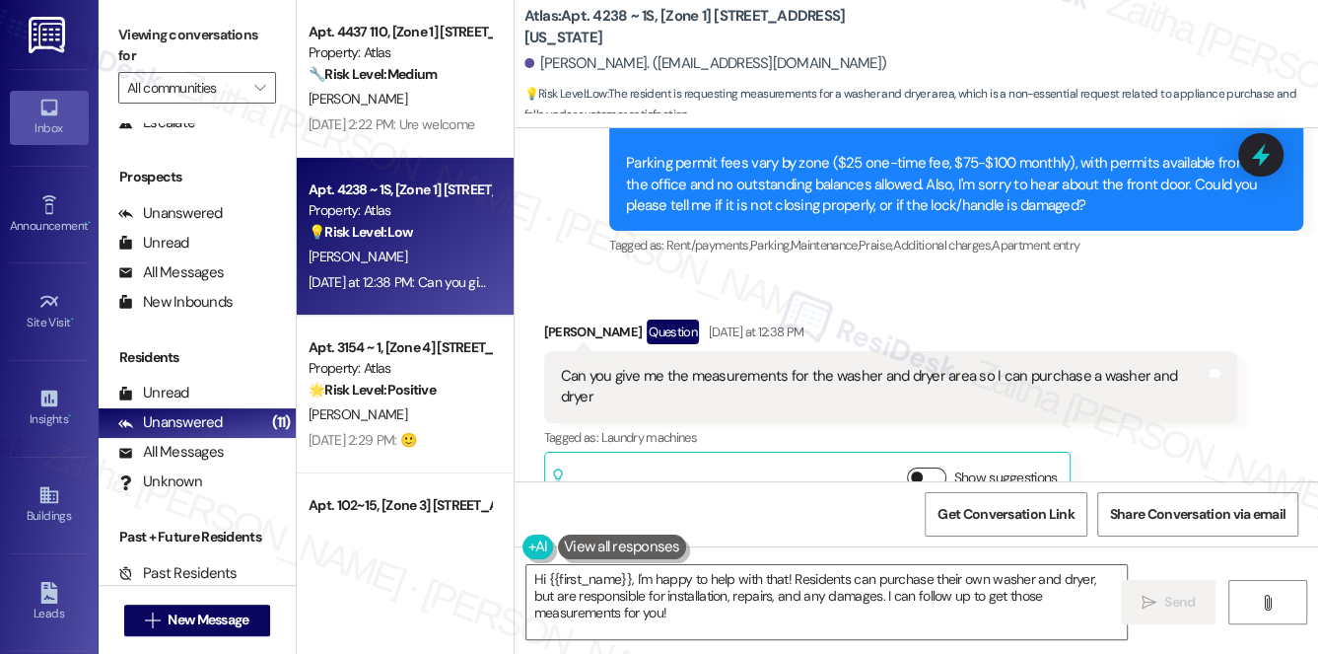
click at [934, 467] on button "Show suggestions" at bounding box center [926, 477] width 39 height 20
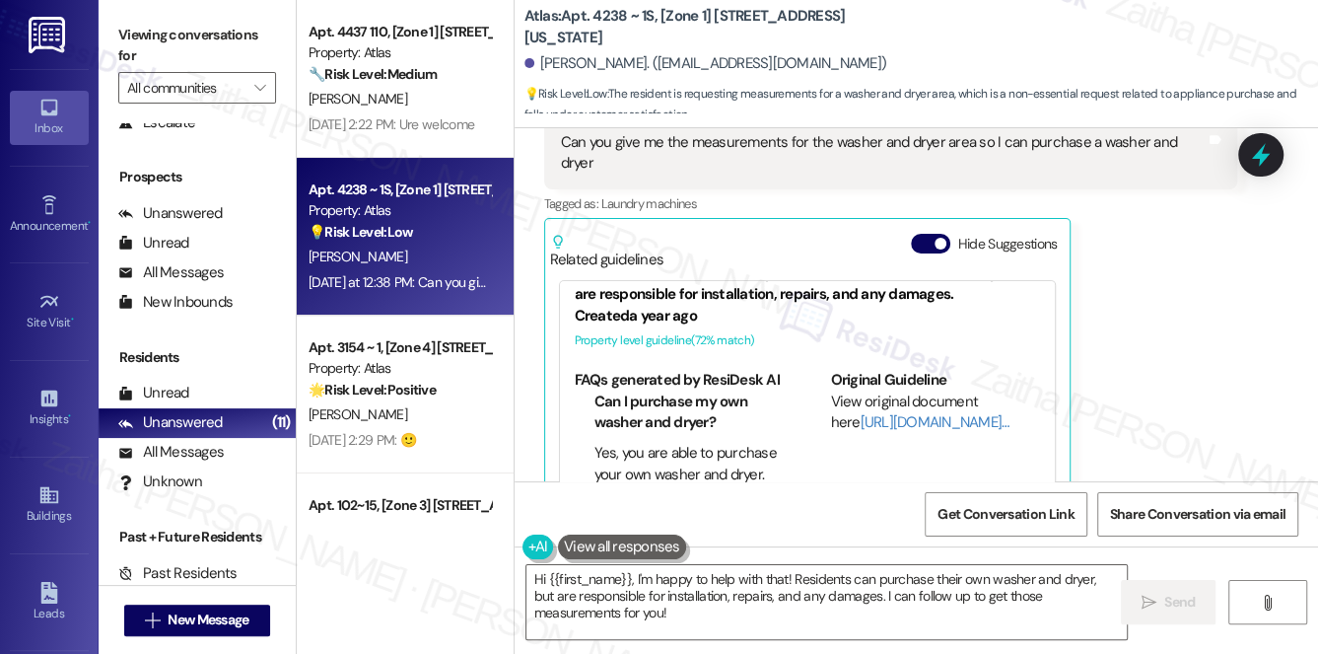
scroll to position [2318, 0]
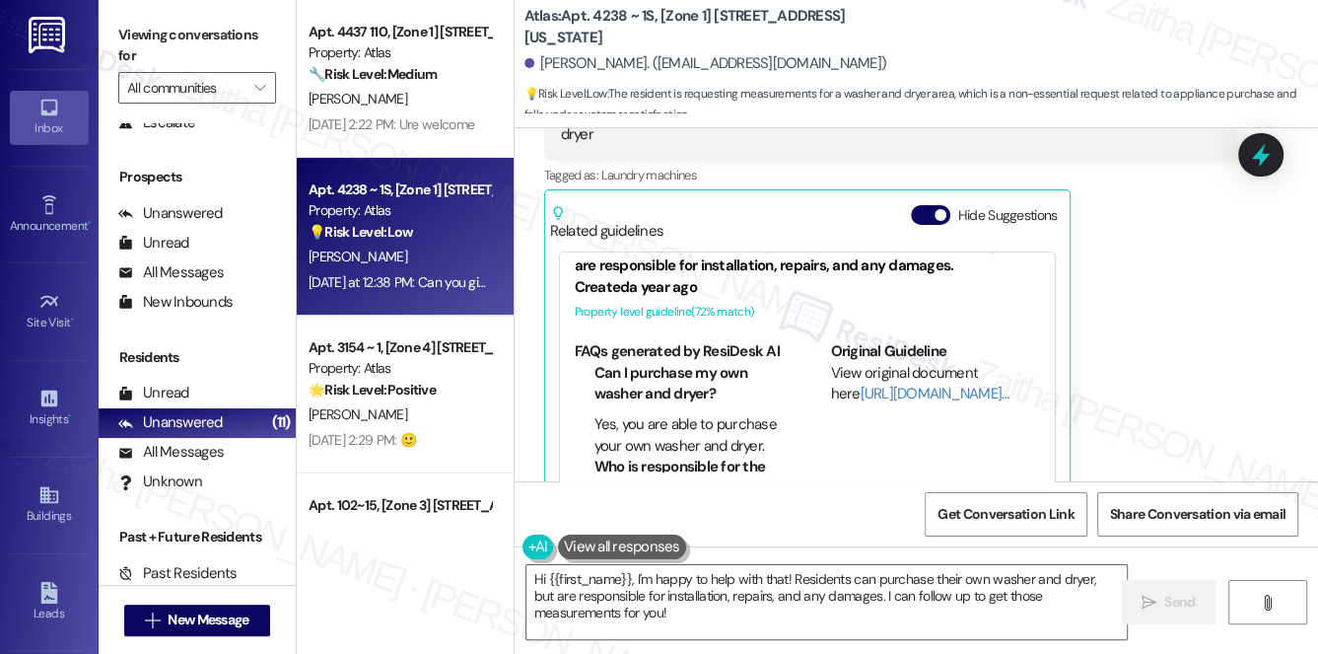
click at [920, 205] on button "Hide Suggestions" at bounding box center [930, 215] width 39 height 20
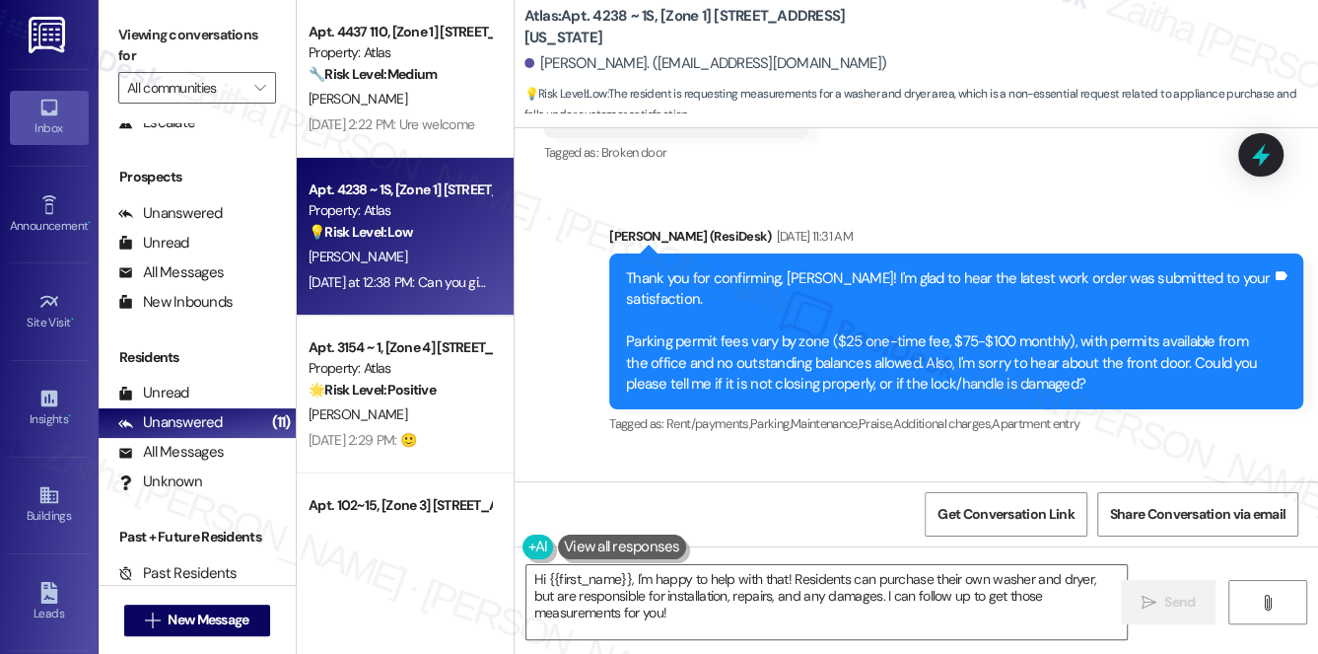
scroll to position [2056, 0]
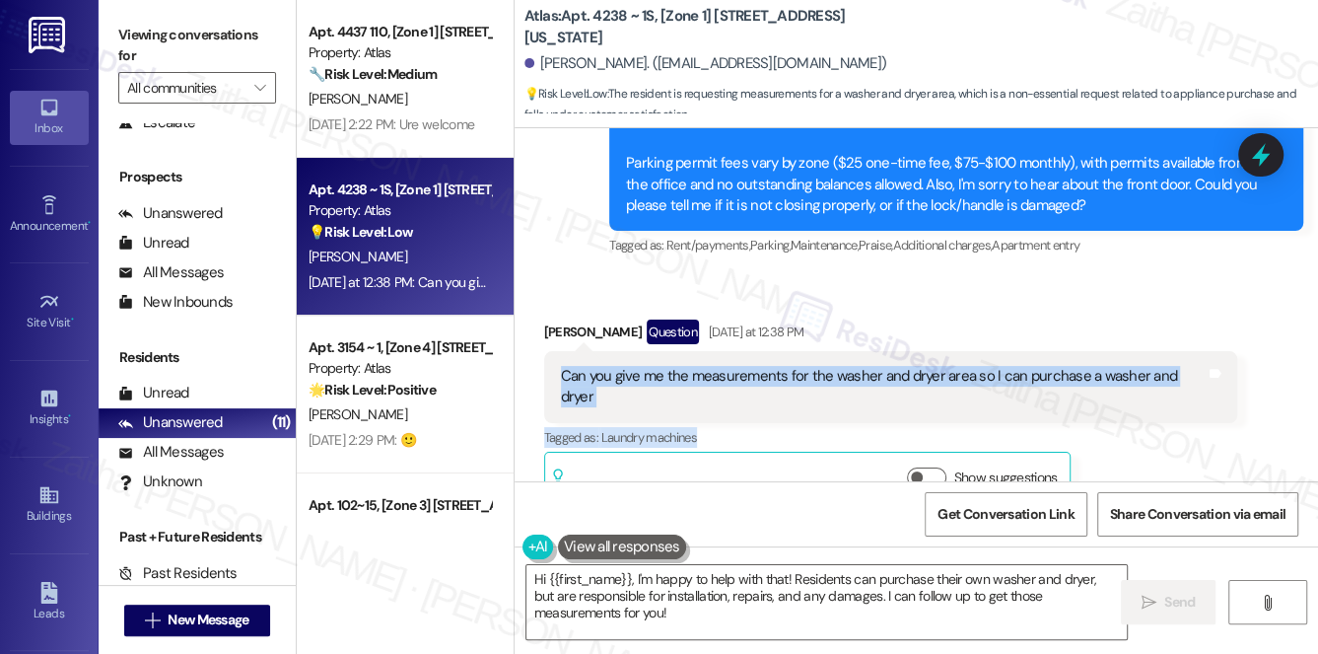
drag, startPoint x: 553, startPoint y: 352, endPoint x: 1205, endPoint y: 382, distance: 652.5
click at [1205, 382] on div "Juanita Bryant Question Yesterday at 12:38 PM Can you give me the measurements …" at bounding box center [891, 414] width 694 height 191
copy div "Can you give me the measurements for the washer and dryer area so I can purchas…"
click at [738, 375] on div "Can you give me the measurements for the washer and dryer area so I can purchas…" at bounding box center [891, 387] width 694 height 72
drag, startPoint x: 561, startPoint y: 349, endPoint x: 1193, endPoint y: 352, distance: 632.1
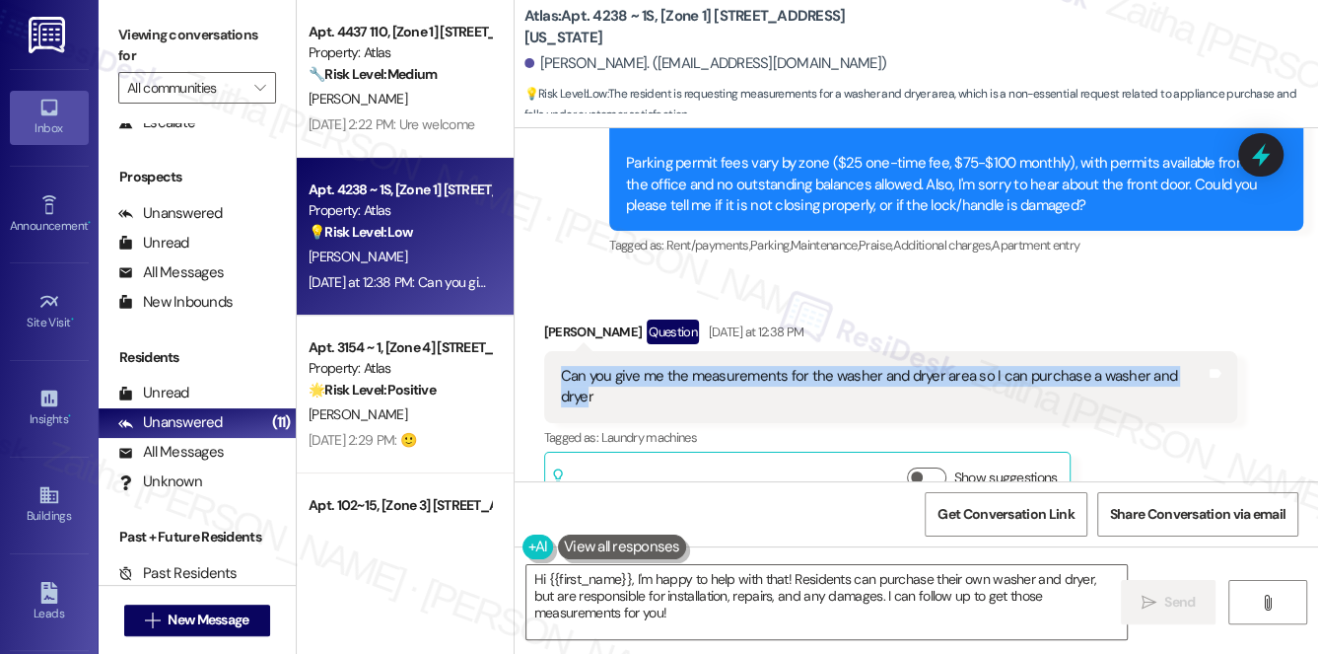
click at [1193, 352] on div "Can you give me the measurements for the washer and dryer area so I can purchas…" at bounding box center [891, 387] width 694 height 72
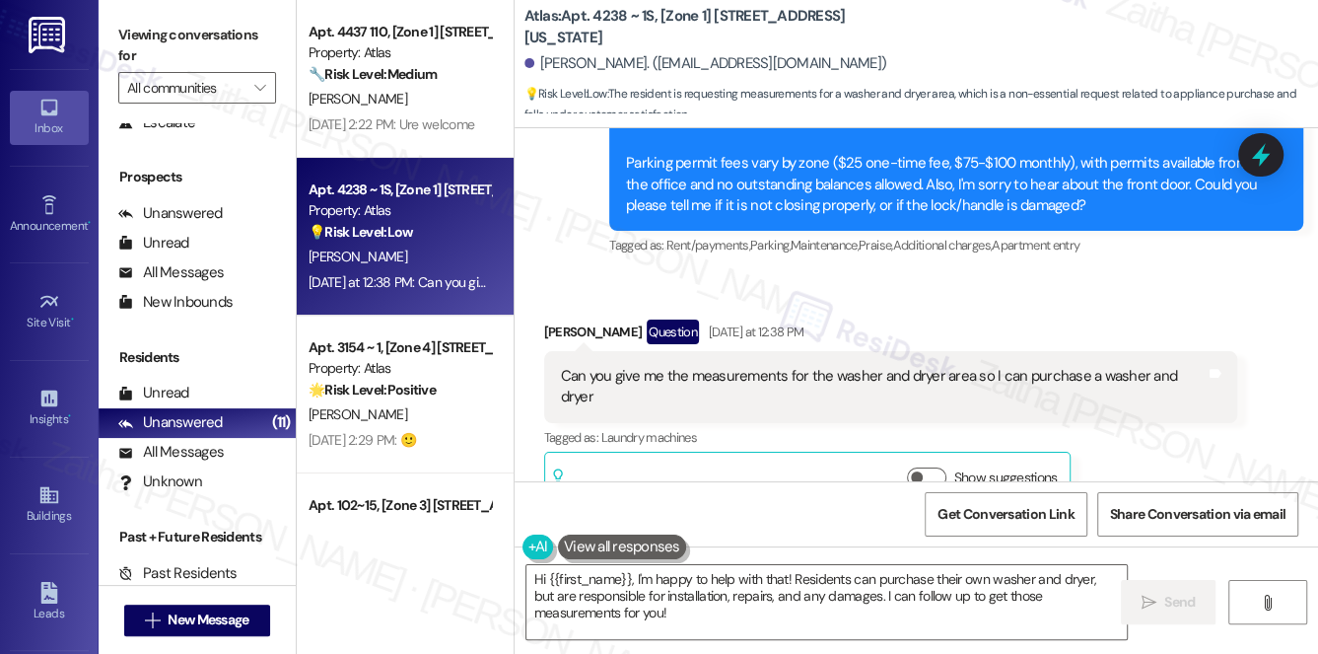
click at [1197, 423] on div "Tagged as: Laundry machines Click to highlight conversations about Laundry mach…" at bounding box center [891, 437] width 694 height 29
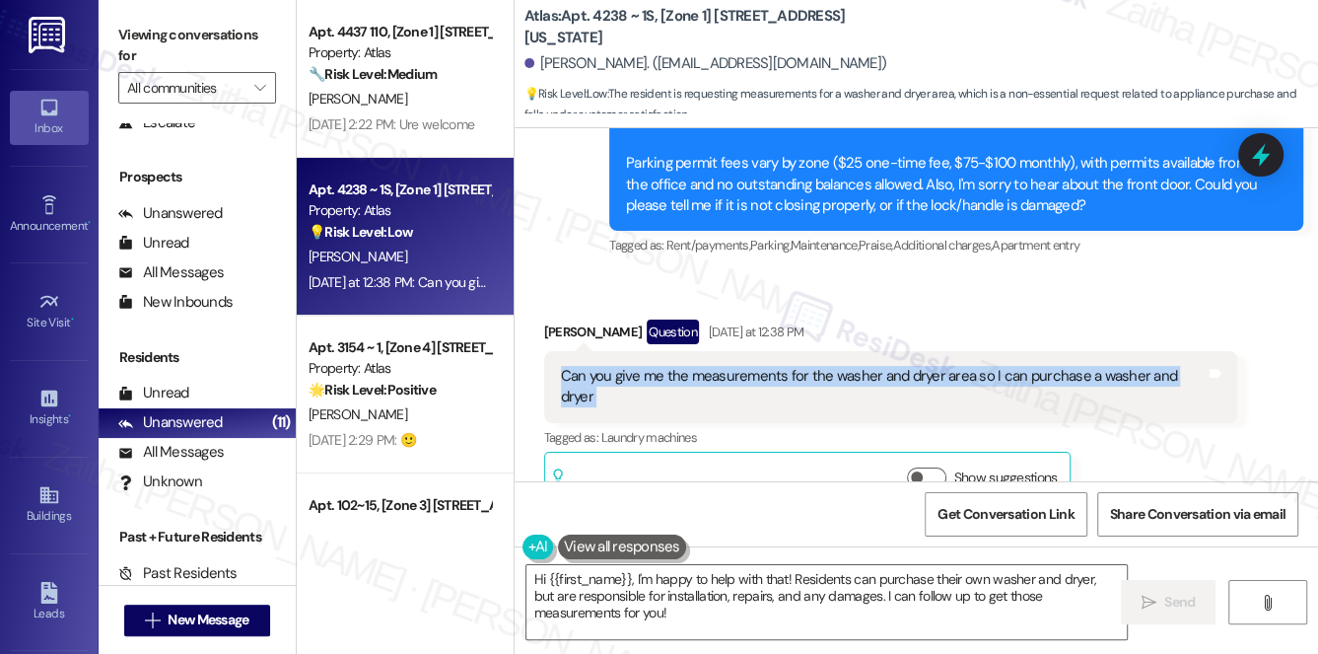
drag, startPoint x: 562, startPoint y: 350, endPoint x: 1201, endPoint y: 371, distance: 639.3
click at [1201, 371] on div "Can you give me the measurements for the washer and dryer area so I can purchas…" at bounding box center [891, 387] width 694 height 72
copy div "Can you give me the measurements for the washer and dryer area so I can purchas…"
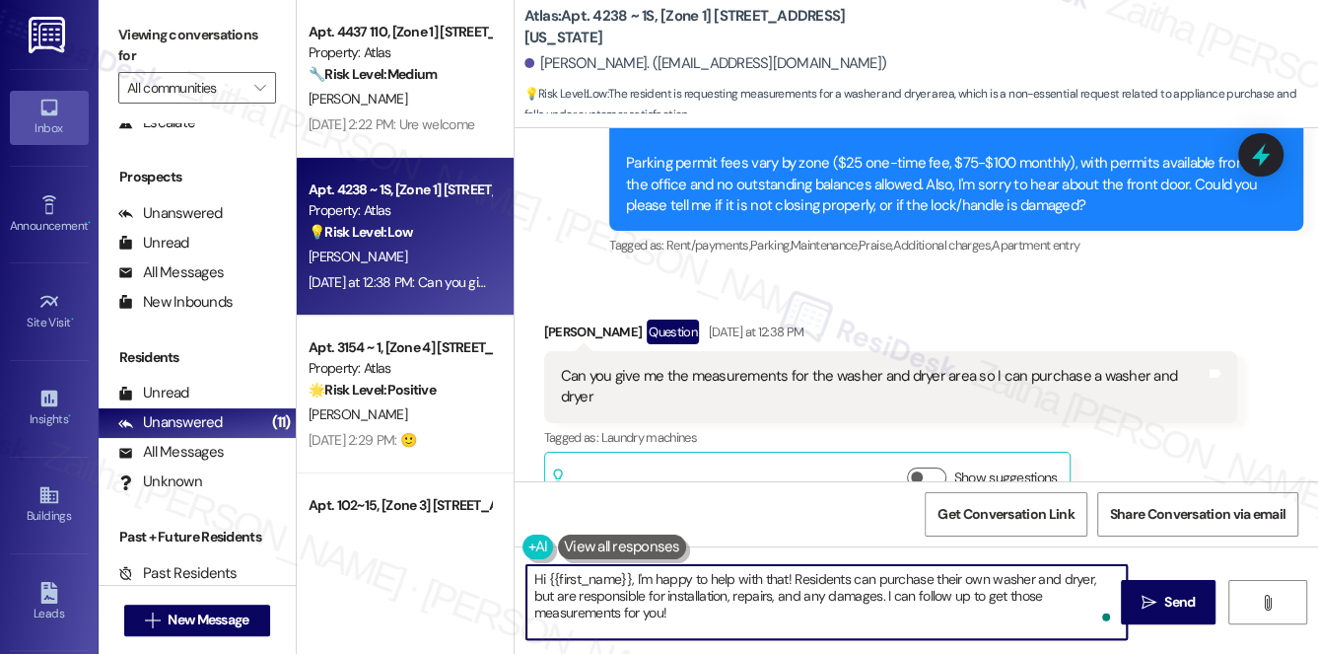
drag, startPoint x: 526, startPoint y: 579, endPoint x: 616, endPoint y: 623, distance: 101.0
click at [616, 623] on textarea "Hi {{first_name}}, I'm happy to help with that! Residents can purchase their ow…" at bounding box center [828, 602] width 602 height 74
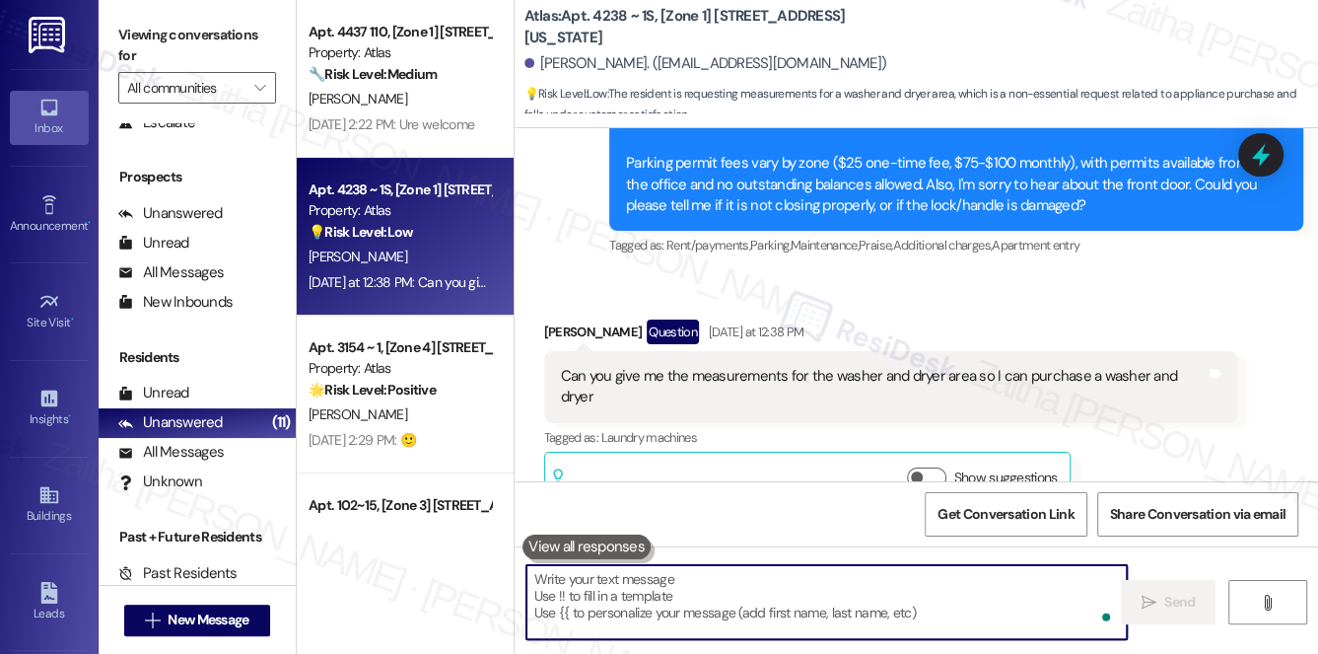
paste textarea "Hi {{first_name}}, thanks for reaching out! I’ll check with the team regarding …"
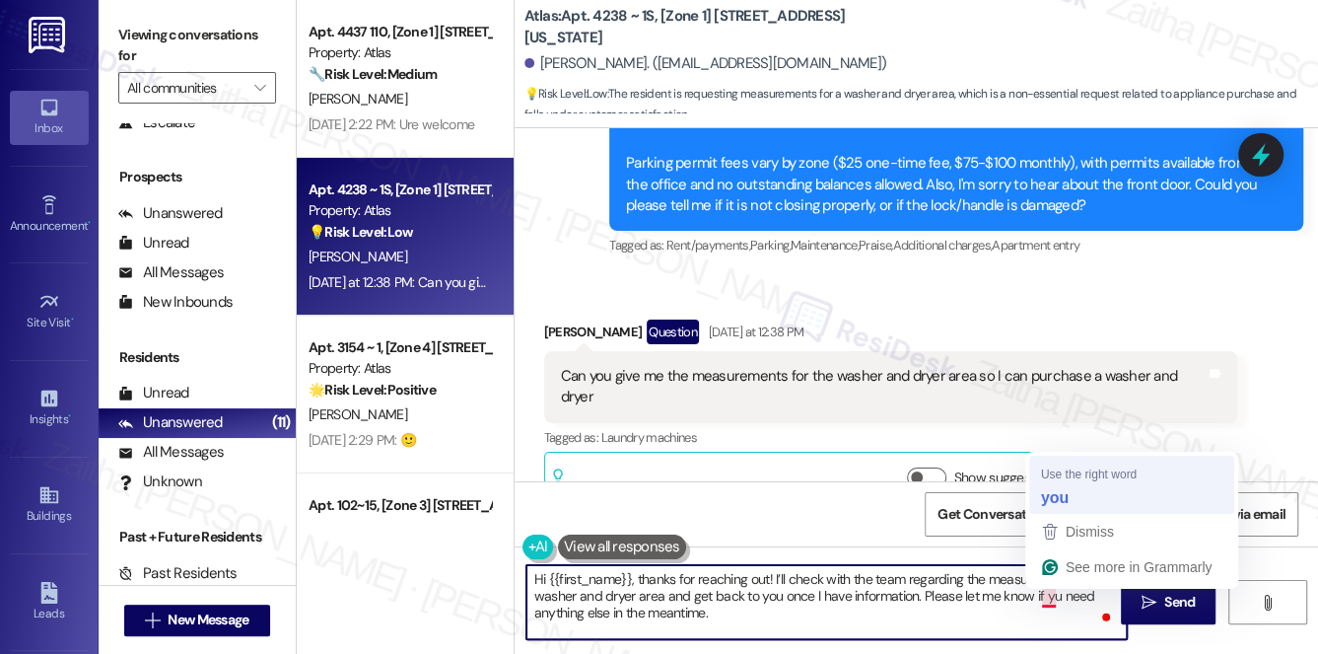
type textarea "Hi {{first_name}}, thanks for reaching out! I’ll check with the team regarding …"
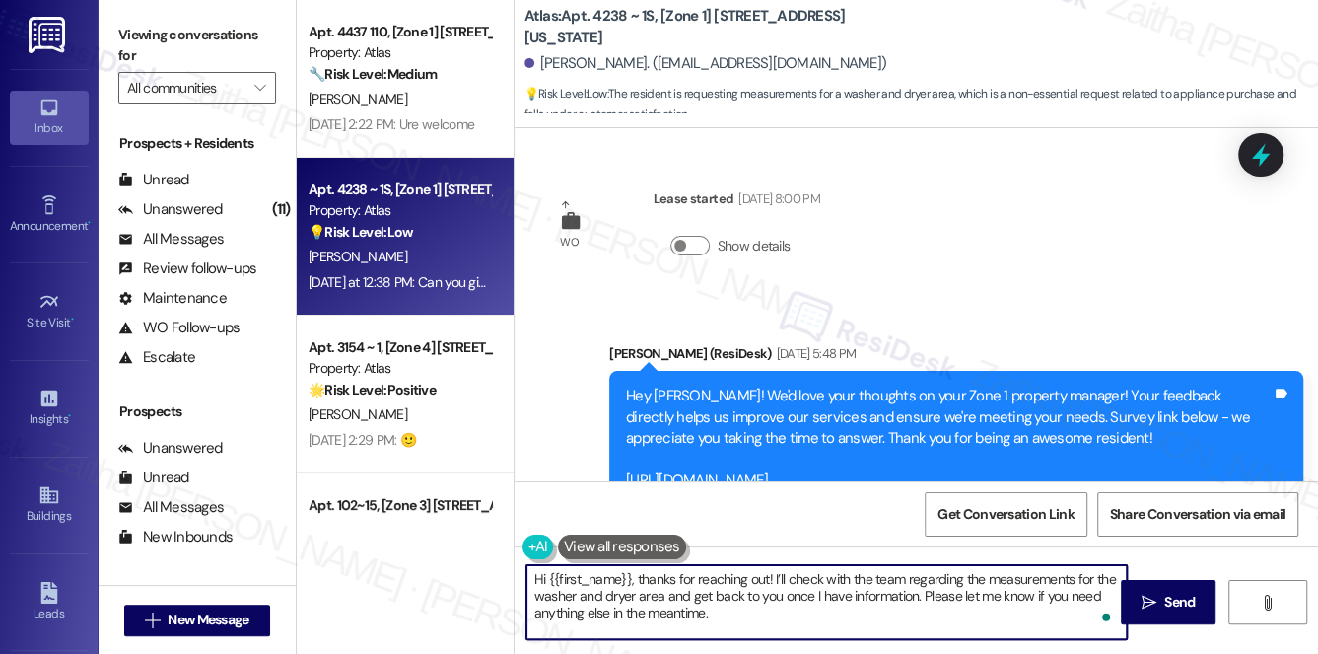
scroll to position [2056, 0]
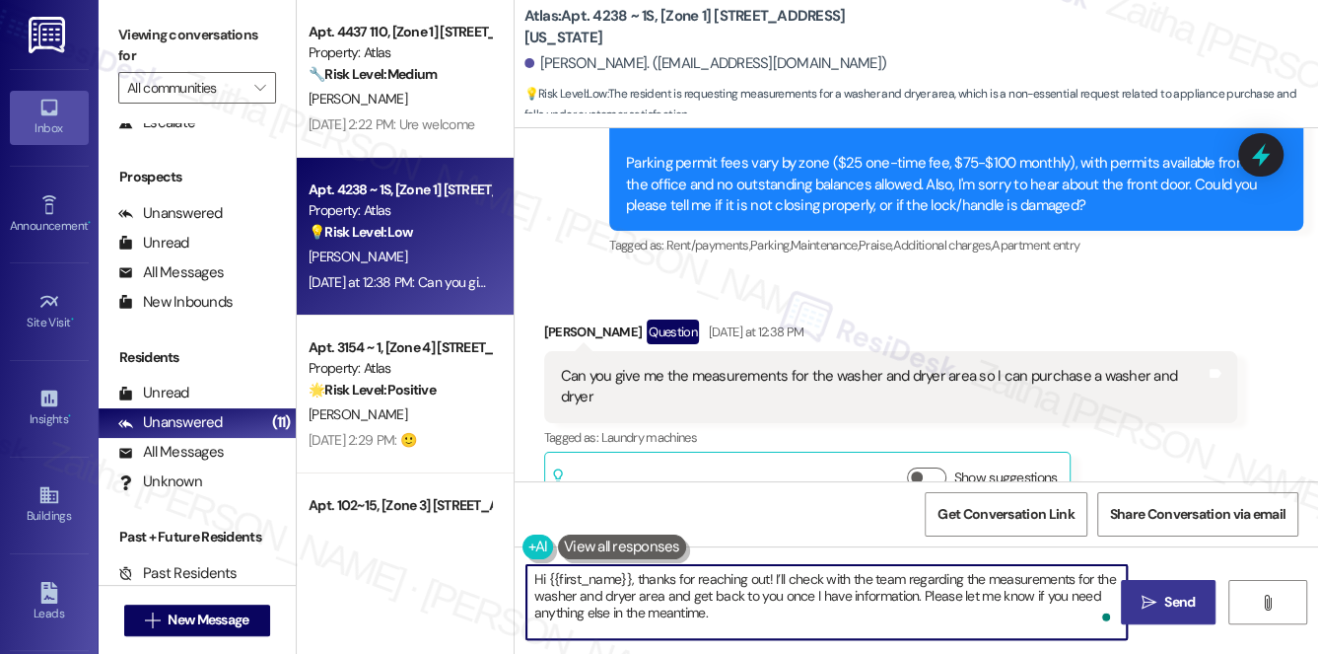
type textarea "Hi {{first_name}}, thanks for reaching out! I’ll check with the team regarding …"
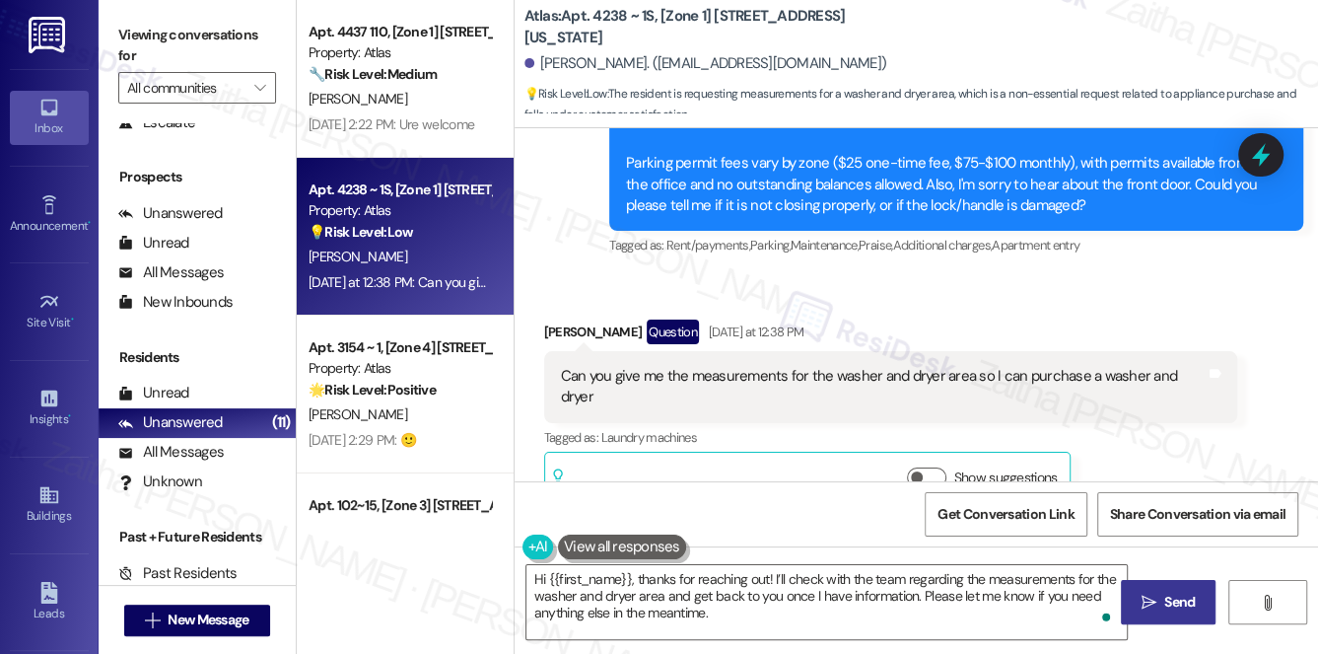
click at [1161, 592] on span "Send" at bounding box center [1180, 602] width 38 height 21
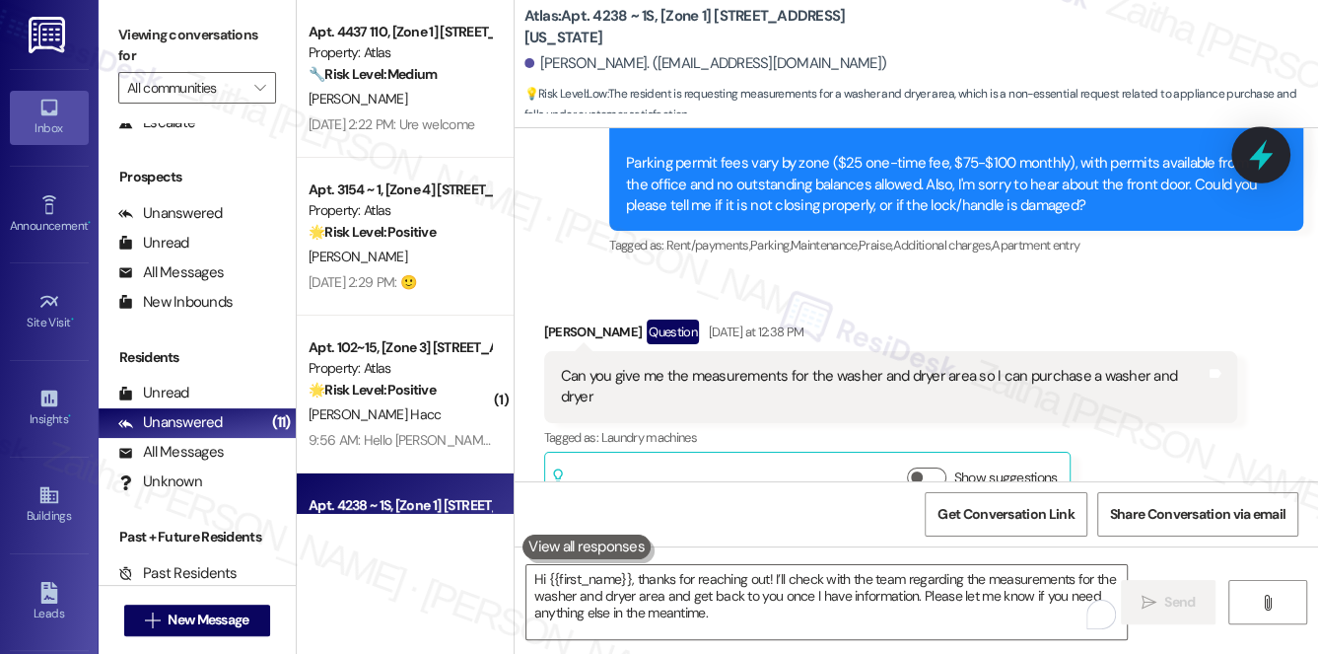
click at [1253, 150] on icon at bounding box center [1261, 155] width 34 height 34
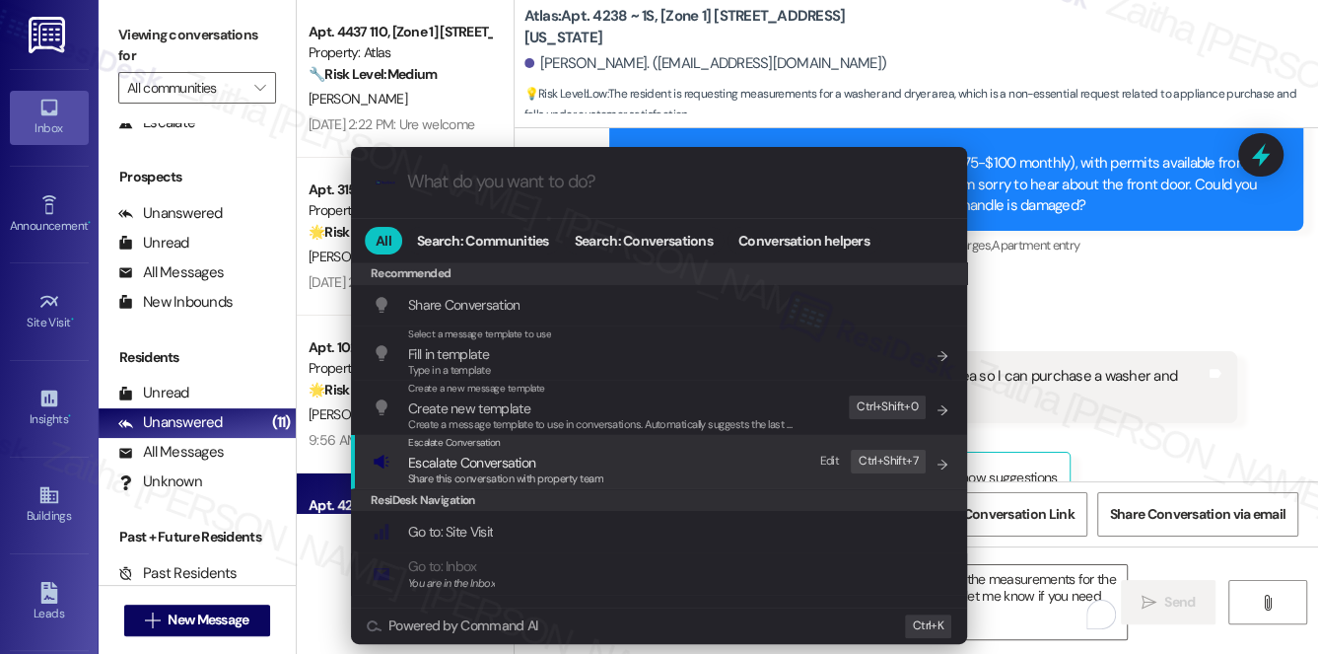
click at [462, 460] on span "Escalate Conversation" at bounding box center [471, 463] width 127 height 18
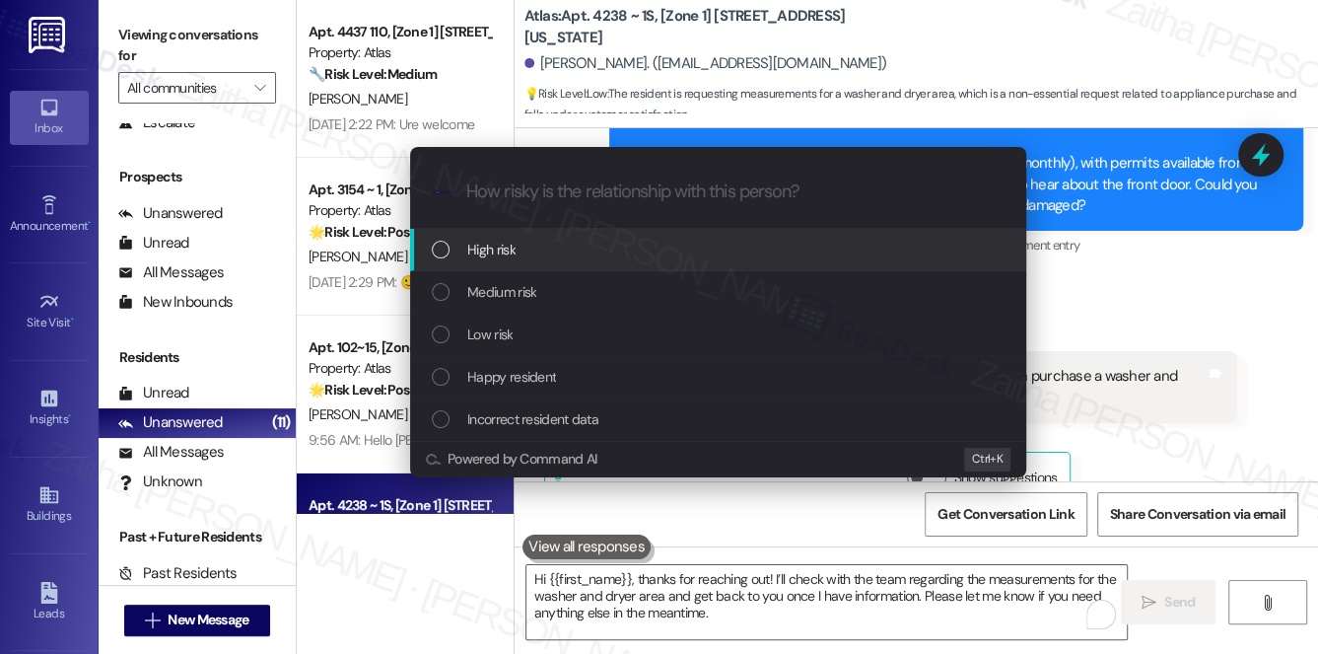
click at [505, 244] on span "High risk" at bounding box center [491, 250] width 48 height 22
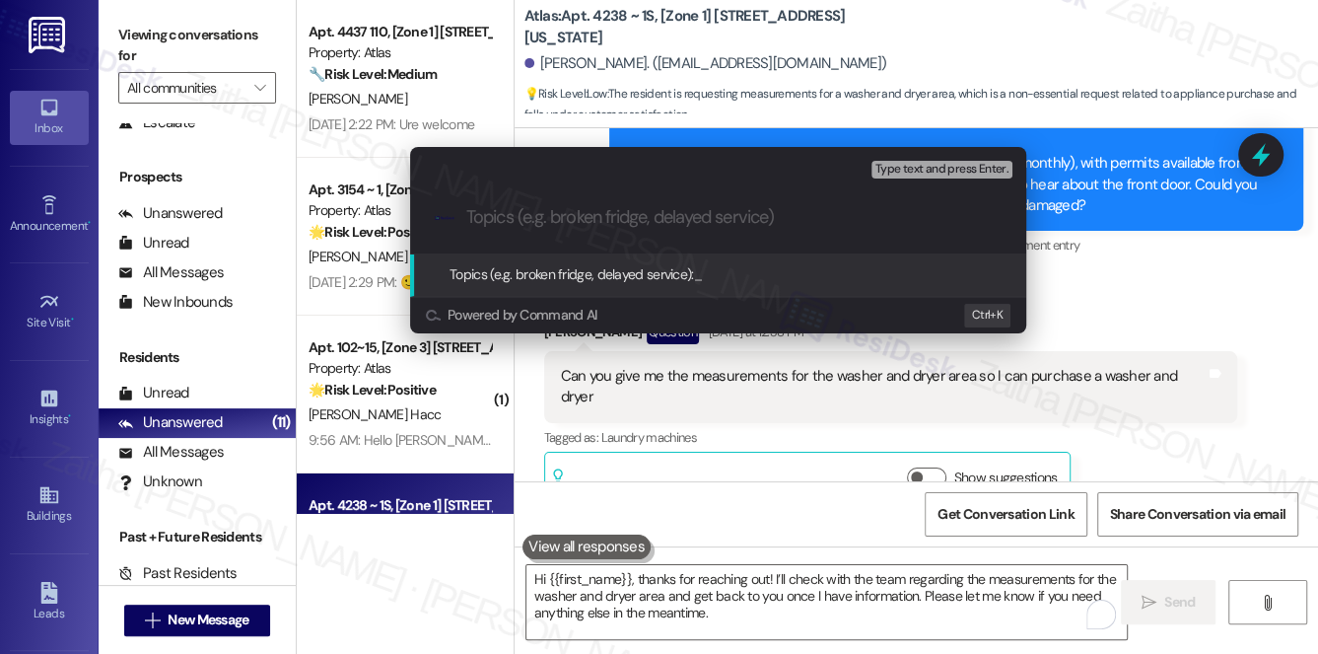
paste input "Washer & Dryer Area Measurements"
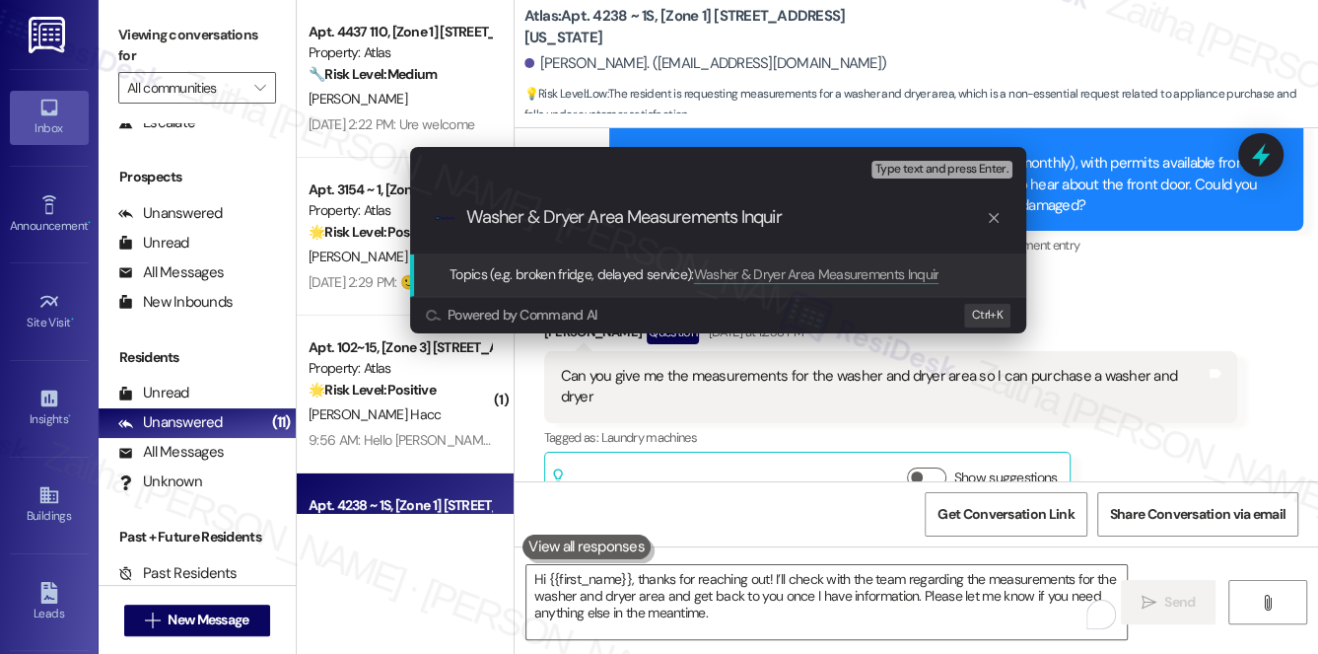
type input "Washer & Dryer Area Measurements Inquiry"
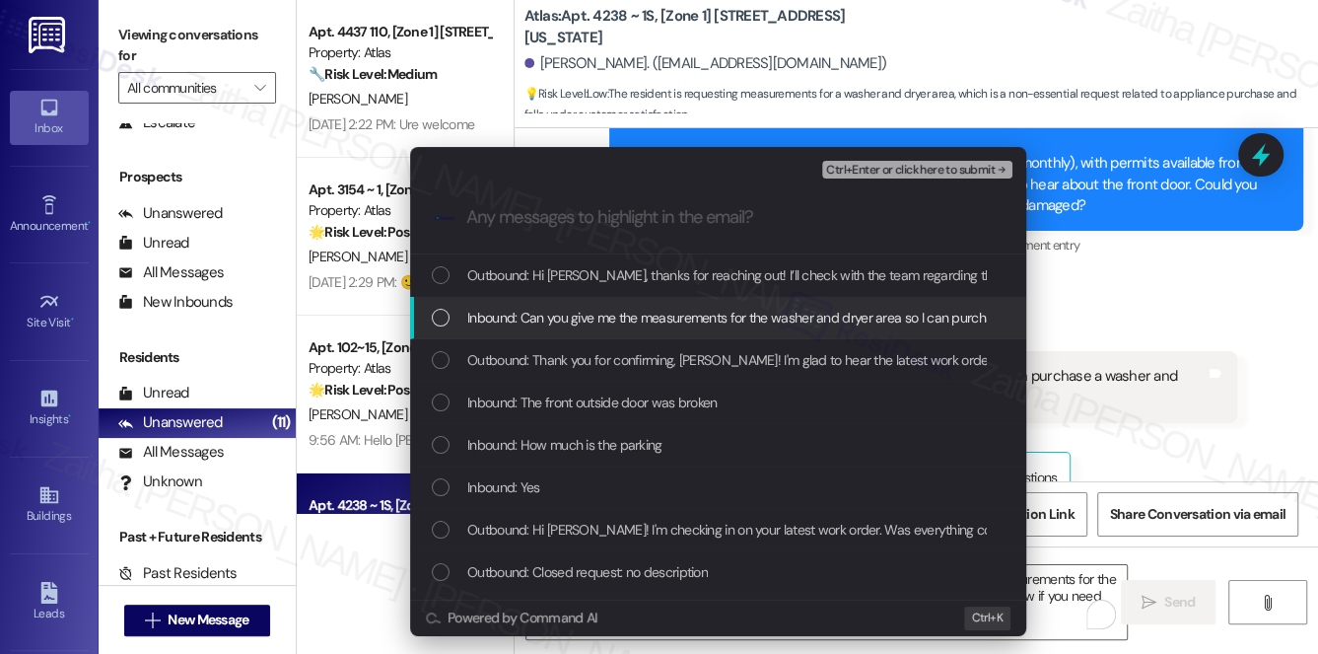
click at [541, 325] on span "Inbound: Can you give me the measurements for the washer and dryer area so I ca…" at bounding box center [794, 318] width 654 height 22
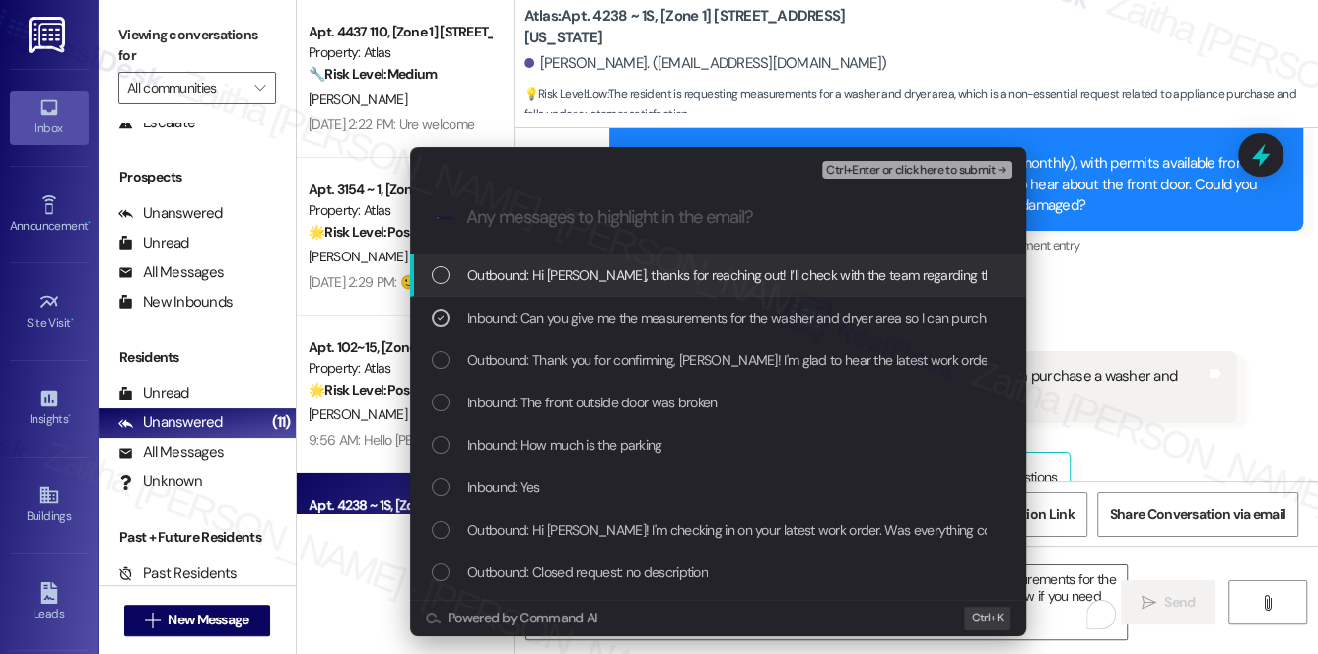
click at [862, 174] on span "Ctrl+Enter or click here to submit" at bounding box center [910, 171] width 169 height 14
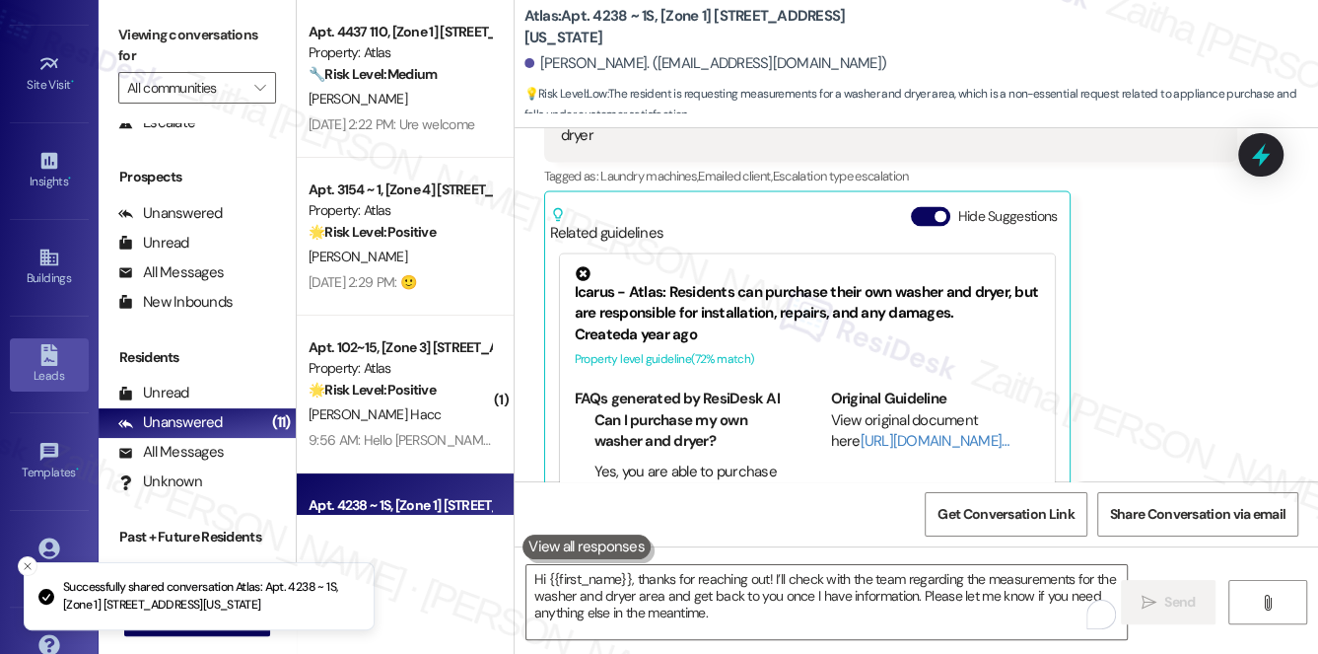
scroll to position [279, 0]
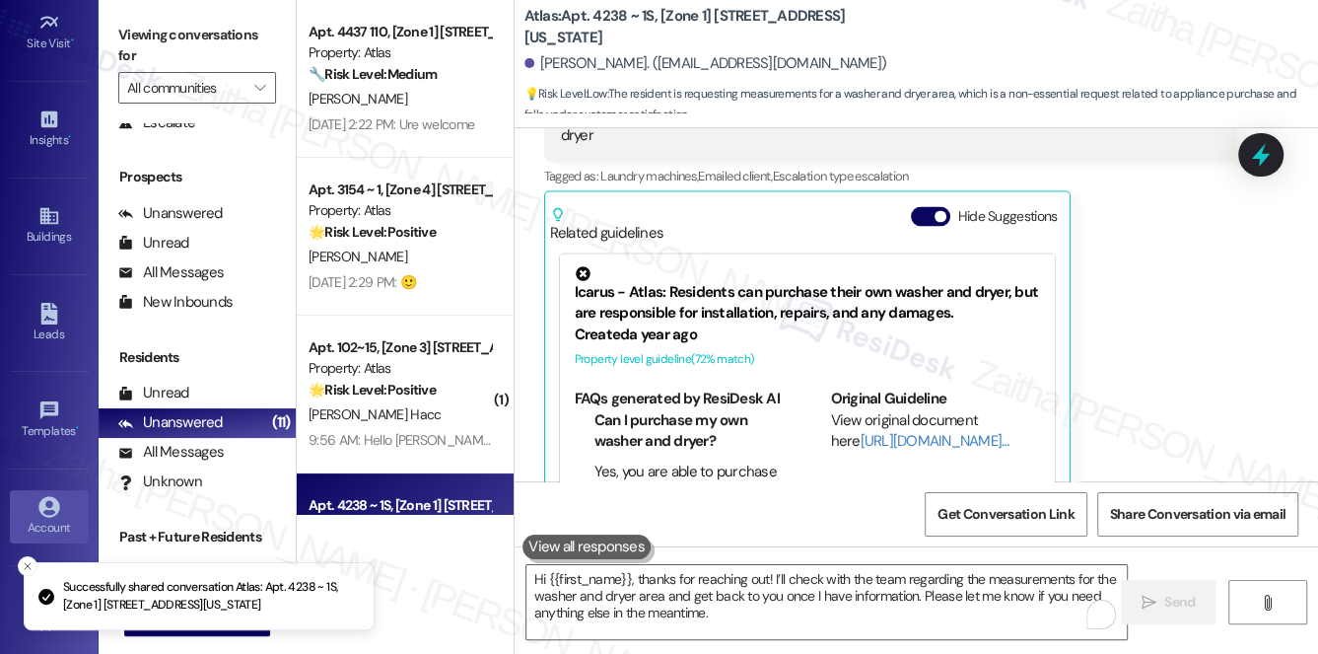
click at [58, 518] on div "Account" at bounding box center [49, 528] width 99 height 20
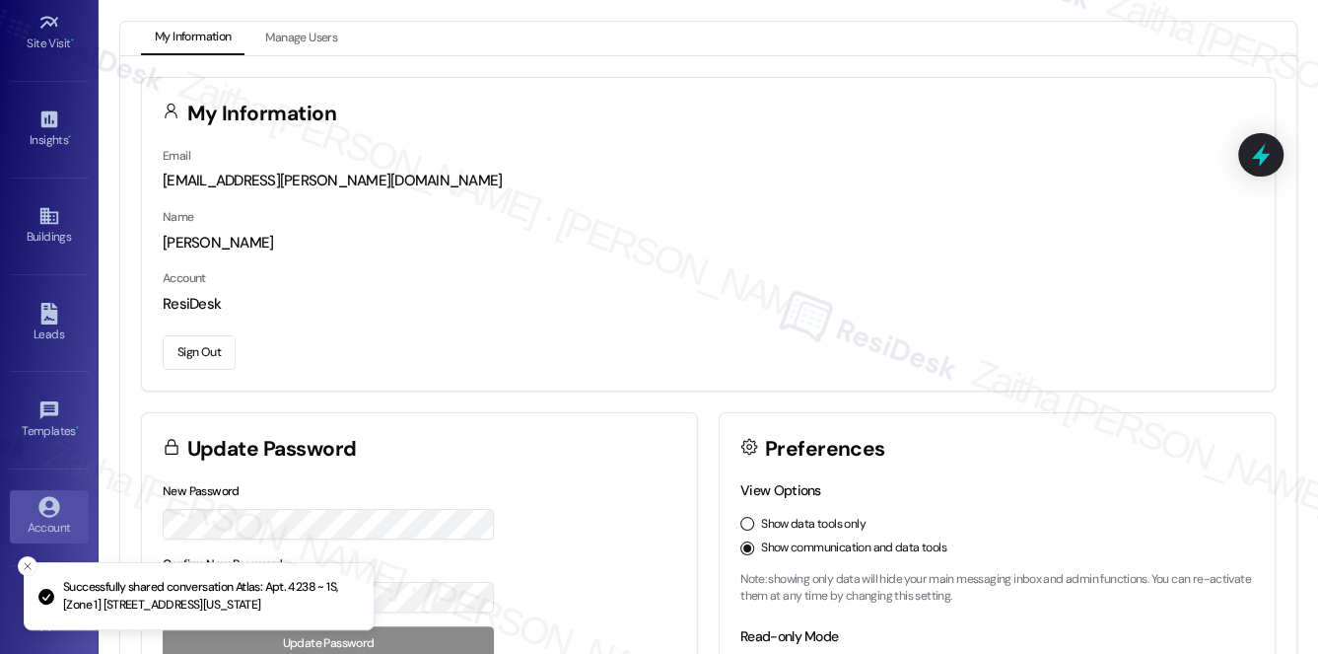
click at [199, 347] on button "Sign Out" at bounding box center [199, 352] width 73 height 35
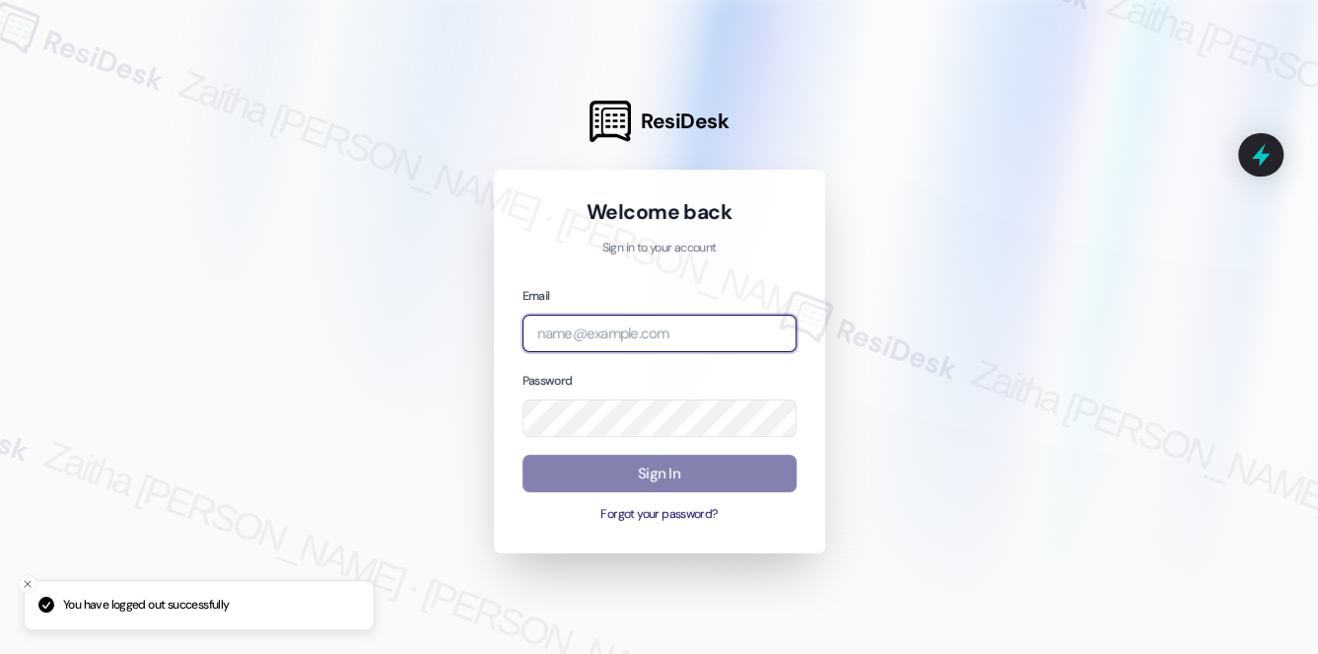
click at [584, 323] on input "email" at bounding box center [660, 334] width 274 height 38
type input "automated-surveys-meridian_management-zaitha.mae.[PERSON_NAME]@meridian_[DOMAIN…"
